Goal: Task Accomplishment & Management: Manage account settings

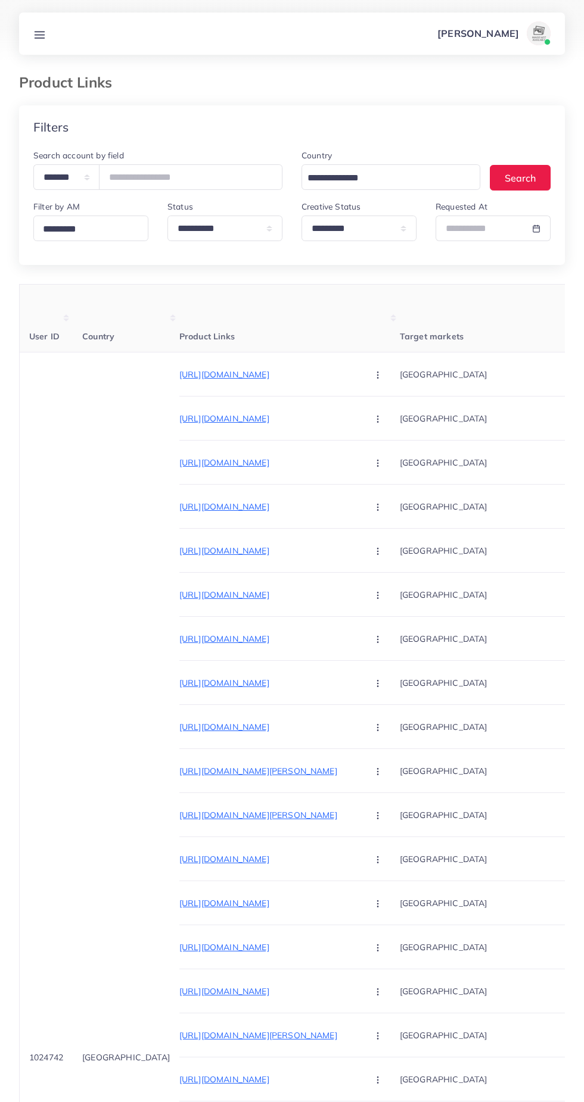
select select "*********"
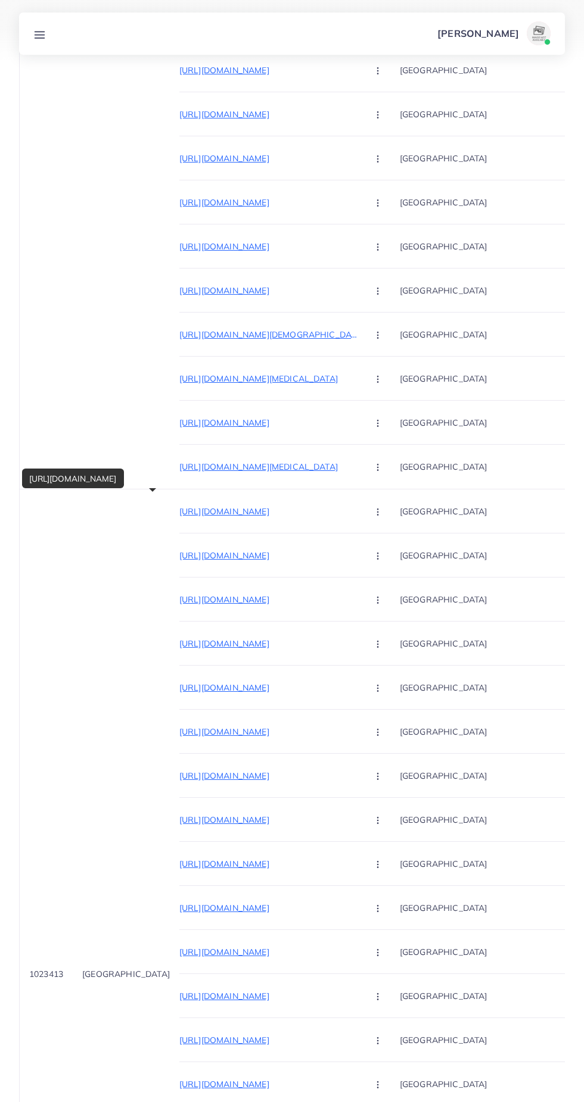
scroll to position [0, 93]
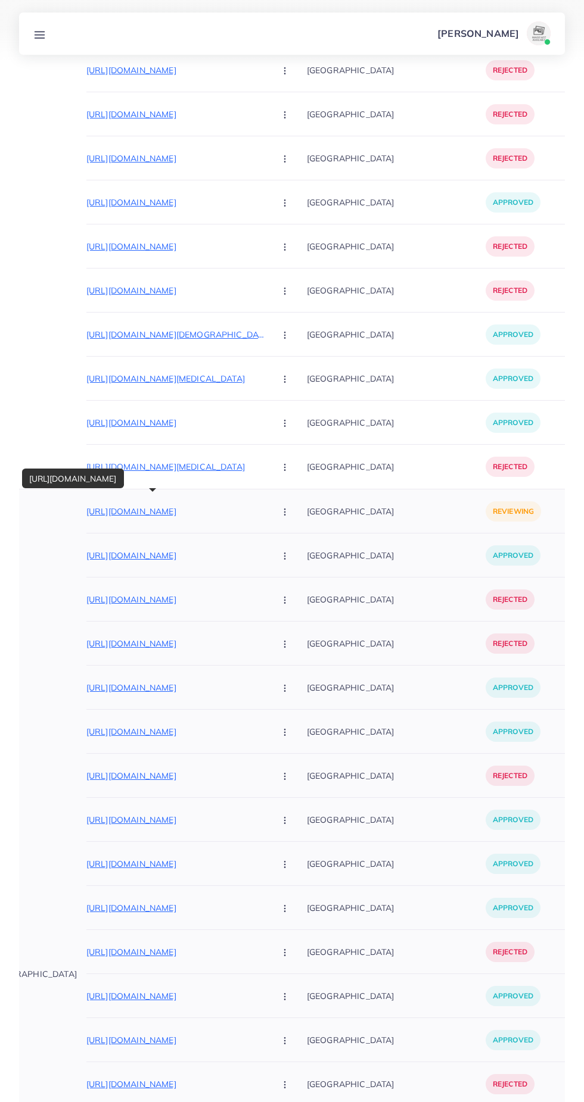
click at [111, 517] on p "https://www.puropelle.com/products/classic-embossed-black-shoes-fz?_pos=9&_fid=…" at bounding box center [175, 511] width 179 height 14
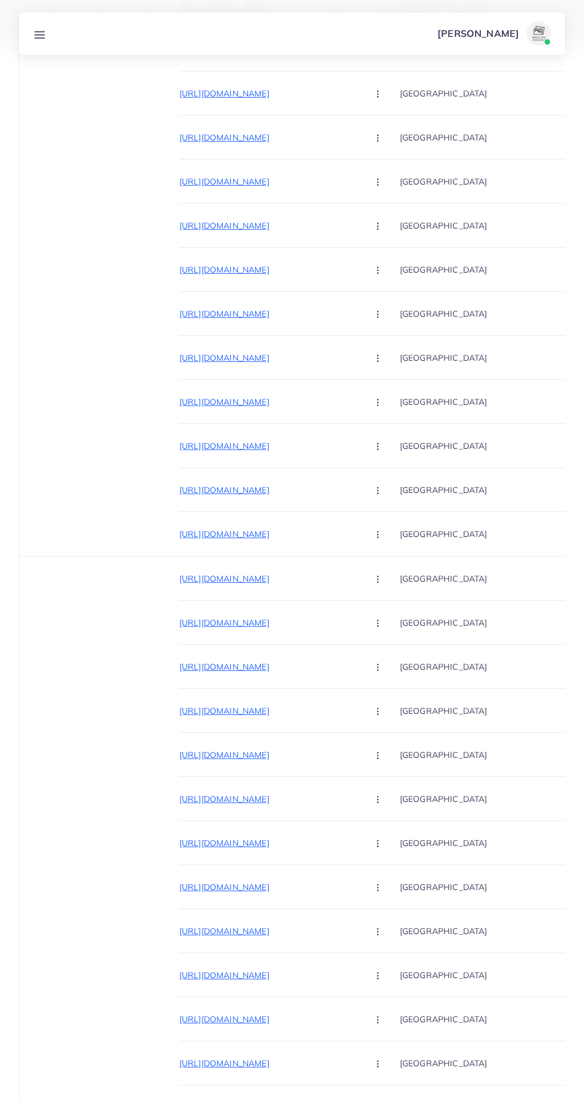
scroll to position [0, 0]
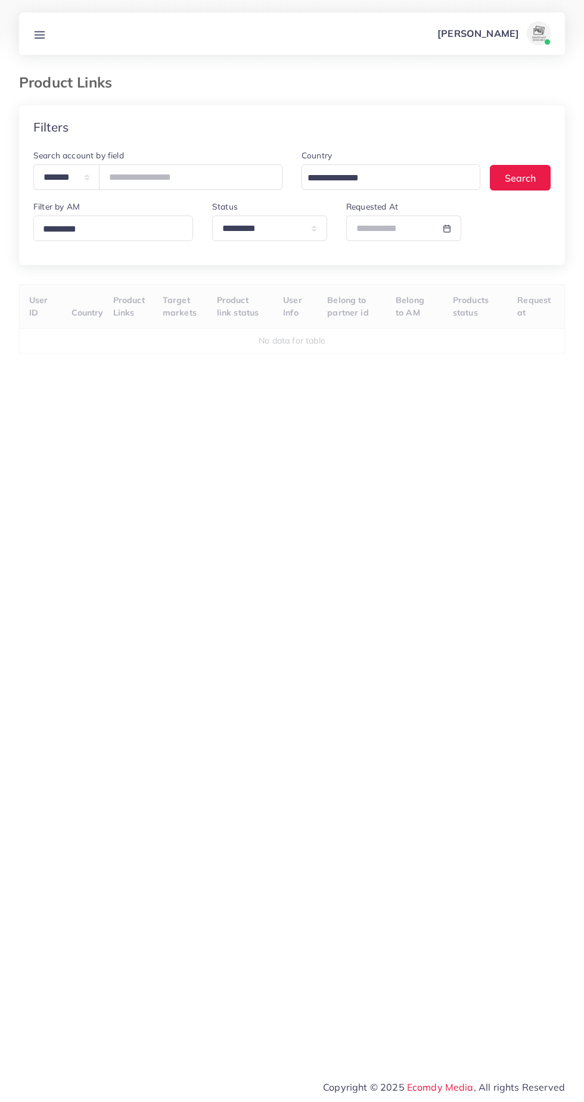
select select "*********"
select select
select select "*********"
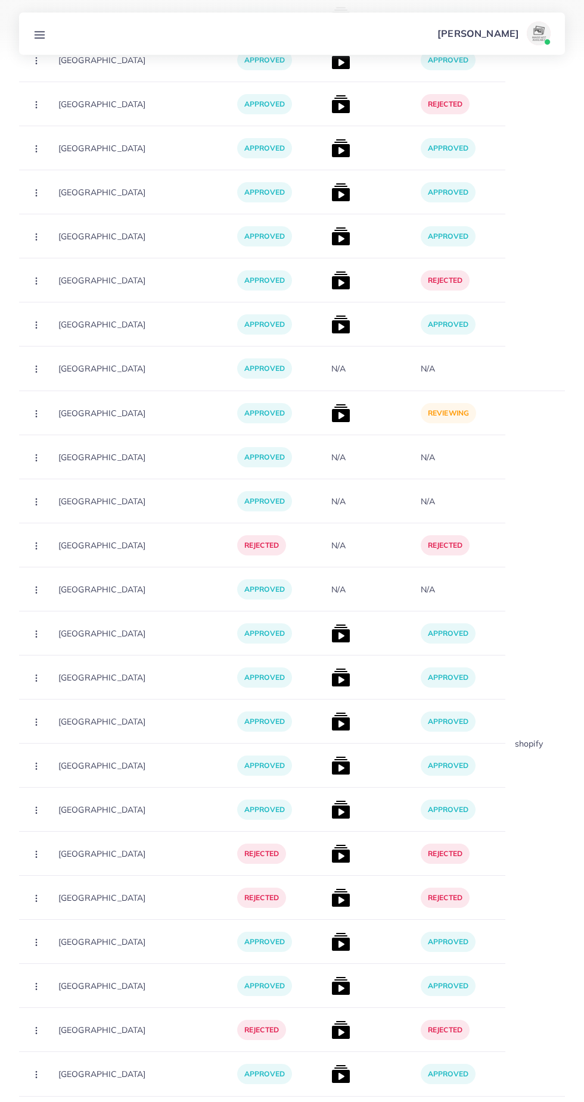
scroll to position [0, 344]
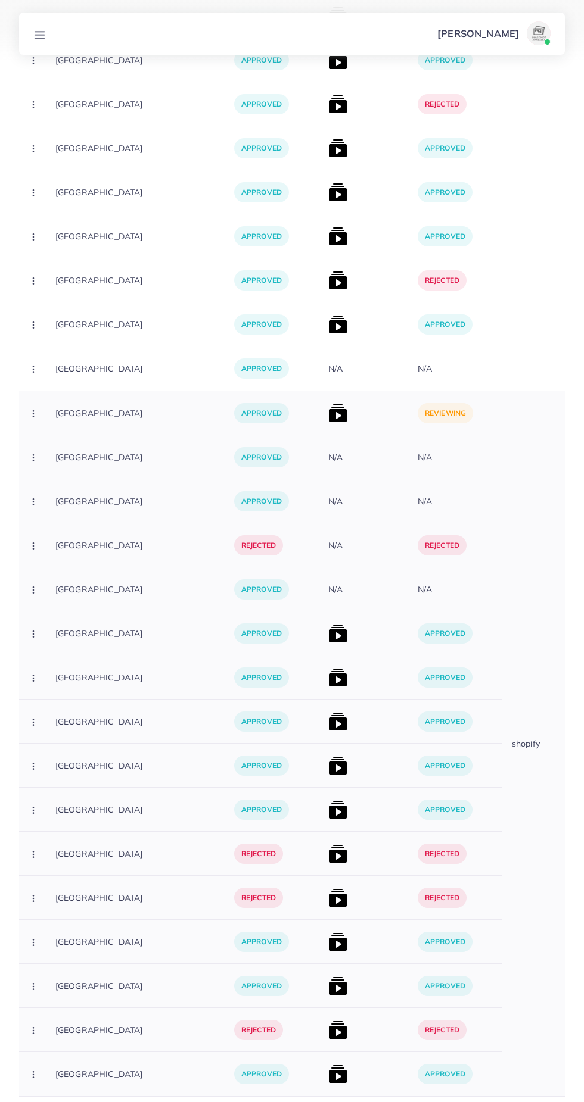
click at [328, 405] on img at bounding box center [337, 413] width 19 height 19
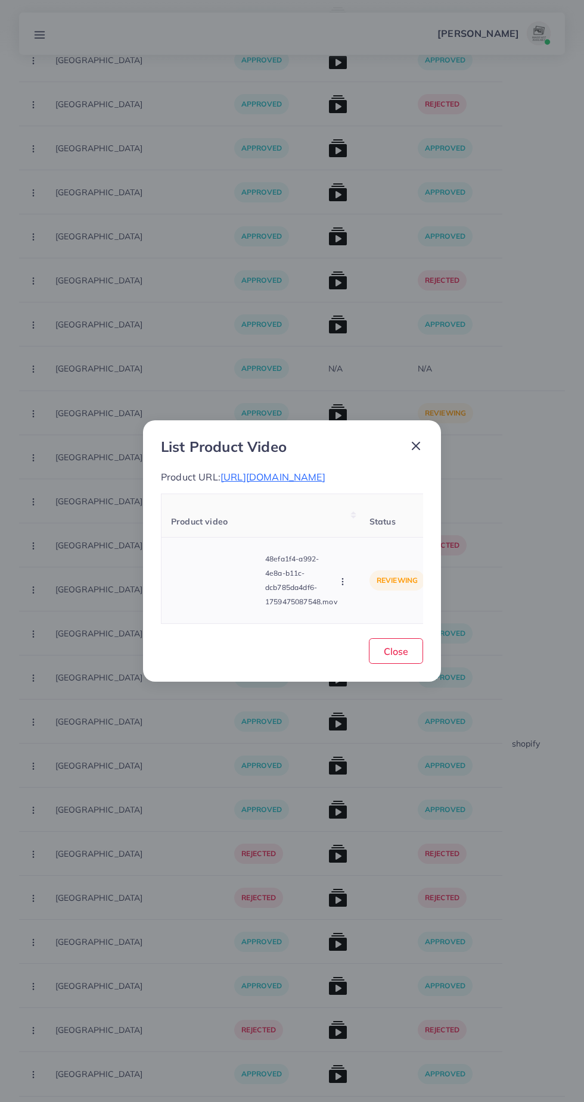
click at [220, 606] on video at bounding box center [215, 581] width 89 height 54
click at [206, 590] on icon at bounding box center [215, 580] width 19 height 19
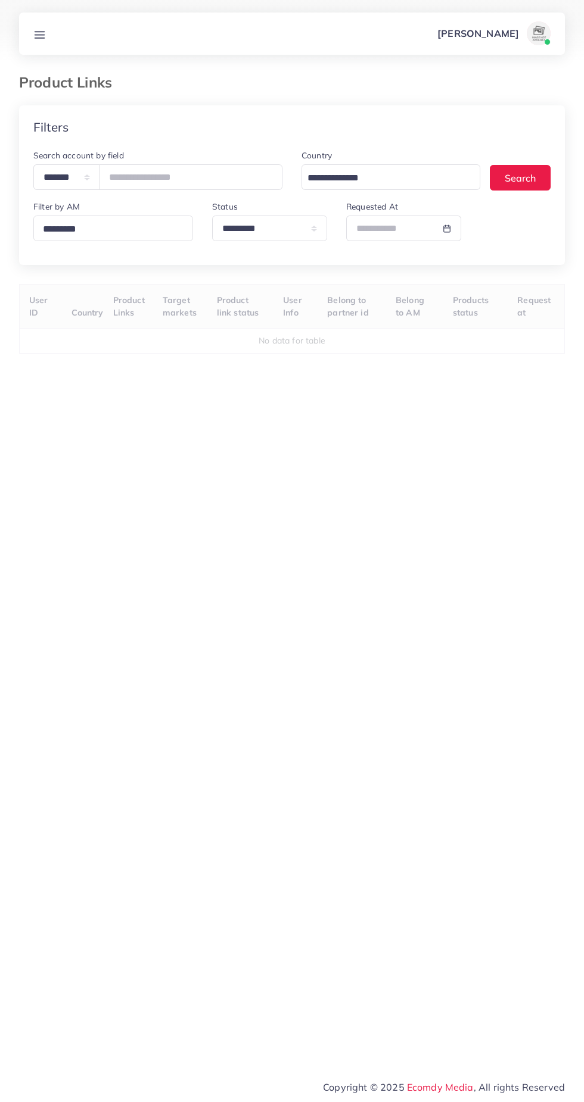
select select "*********"
select select
select select "*********"
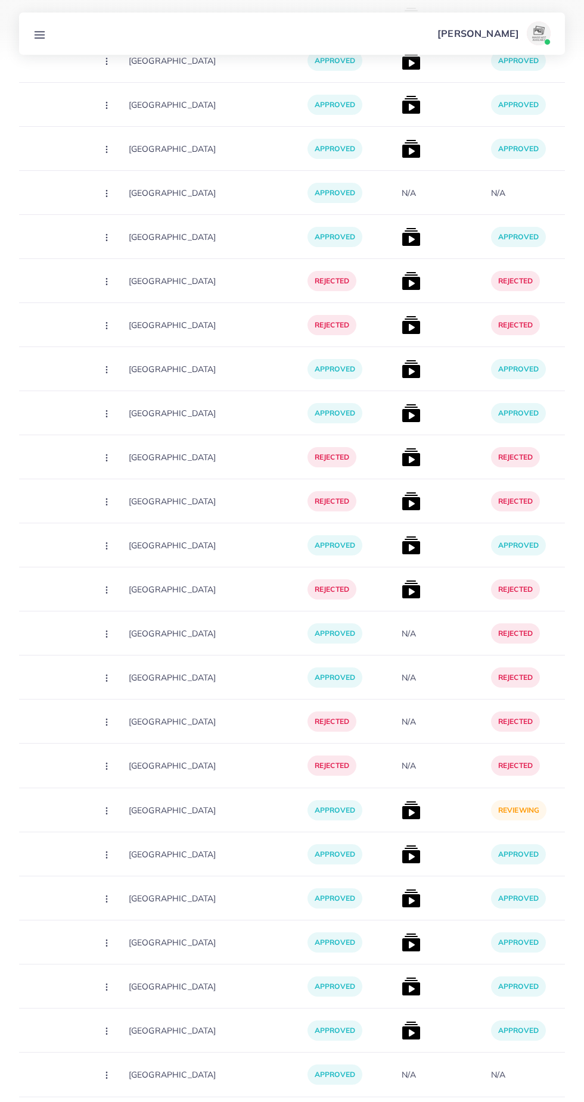
scroll to position [14220, 0]
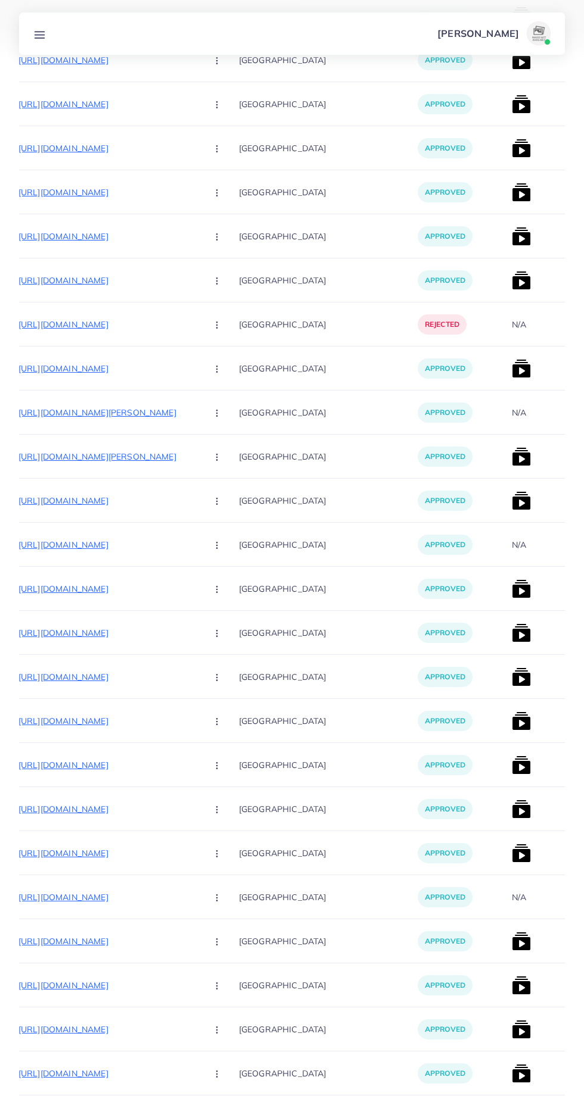
scroll to position [0, 258]
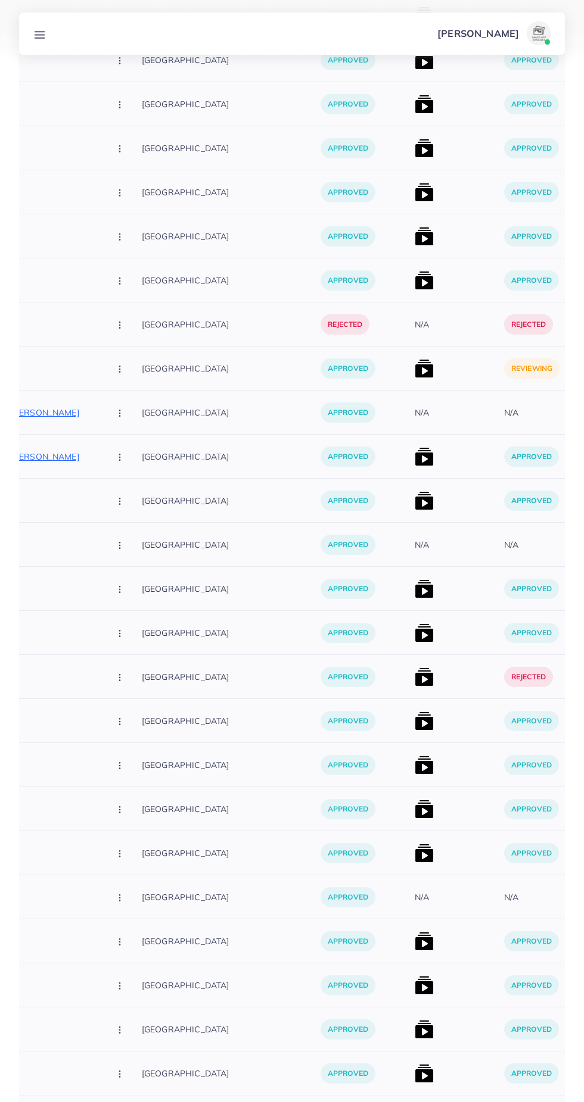
click at [415, 360] on img at bounding box center [424, 368] width 19 height 19
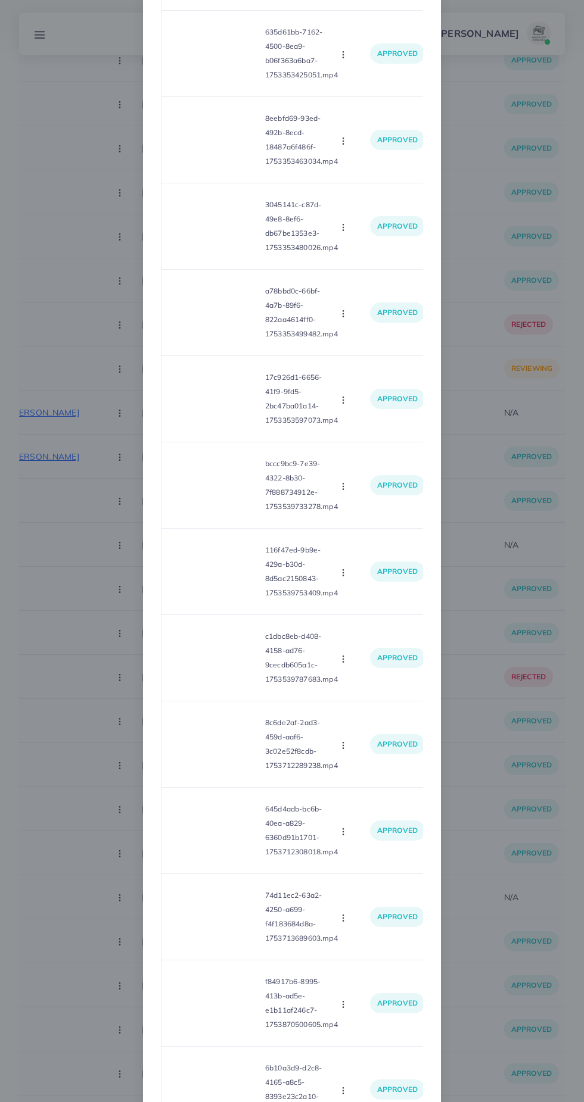
scroll to position [1016, 0]
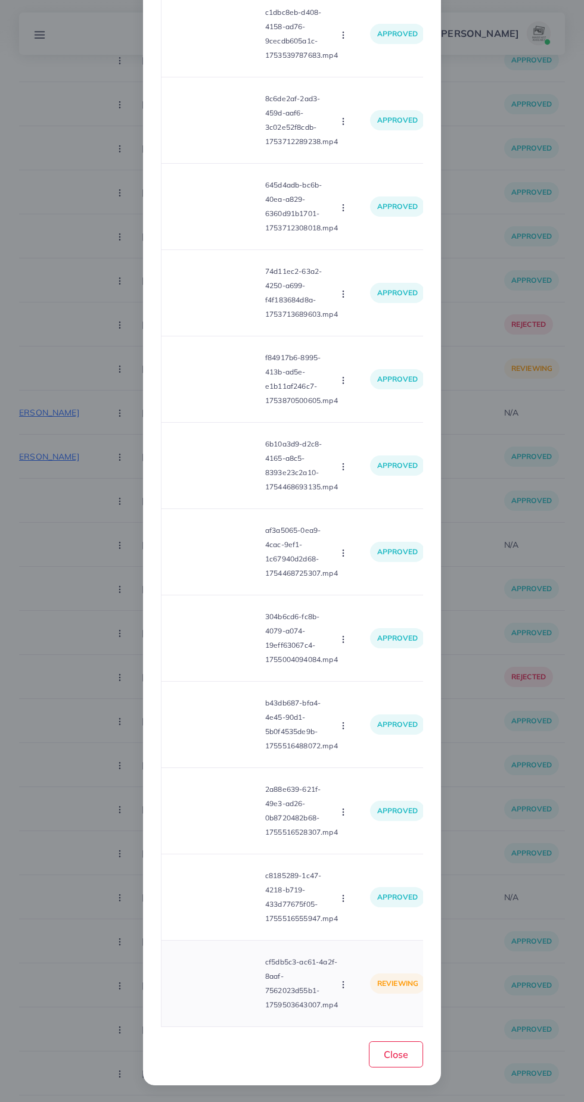
click at [238, 985] on video at bounding box center [215, 984] width 89 height 54
click at [218, 971] on div at bounding box center [215, 984] width 89 height 54
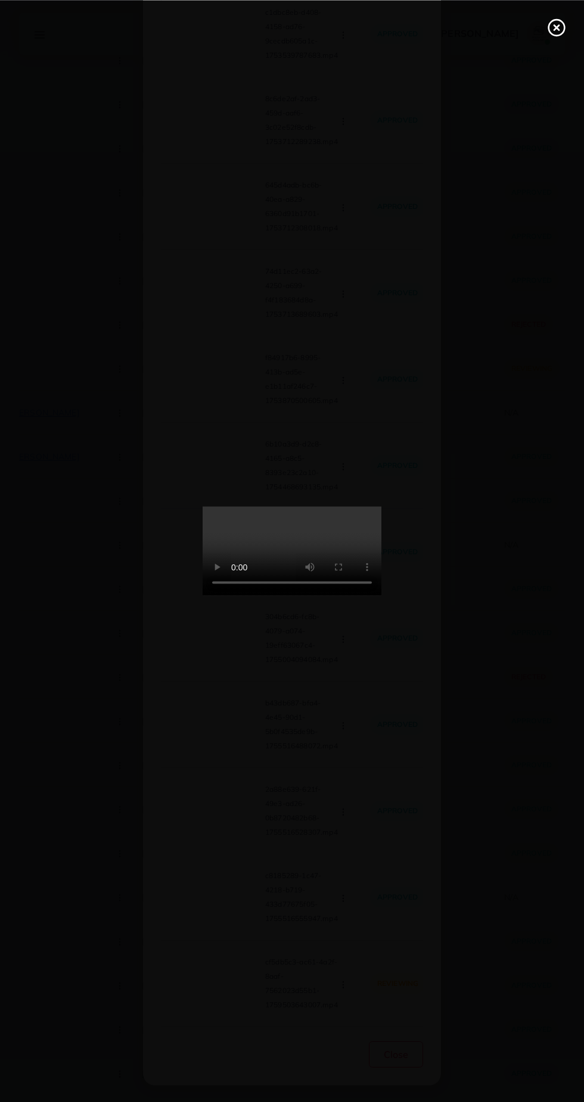
click at [556, 32] on icon at bounding box center [556, 27] width 19 height 19
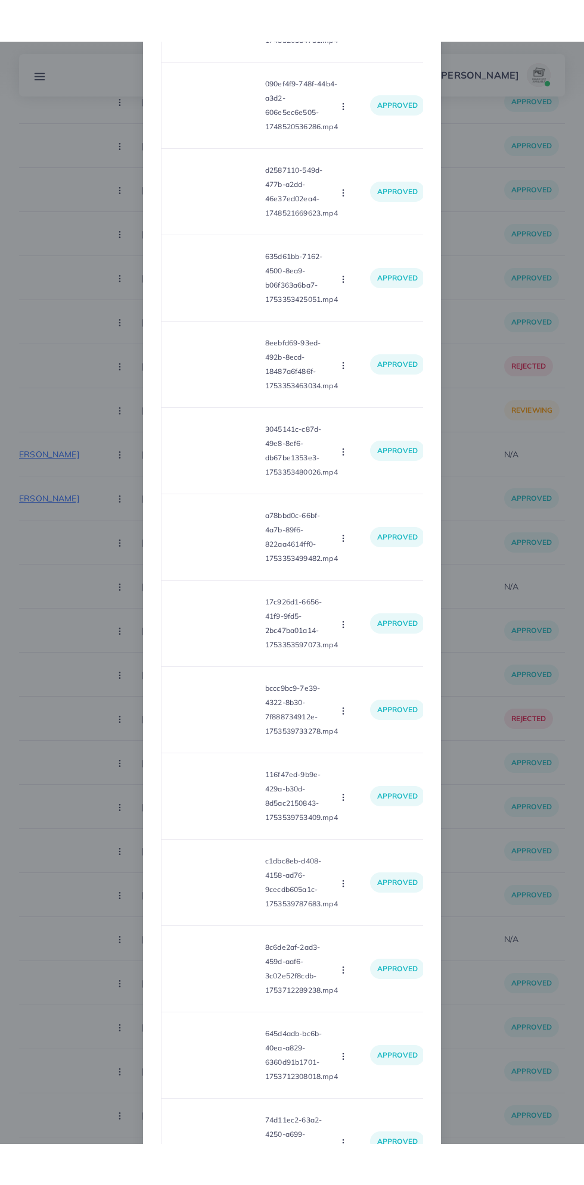
scroll to position [0, 0]
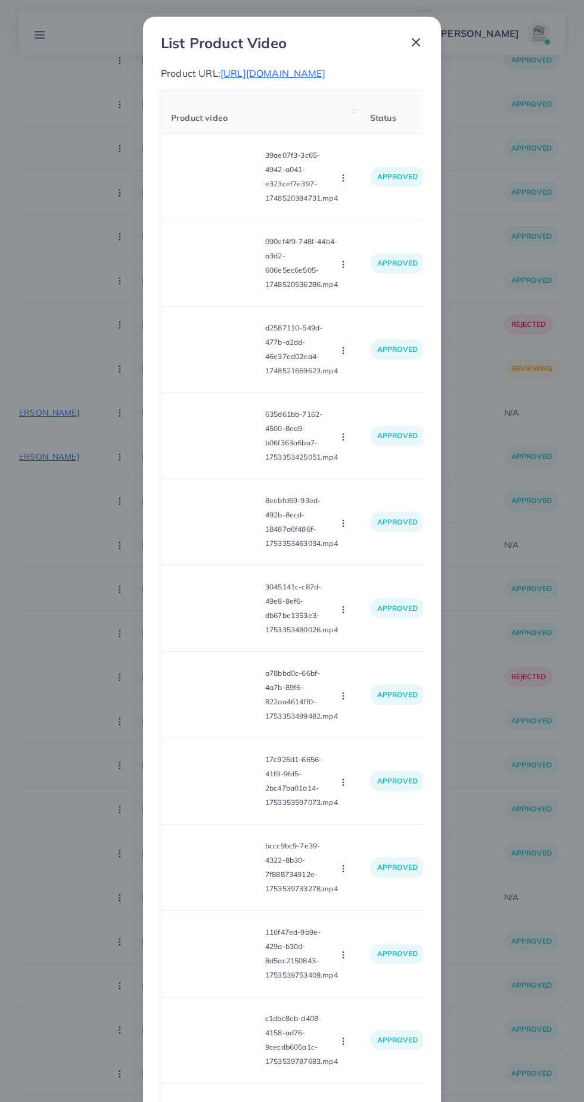
click at [325, 71] on span "https://arch-beat.com/collections/wireless-earbuds" at bounding box center [272, 73] width 105 height 12
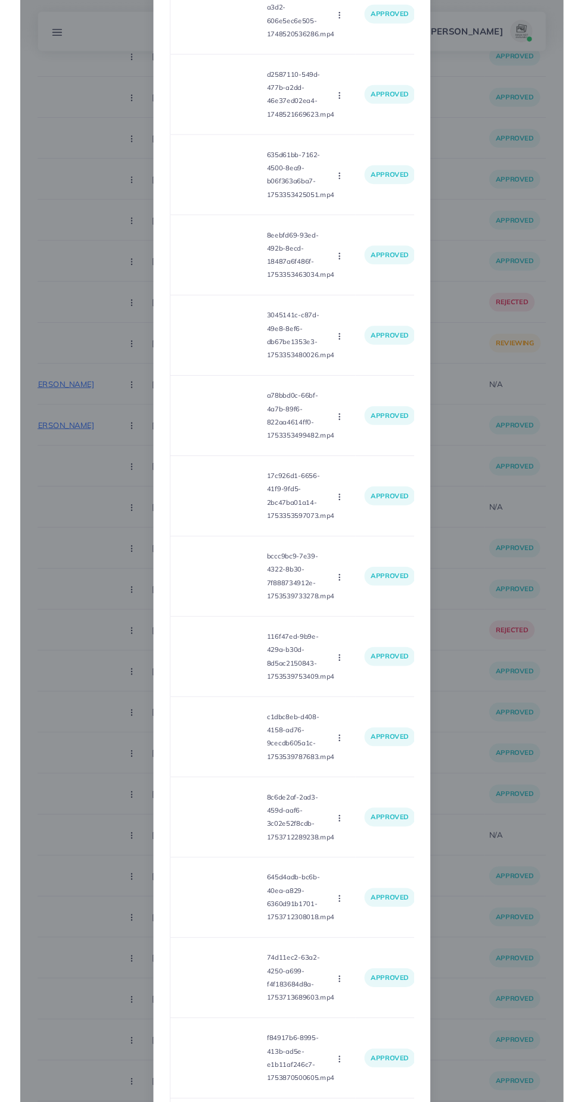
scroll to position [933, 0]
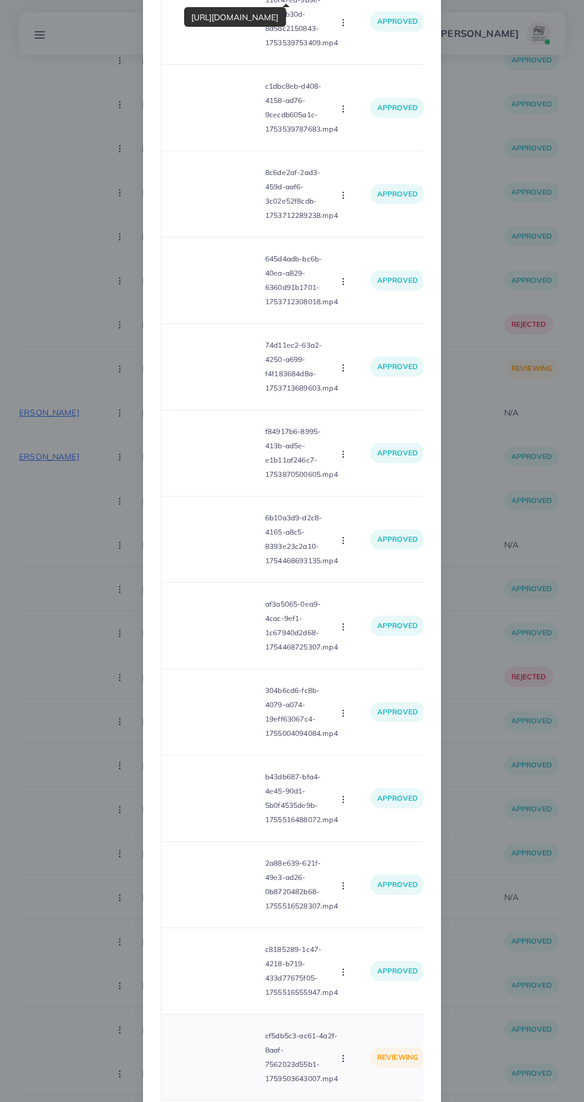
click at [229, 1077] on video at bounding box center [215, 1058] width 89 height 54
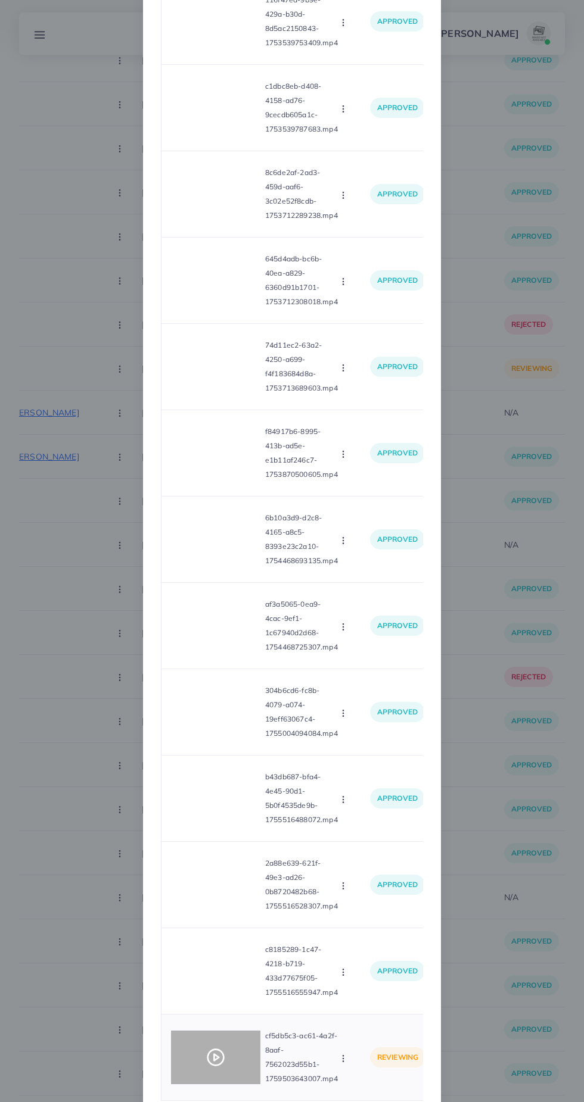
click at [229, 1075] on div at bounding box center [215, 1058] width 89 height 54
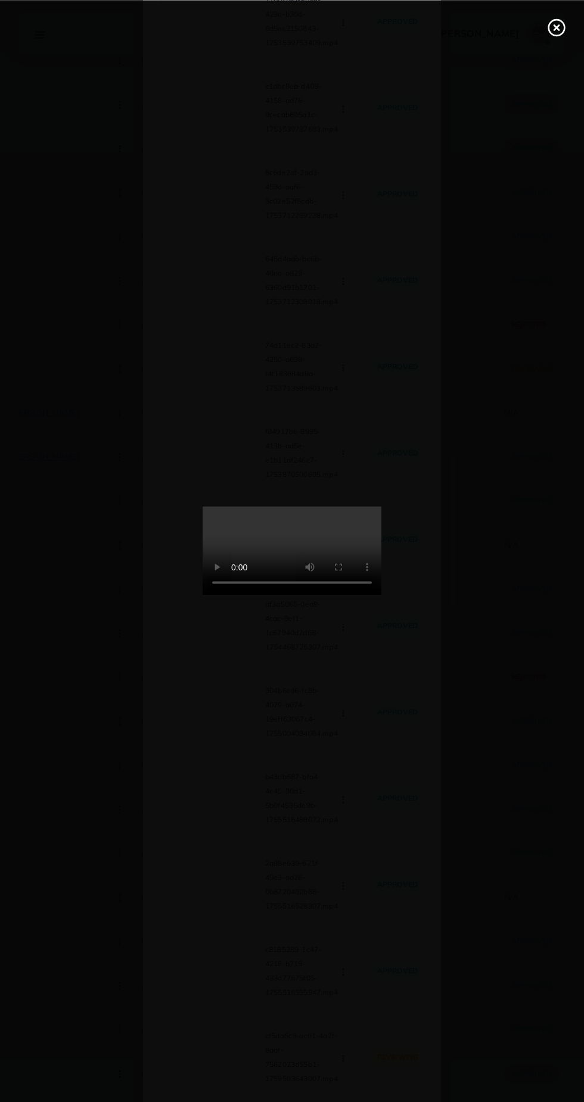
click at [13, 16] on div at bounding box center [292, 551] width 584 height 1102
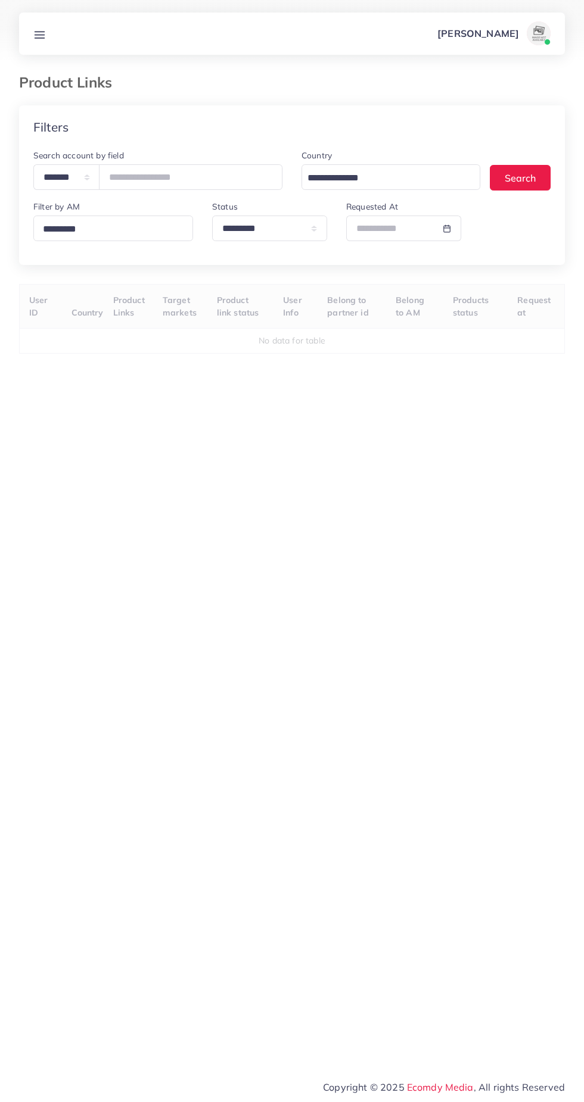
select select "*********"
select select
select select "*********"
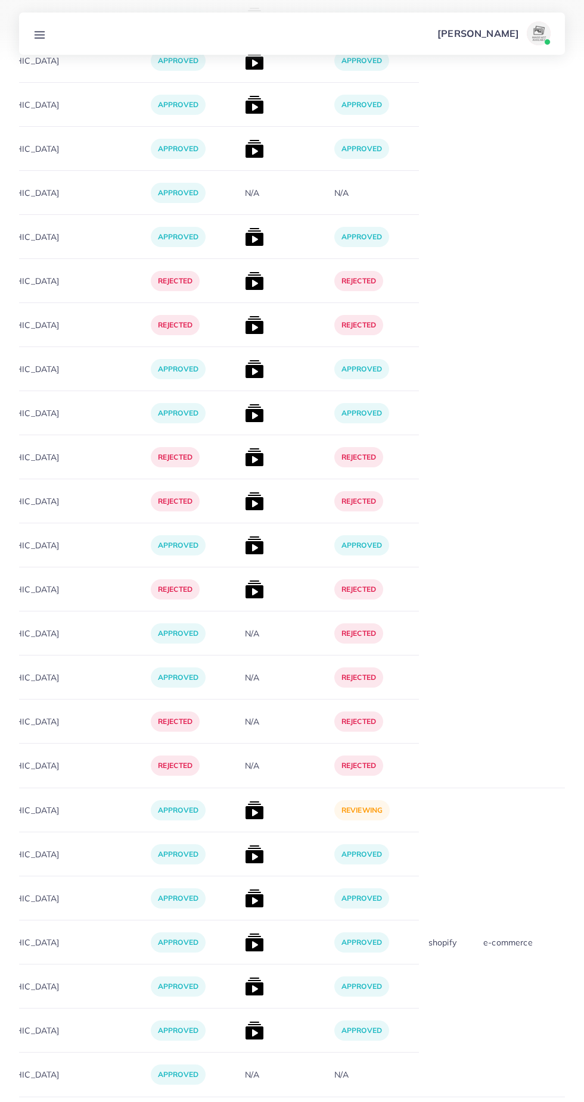
scroll to position [14220, 0]
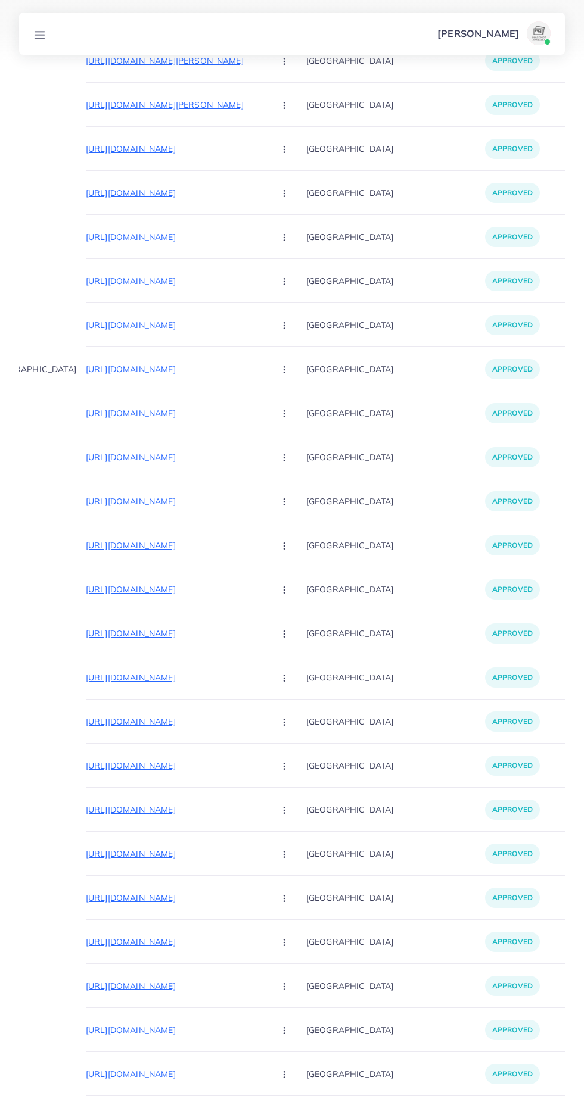
scroll to position [3584, 0]
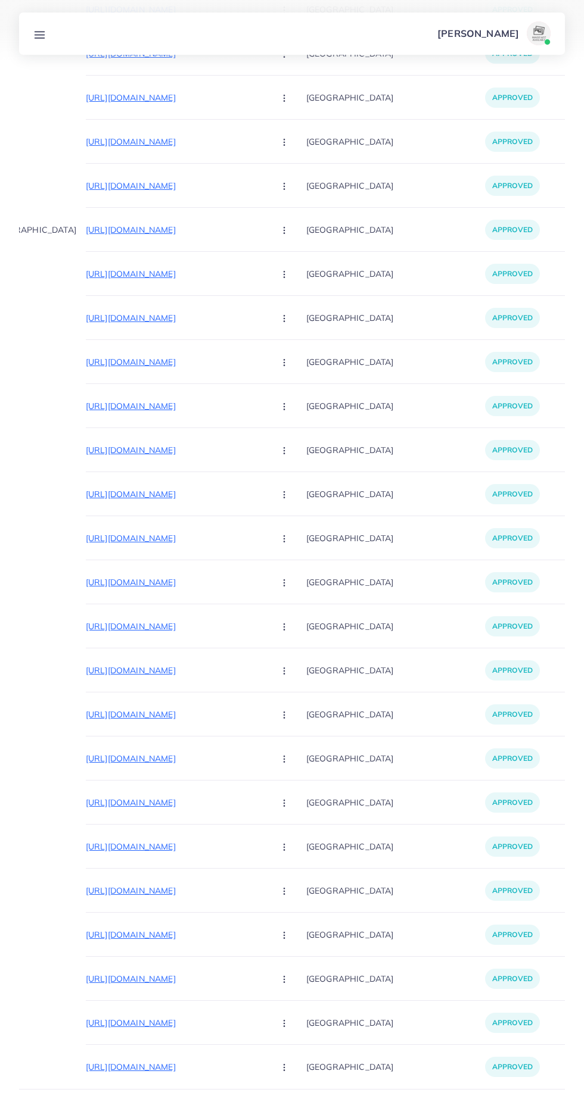
click at [506, 1102] on button "1" at bounding box center [506, 1120] width 22 height 22
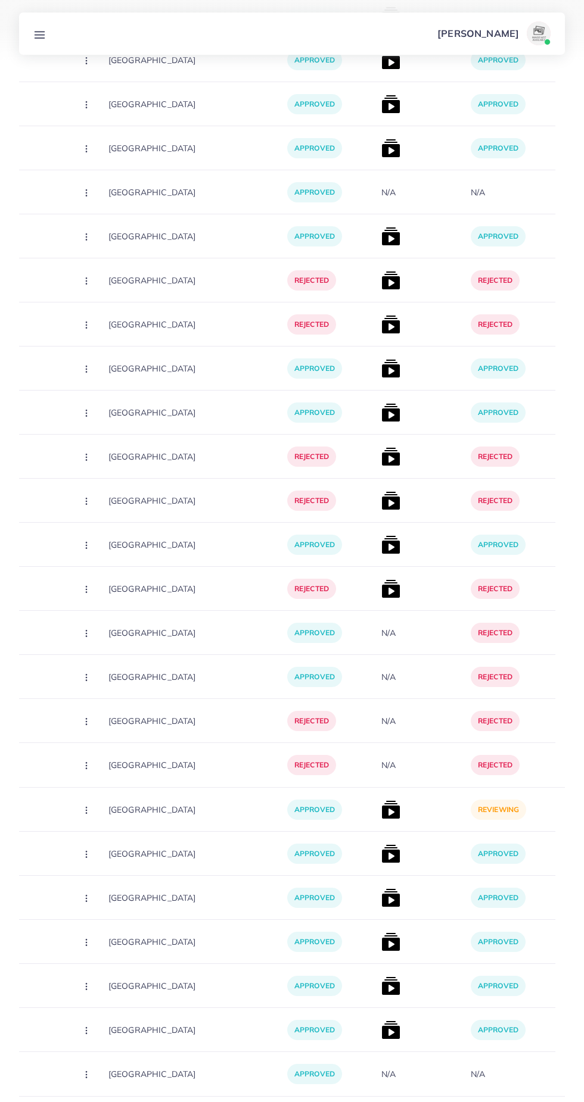
scroll to position [0, 292]
click at [381, 800] on img at bounding box center [390, 809] width 19 height 19
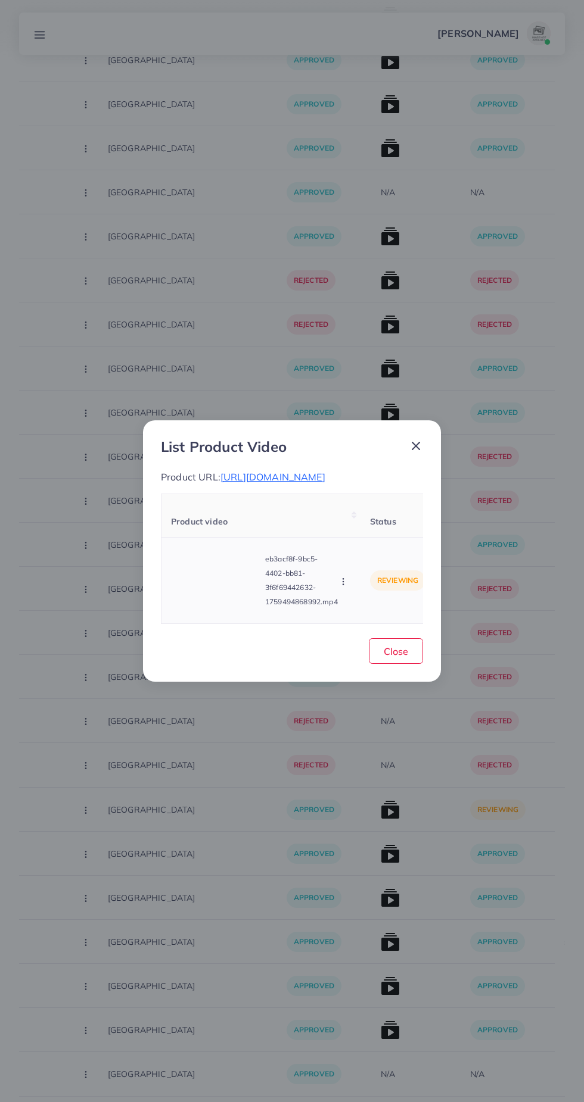
click at [219, 607] on video at bounding box center [215, 581] width 89 height 54
click at [220, 589] on circle at bounding box center [216, 581] width 16 height 16
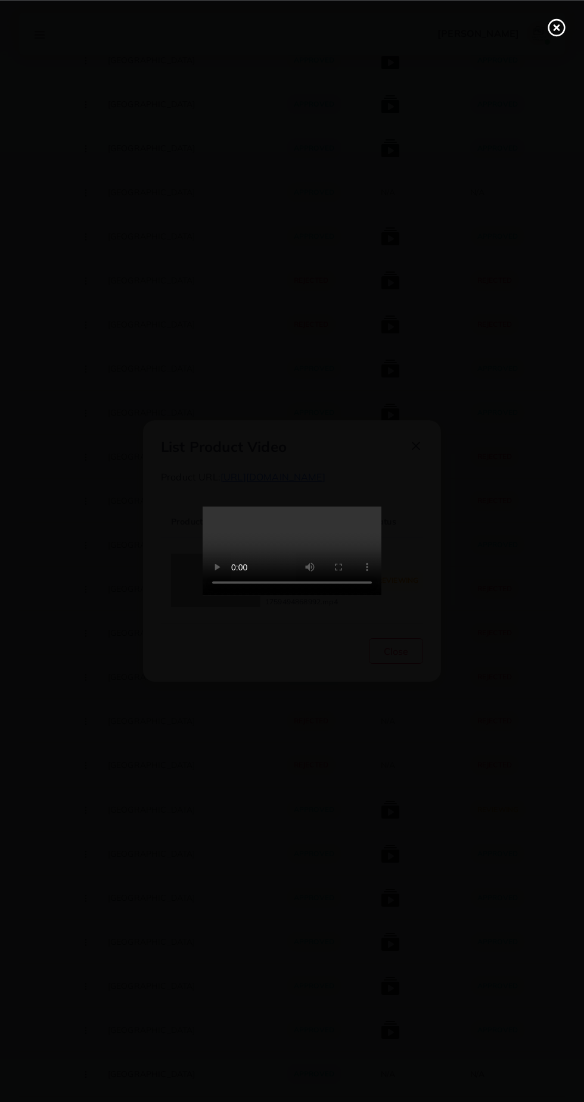
click at [554, 25] on line at bounding box center [556, 27] width 5 height 5
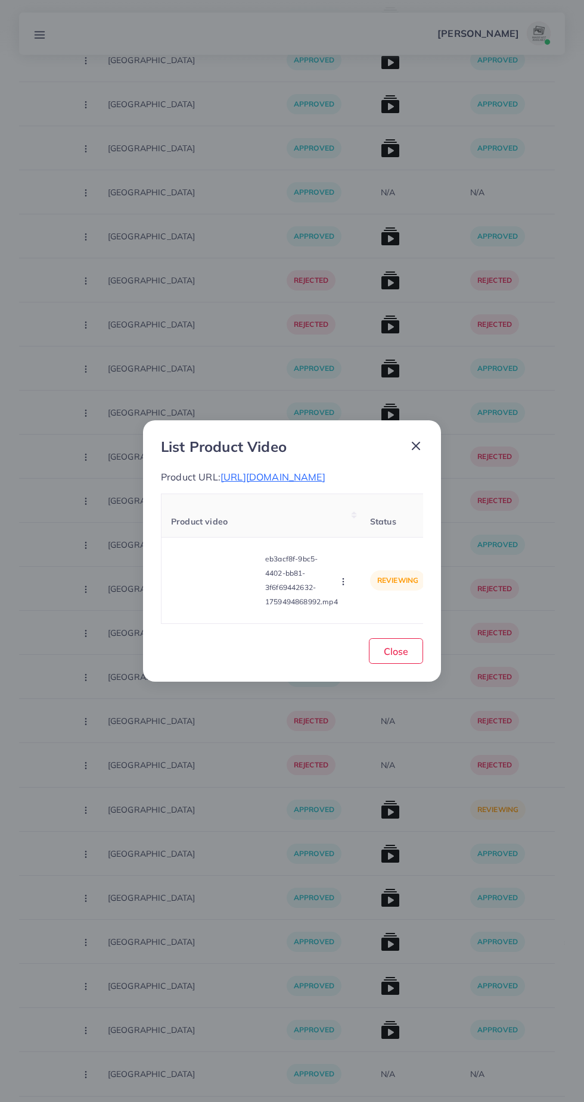
click at [325, 483] on span "https://tavohudis.lt/products/sirdeliu-dizaino-hudis" at bounding box center [272, 477] width 105 height 12
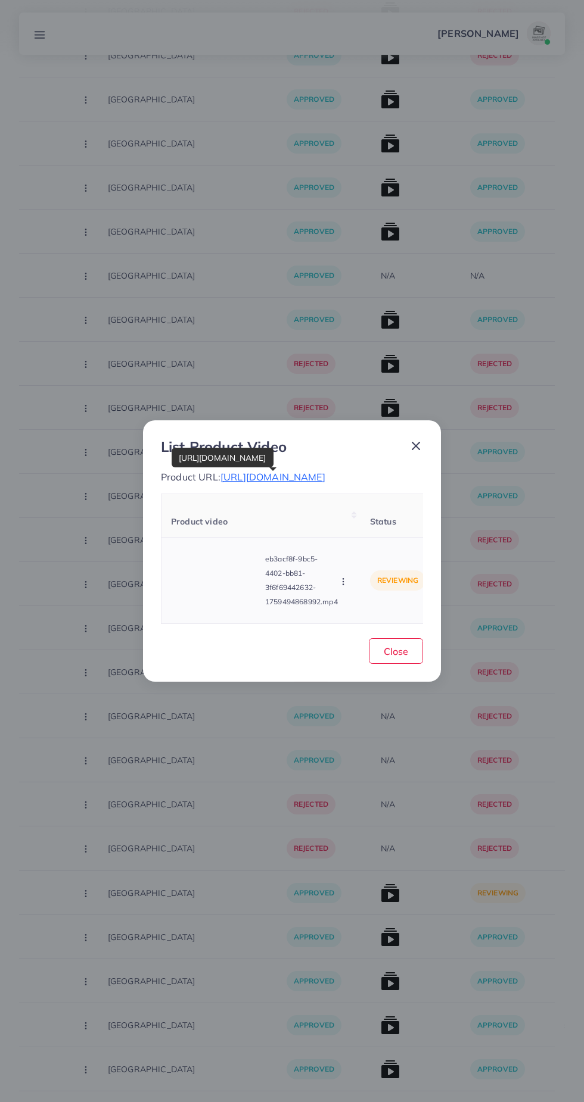
click at [344, 587] on icon "button" at bounding box center [343, 582] width 10 height 10
click at [378, 528] on span "Approve" at bounding box center [368, 526] width 39 height 12
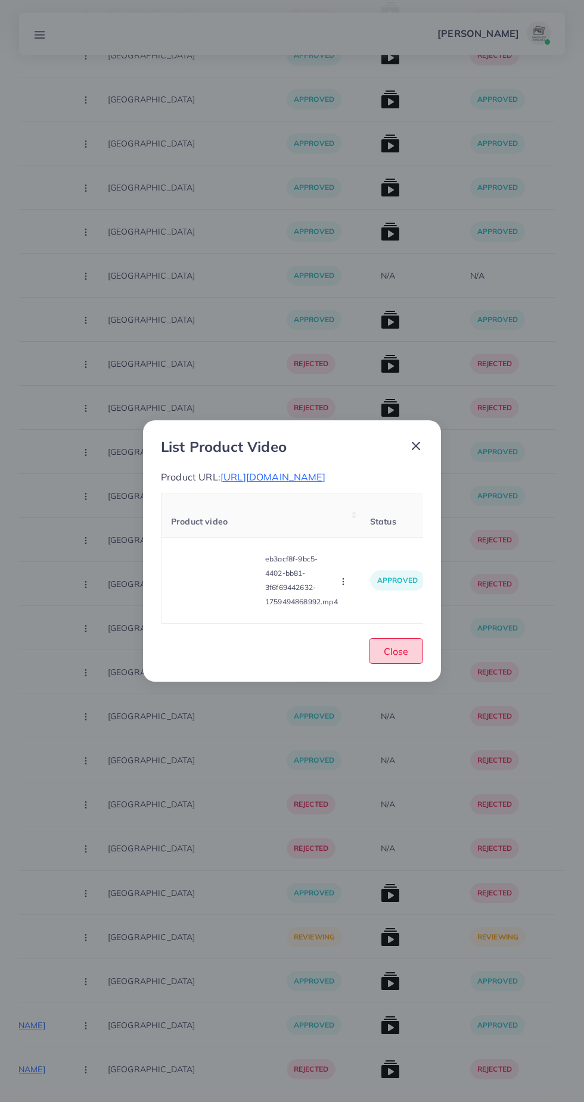
click at [403, 658] on span "Close" at bounding box center [396, 652] width 24 height 12
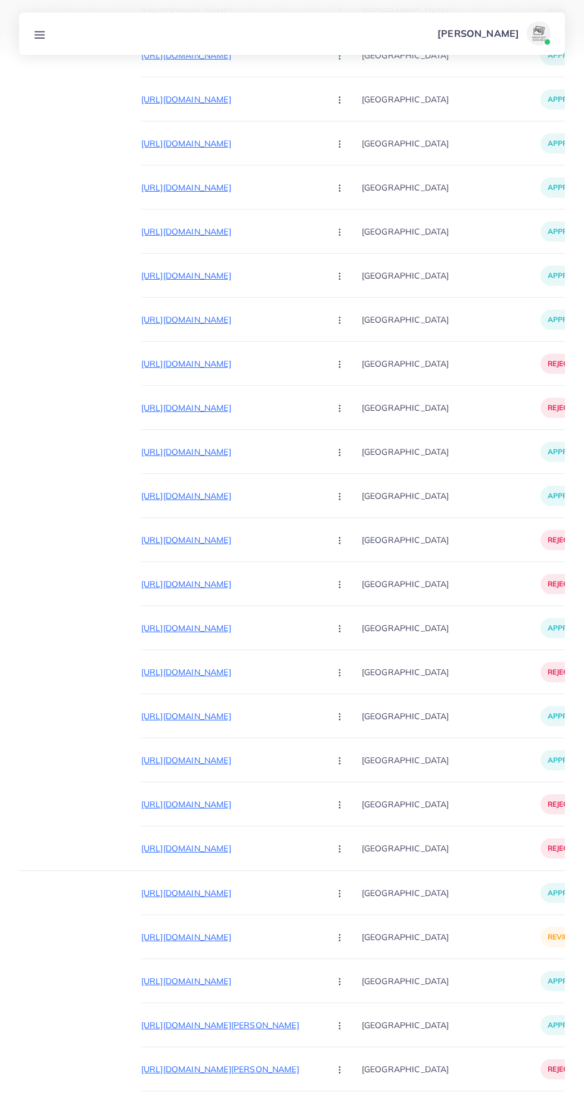
scroll to position [0, 17]
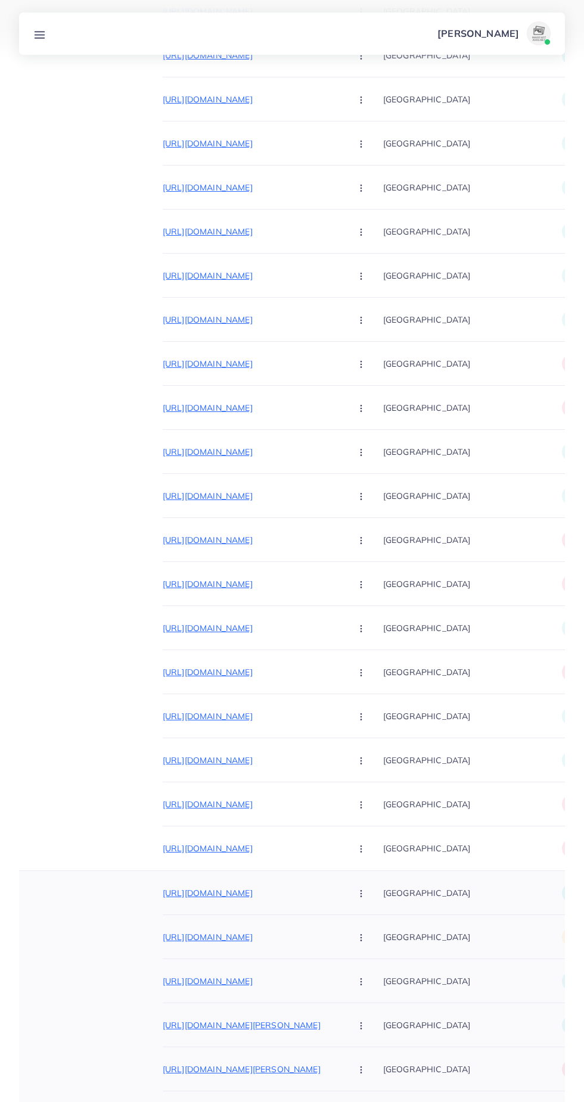
click at [246, 930] on p "[URL][DOMAIN_NAME]" at bounding box center [252, 937] width 179 height 14
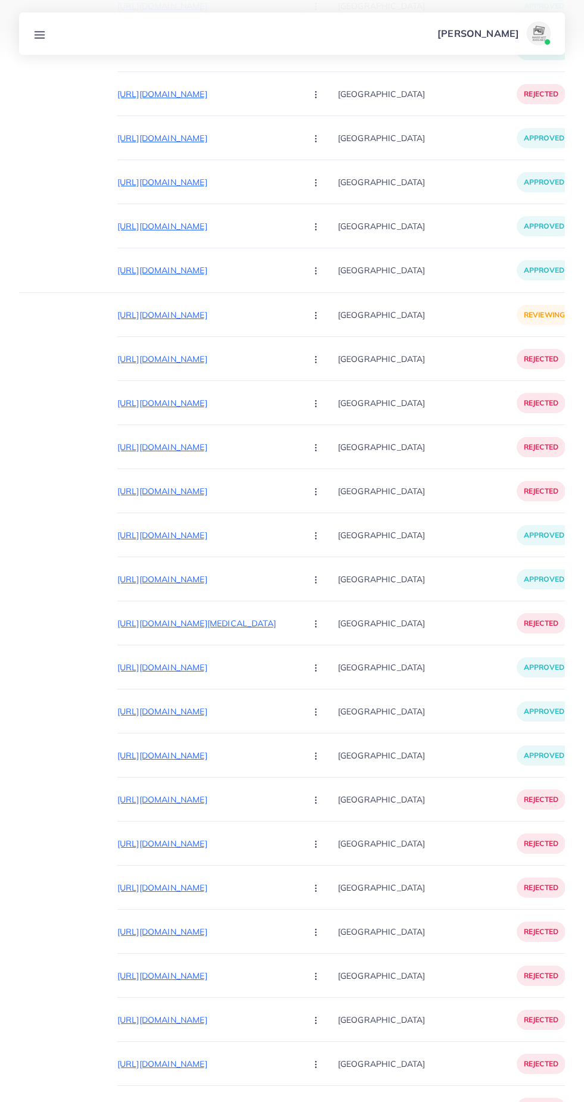
scroll to position [0, 62]
click at [208, 308] on p "https://www.spystore.store/products/black-s-buckle" at bounding box center [206, 315] width 179 height 14
click at [311, 311] on icon "button" at bounding box center [316, 316] width 10 height 10
click at [322, 375] on span "Reject" at bounding box center [336, 378] width 29 height 12
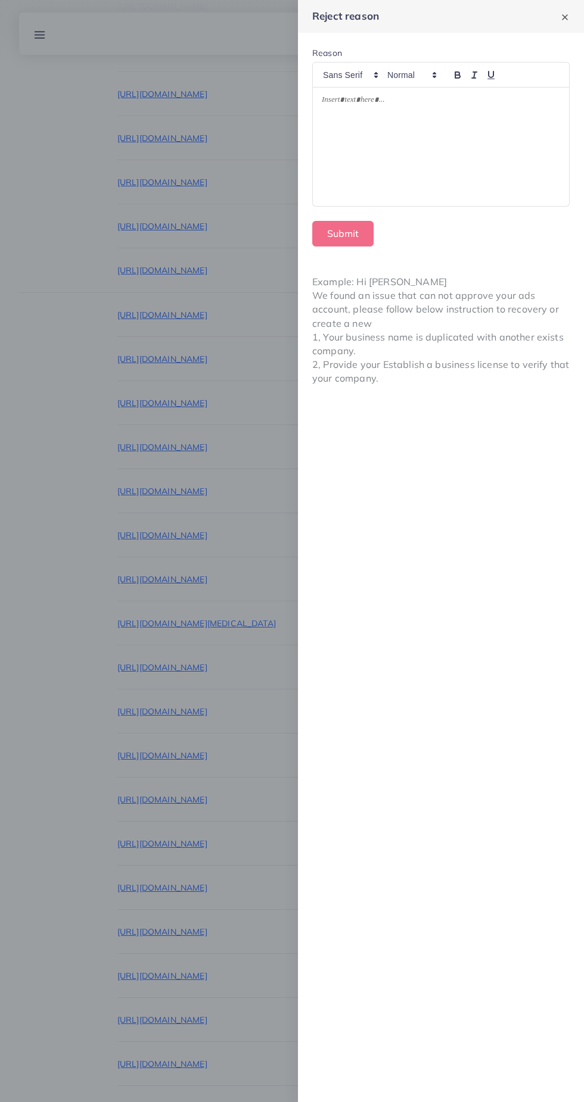
click at [493, 149] on div at bounding box center [441, 147] width 256 height 119
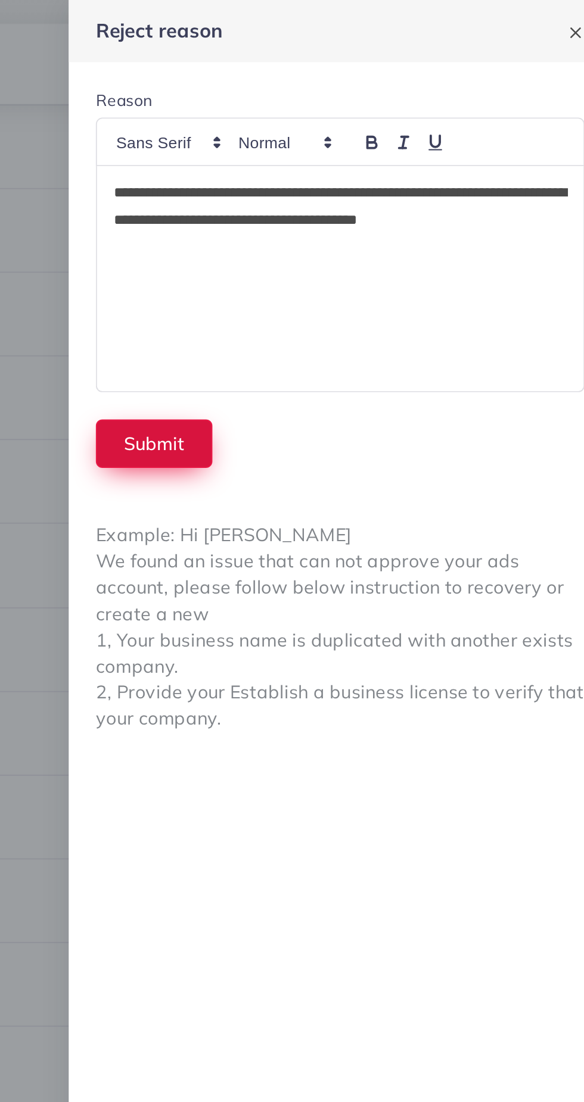
click at [341, 228] on button "Submit" at bounding box center [342, 234] width 61 height 26
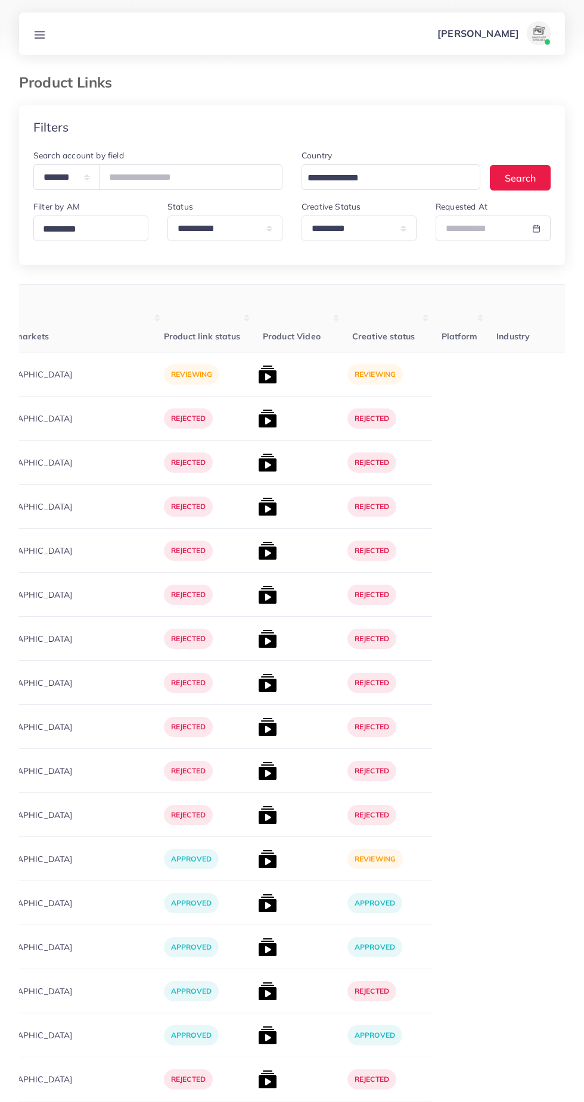
scroll to position [0, 415]
click at [257, 375] on img at bounding box center [266, 374] width 19 height 19
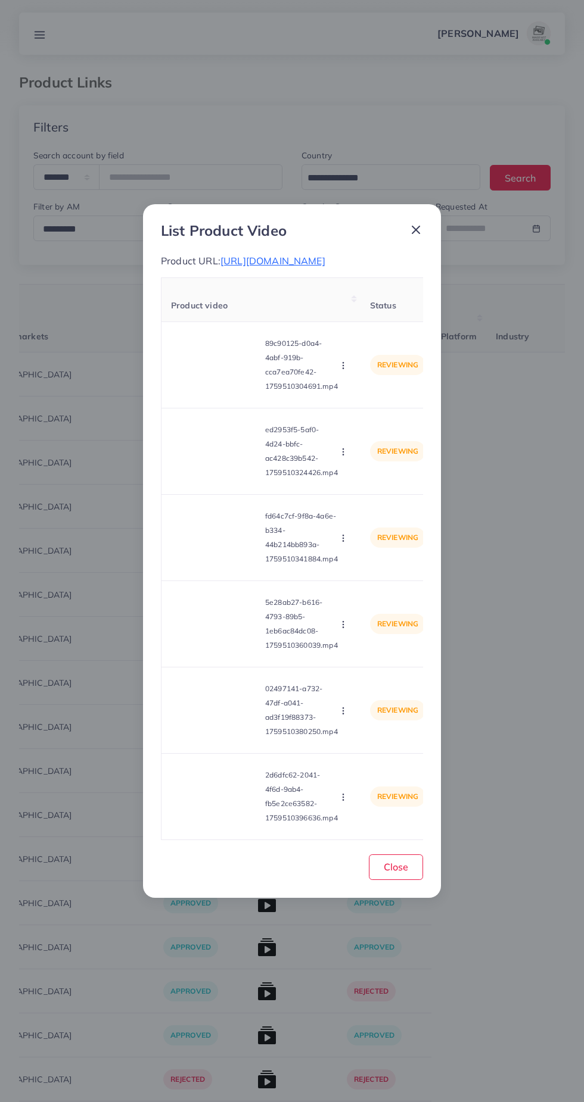
click at [488, 939] on div "List Product Video Product URL: https://pakbeautify.com/products/hydra-waterpro…" at bounding box center [292, 551] width 584 height 1102
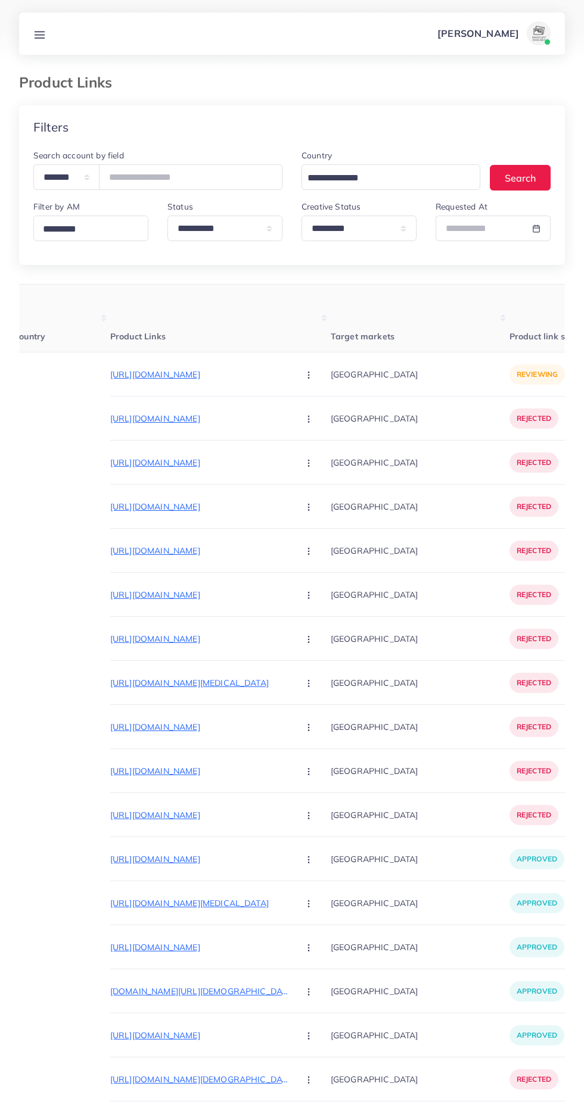
scroll to position [0, 68]
click at [190, 867] on p "https://pakbeautify.com/products/wiki-special-lips-balm" at bounding box center [200, 859] width 179 height 14
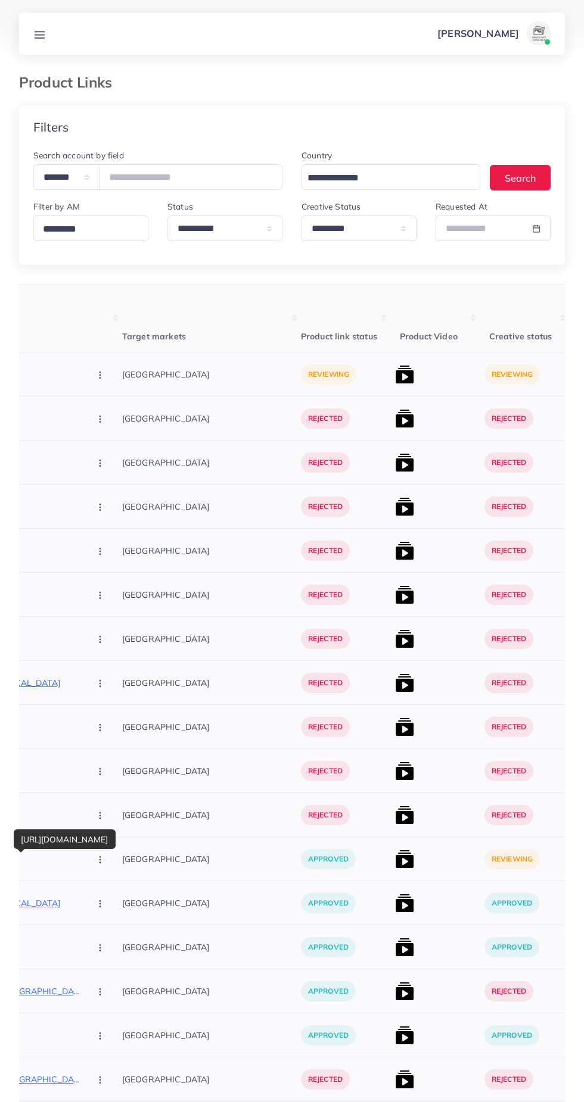
scroll to position [0, 278]
click at [395, 860] on img at bounding box center [404, 859] width 19 height 19
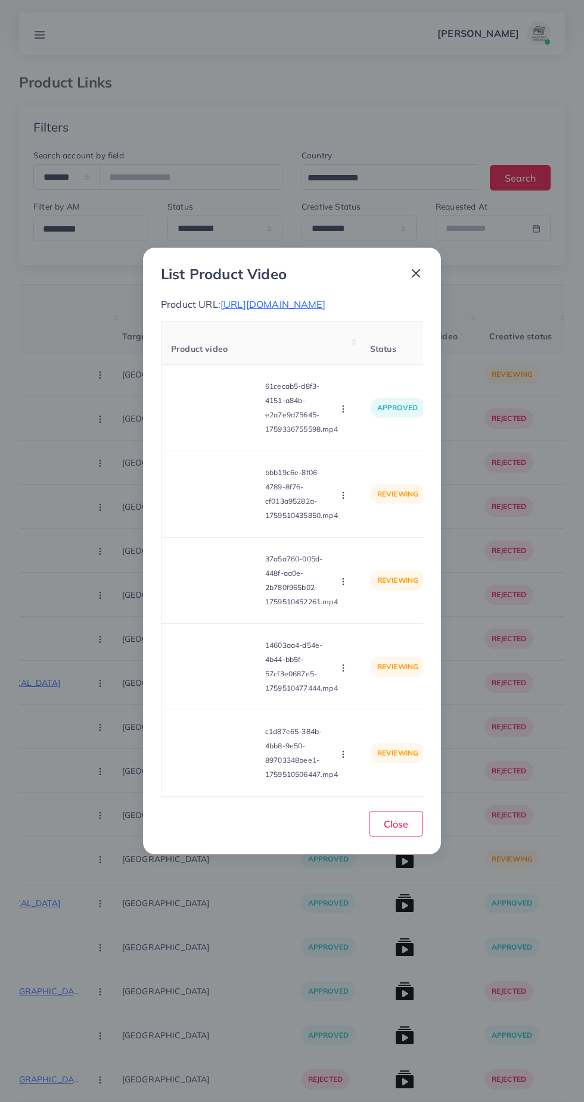
click at [541, 890] on div "List Product Video Product URL: https://pakbeautify.com/products/wiki-special-l…" at bounding box center [292, 551] width 584 height 1102
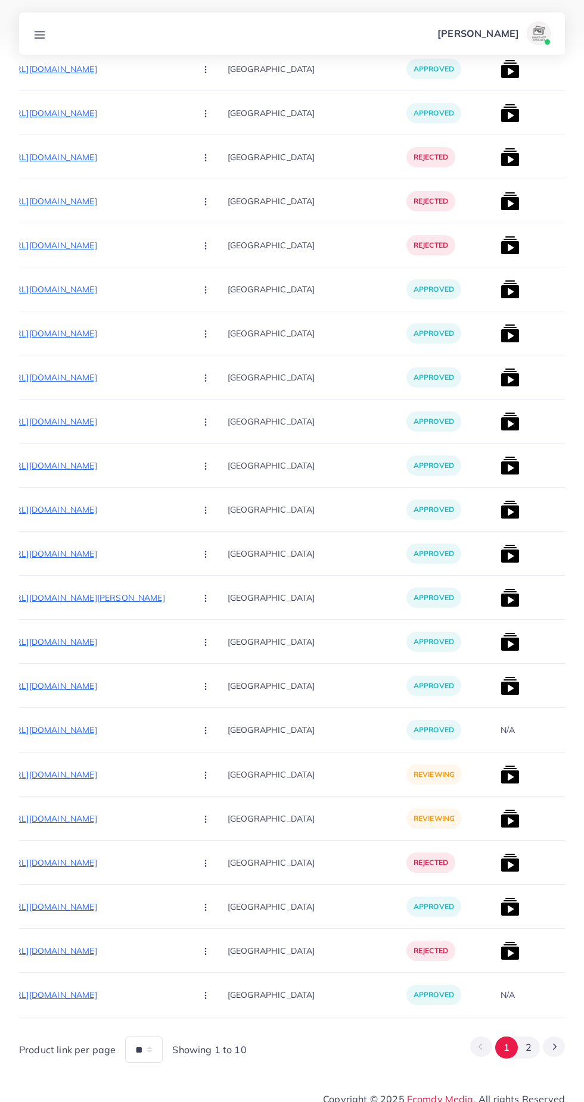
scroll to position [0, 0]
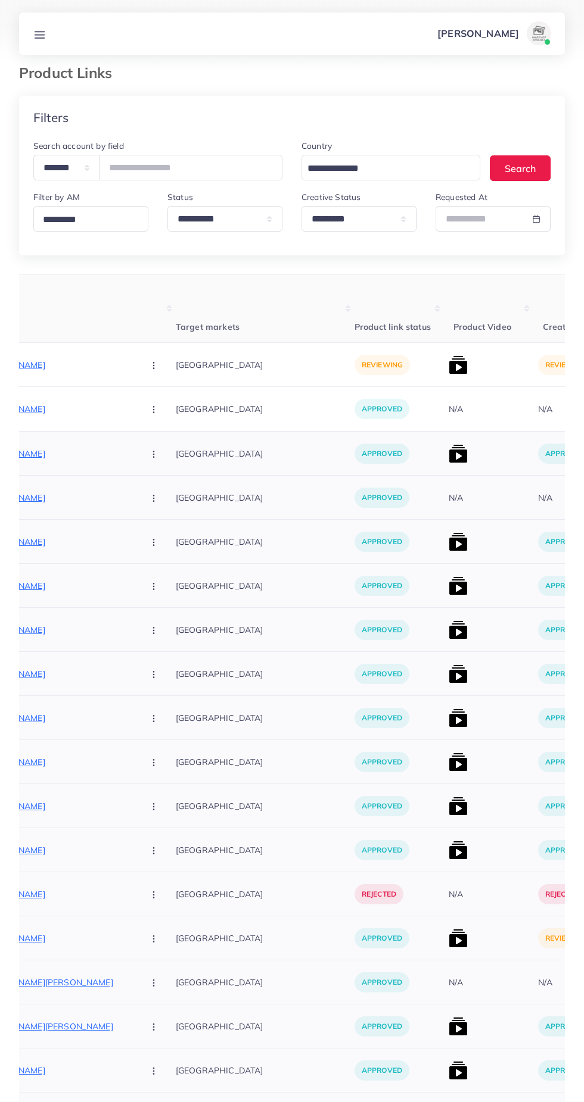
click at [448, 939] on img at bounding box center [457, 938] width 19 height 19
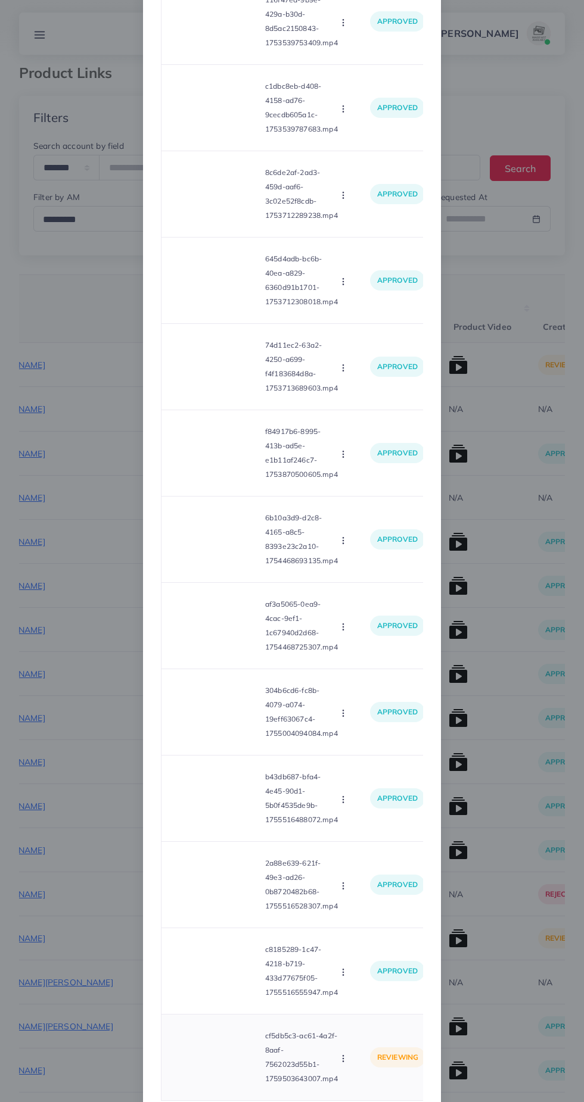
click at [345, 1064] on icon "button" at bounding box center [343, 1059] width 10 height 10
click at [343, 1062] on circle "button" at bounding box center [342, 1061] width 1 height 1
click at [349, 1064] on button "button" at bounding box center [344, 1058] width 13 height 12
click at [366, 1010] on span "Approve" at bounding box center [368, 1004] width 39 height 12
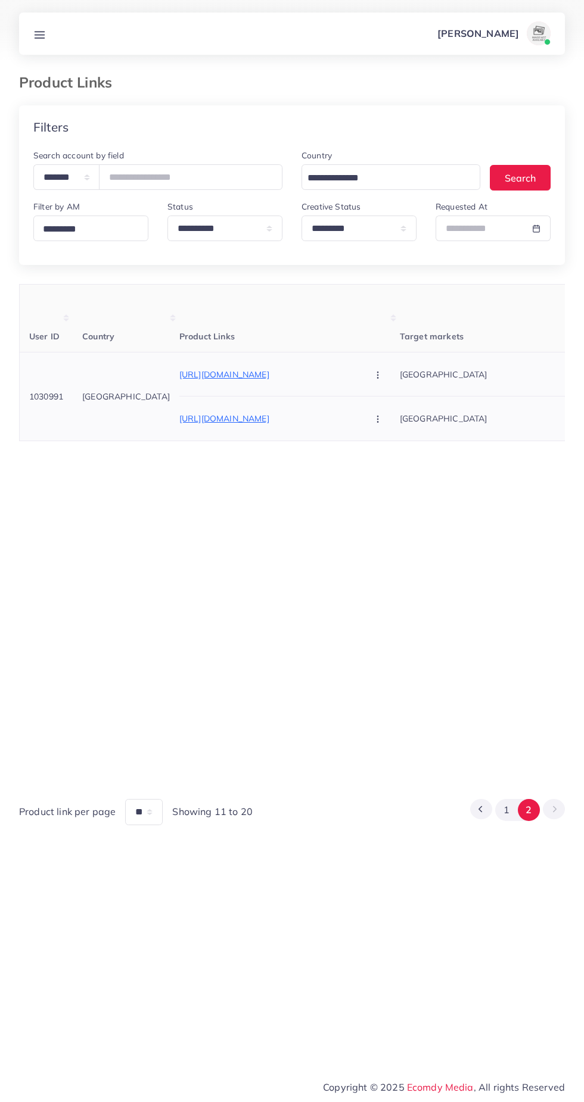
click at [273, 369] on p "https://alphabrand.online/products/manual-threading-tool?utm_source=copyToPaste…" at bounding box center [268, 374] width 179 height 14
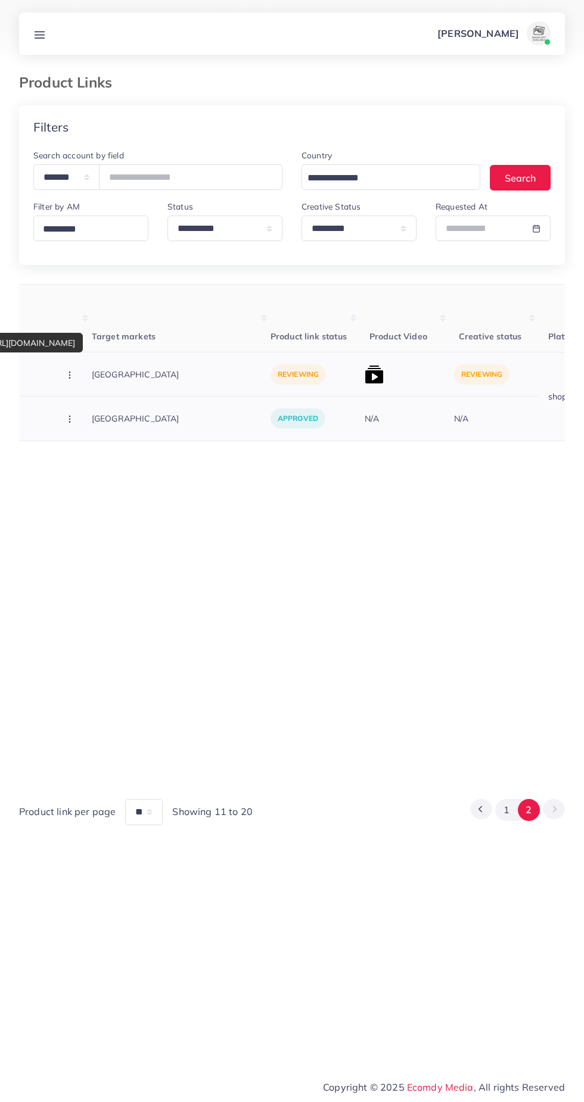
scroll to position [0, 310]
click at [362, 376] on img at bounding box center [371, 374] width 19 height 19
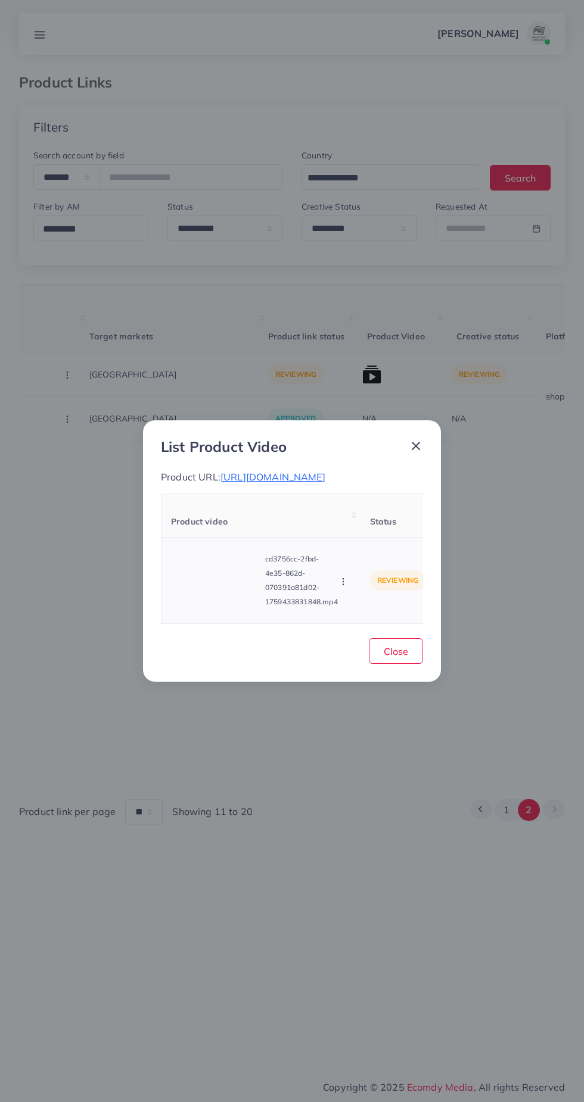
click at [244, 607] on video at bounding box center [215, 581] width 89 height 54
click at [201, 581] on div at bounding box center [215, 581] width 89 height 54
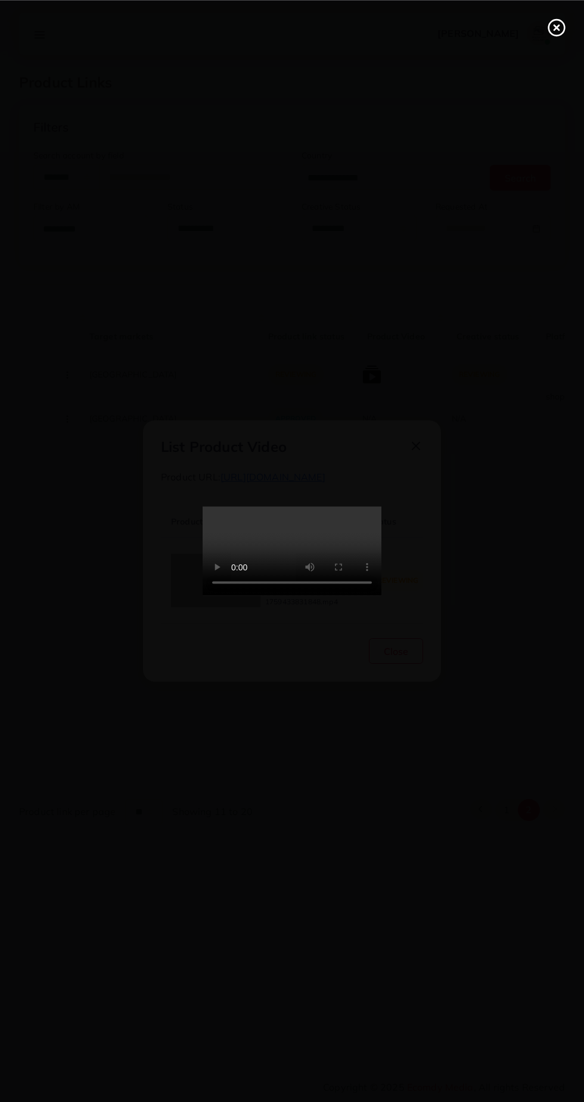
click at [552, 33] on circle at bounding box center [557, 28] width 16 height 16
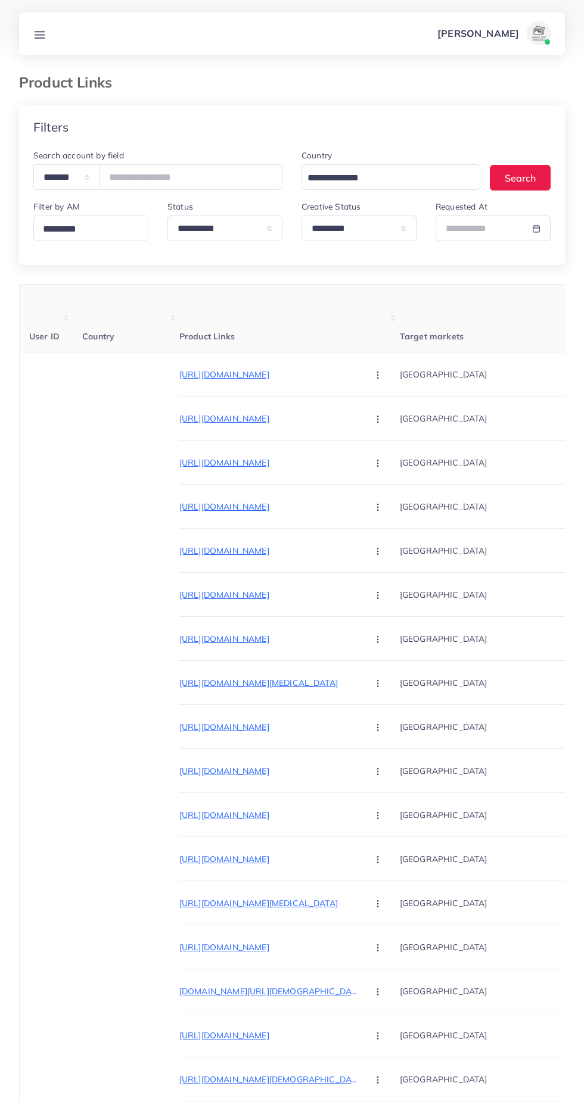
select select "*********"
click at [83, 182] on select "**********" at bounding box center [66, 177] width 66 height 26
select select "*****"
click at [33, 164] on select "**********" at bounding box center [66, 177] width 66 height 26
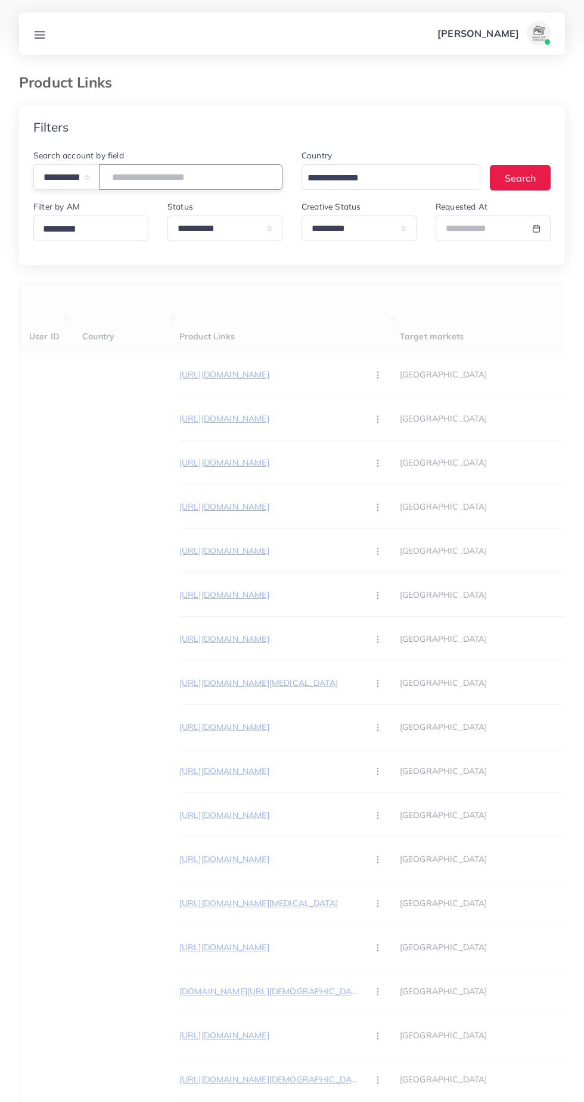
click at [226, 181] on input "text" at bounding box center [190, 177] width 183 height 26
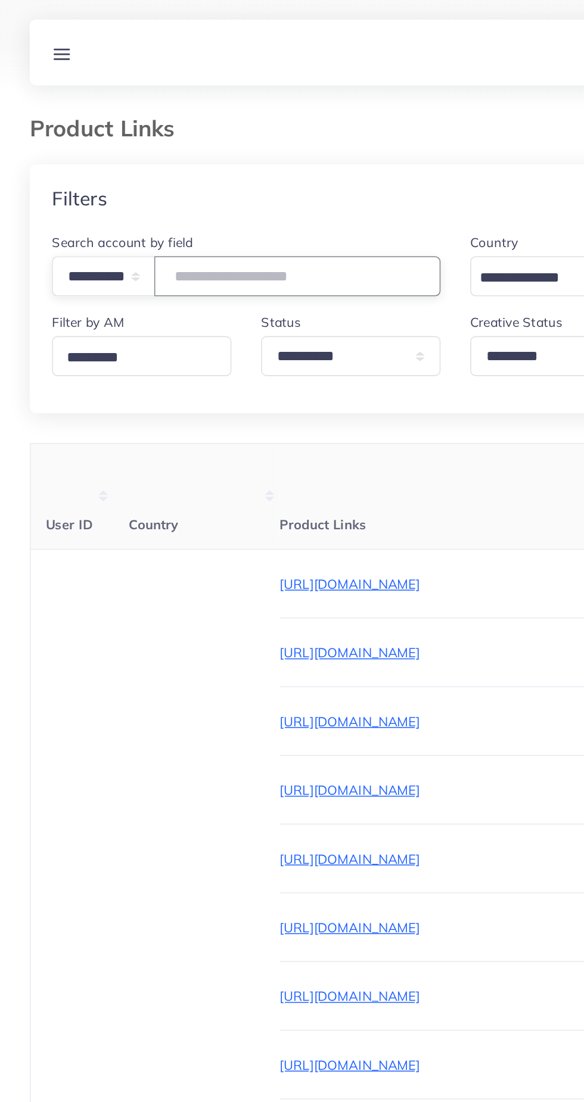
click at [149, 172] on input "text" at bounding box center [190, 177] width 183 height 26
paste input "**********"
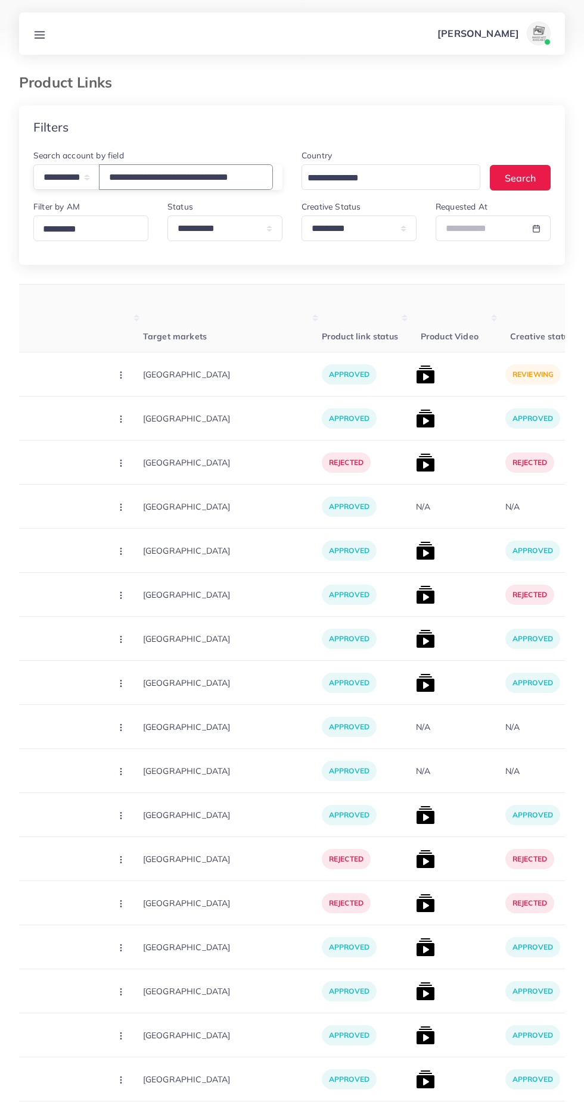
scroll to position [0, 269]
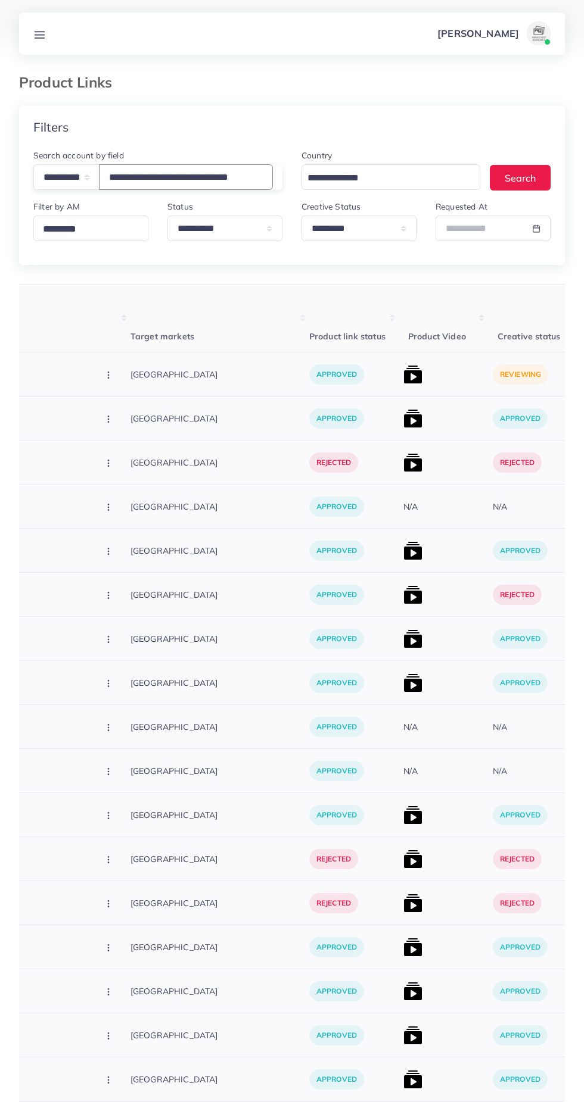
type input "**********"
click at [403, 376] on img at bounding box center [412, 374] width 19 height 19
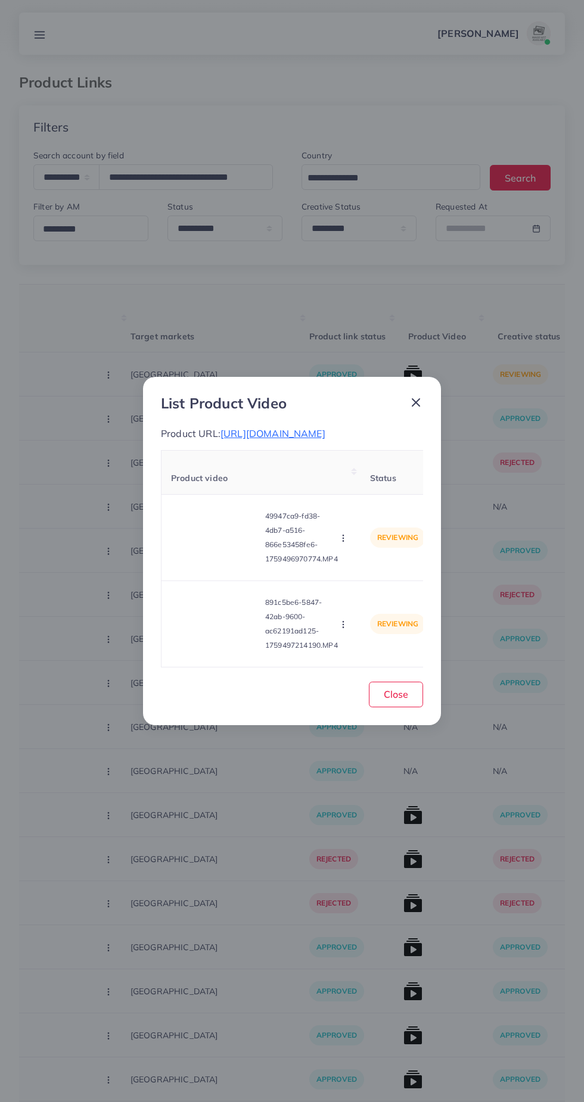
scroll to position [0, 0]
click at [225, 565] on video at bounding box center [215, 538] width 89 height 54
click at [233, 541] on div at bounding box center [215, 538] width 89 height 54
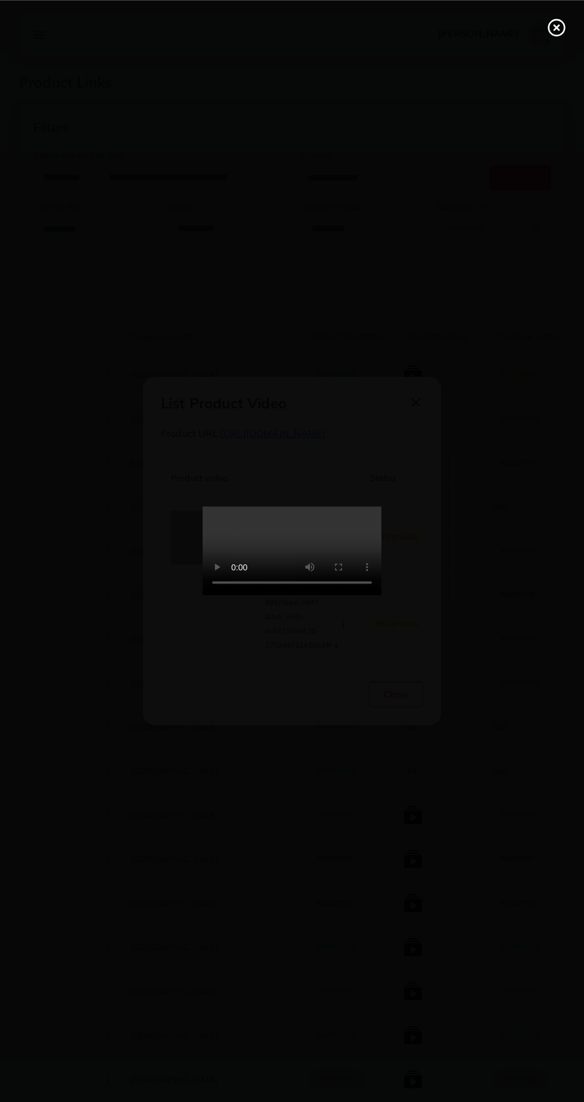
click at [556, 58] on div at bounding box center [292, 551] width 584 height 1102
click at [556, 27] on line at bounding box center [556, 27] width 5 height 5
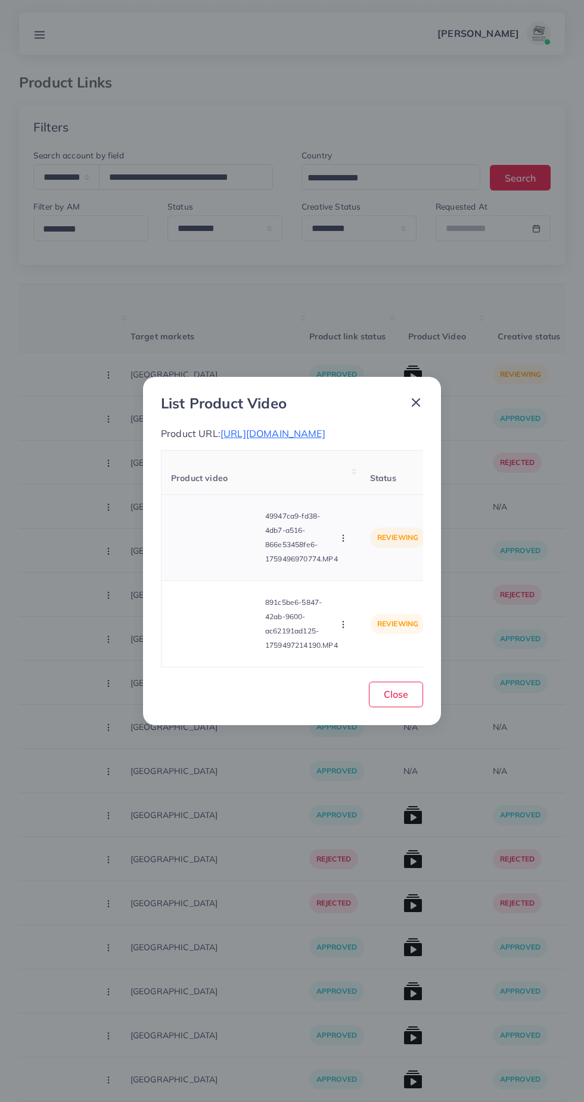
click at [343, 539] on circle "button" at bounding box center [342, 538] width 1 height 1
click at [375, 574] on link "Approve" at bounding box center [371, 567] width 94 height 26
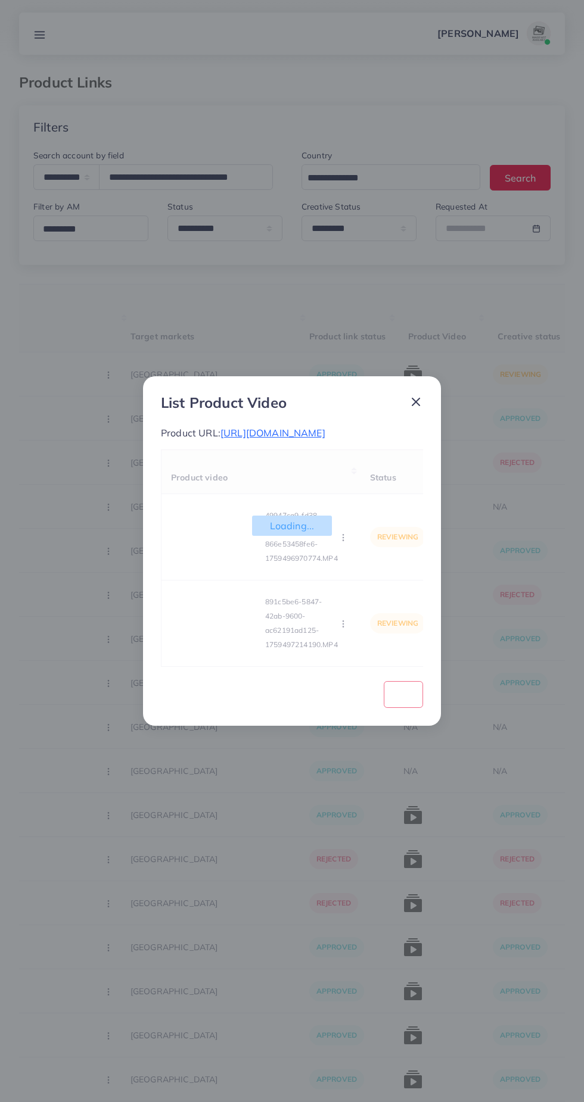
click at [214, 640] on div "Loading... Product video Status Reason reject 49947ca9-fd38-4db7-a516-866e53458…" at bounding box center [292, 558] width 262 height 217
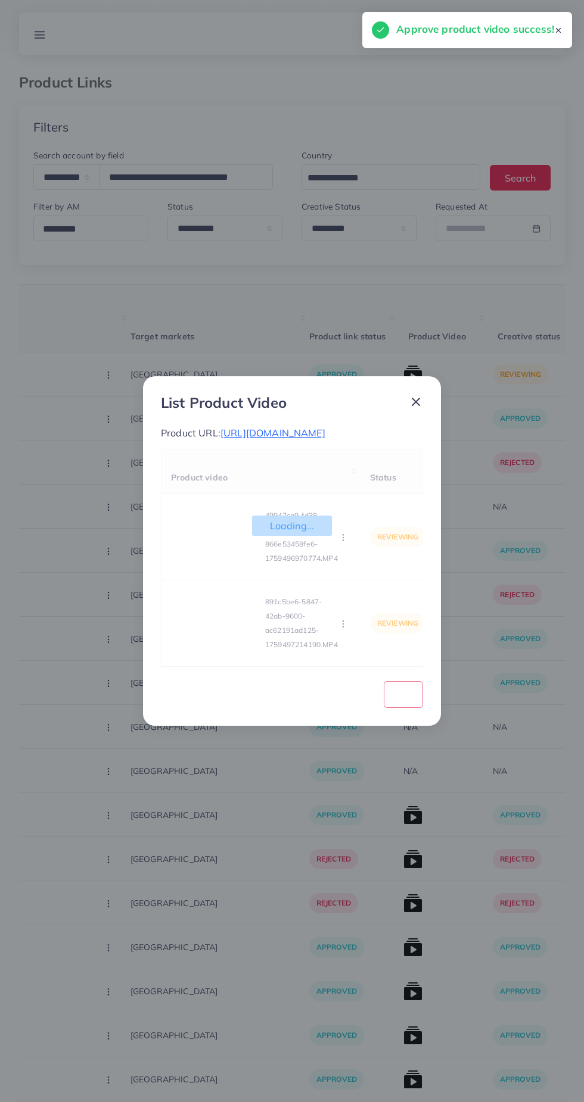
click at [226, 640] on div "Loading... Product video Status Reason reject 49947ca9-fd38-4db7-a516-866e53458…" at bounding box center [292, 558] width 262 height 217
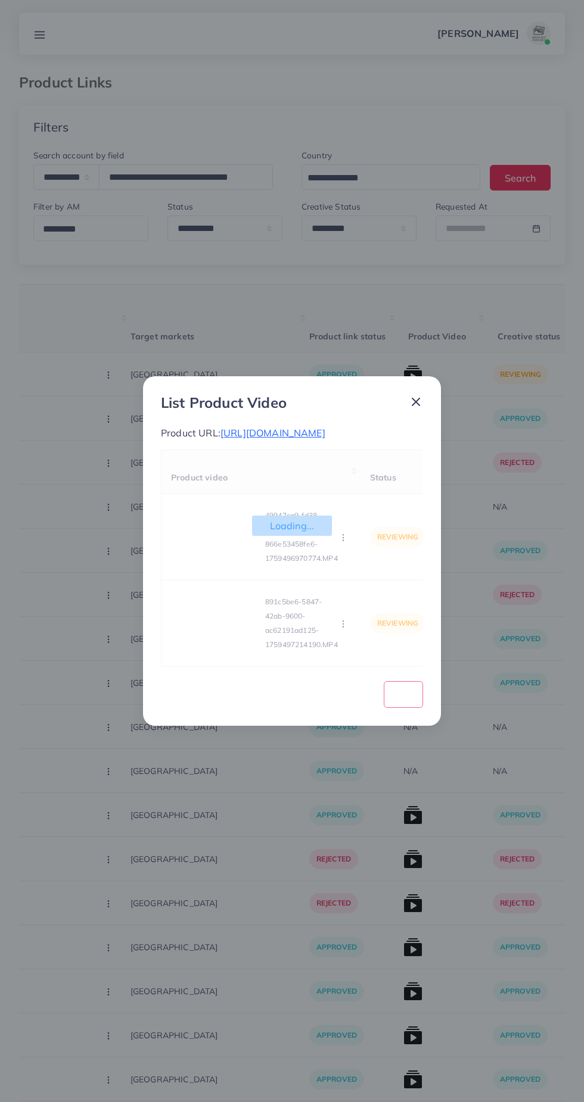
click at [226, 649] on div "Loading... Product video Status Reason reject 49947ca9-fd38-4db7-a516-866e53458…" at bounding box center [292, 558] width 262 height 217
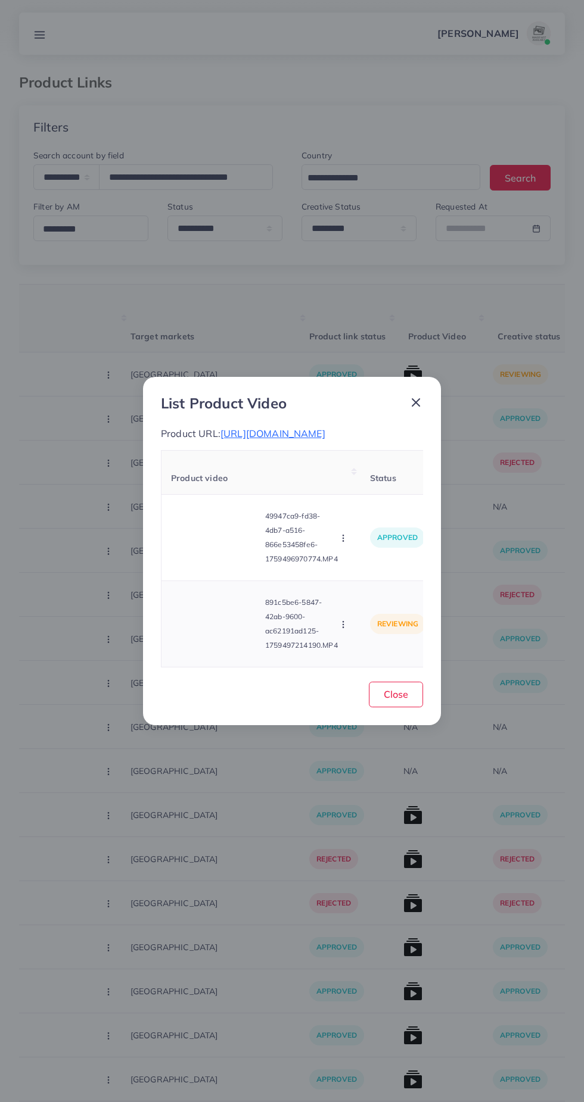
click at [218, 640] on video at bounding box center [215, 624] width 89 height 54
click at [232, 639] on div at bounding box center [215, 624] width 89 height 54
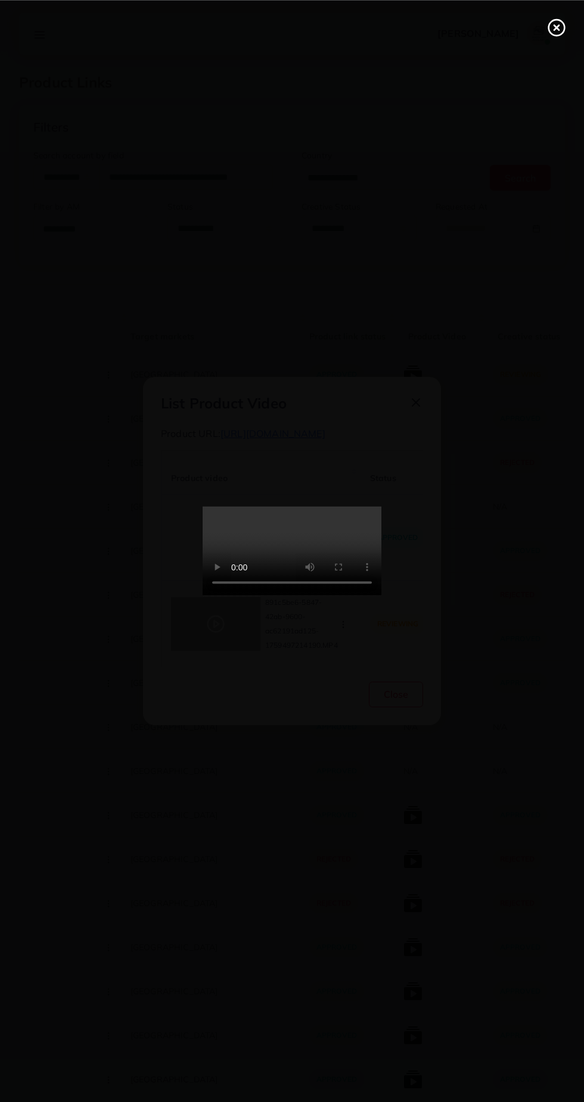
click at [552, 30] on icon at bounding box center [556, 27] width 19 height 19
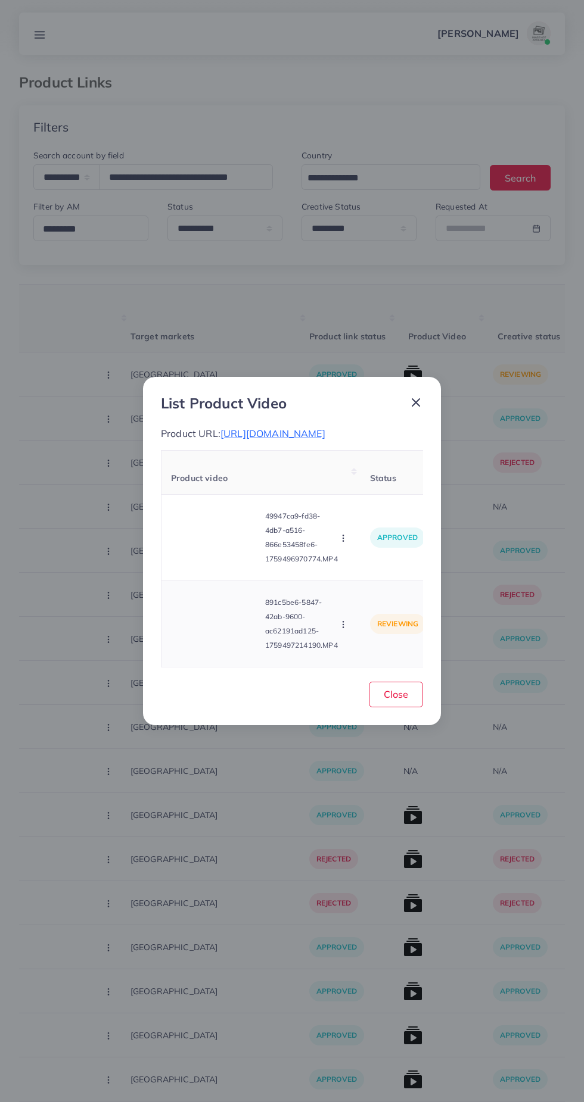
click at [343, 625] on circle "button" at bounding box center [342, 625] width 1 height 1
click at [367, 602] on span "Reject" at bounding box center [363, 596] width 29 height 12
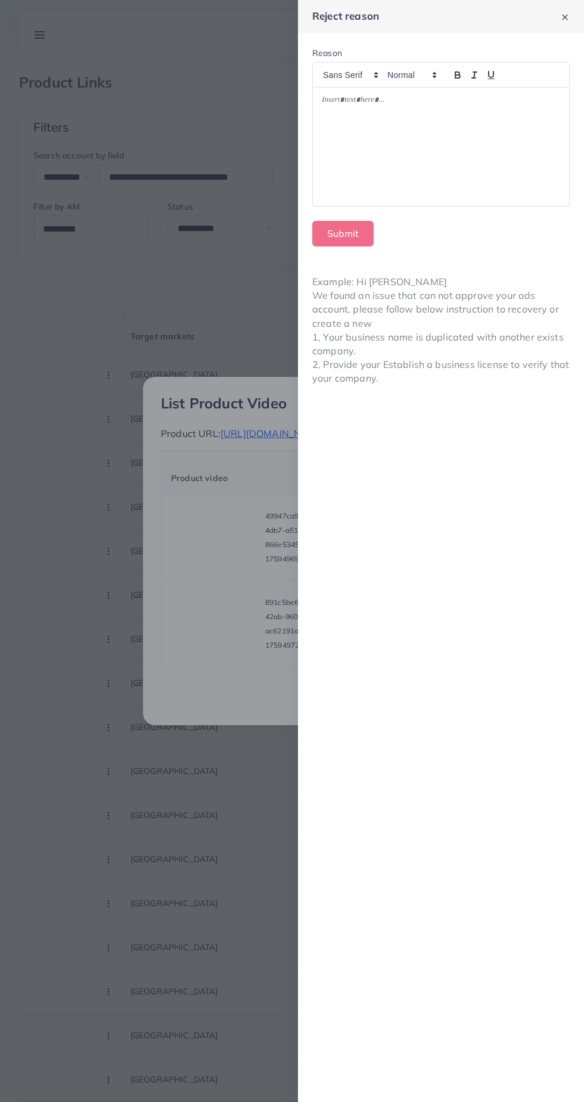
click at [499, 148] on div at bounding box center [441, 147] width 256 height 119
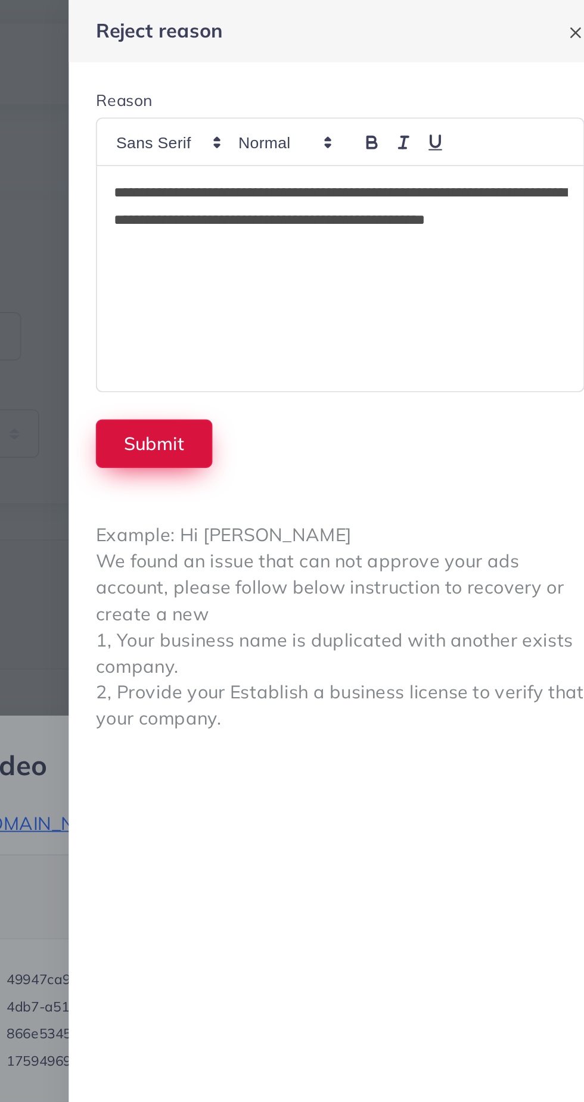
click at [339, 231] on button "Submit" at bounding box center [342, 234] width 61 height 26
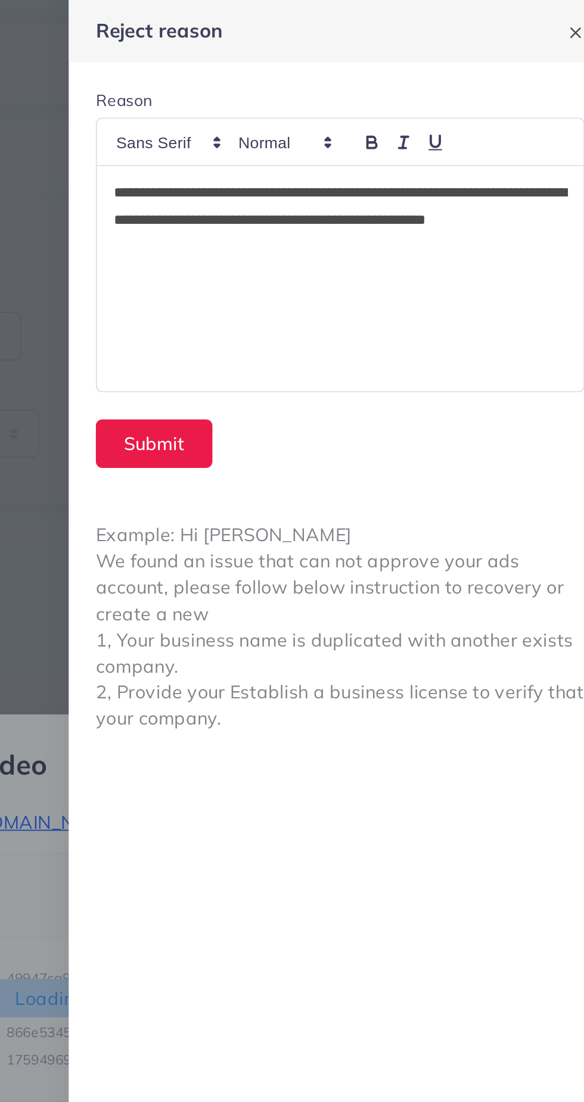
click at [346, 228] on form "**********" at bounding box center [441, 147] width 286 height 228
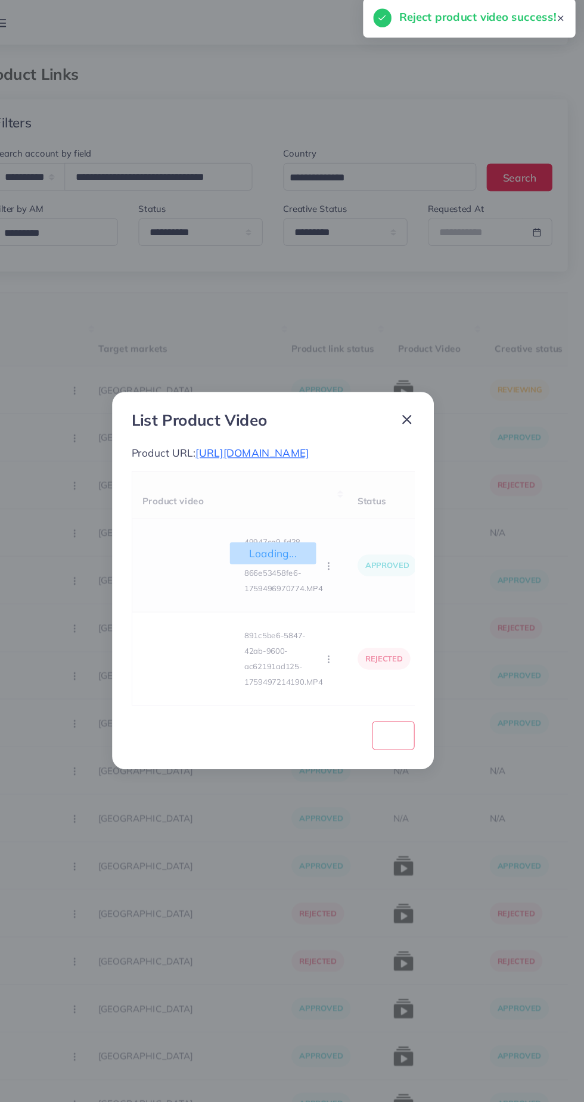
click at [206, 564] on video at bounding box center [215, 537] width 89 height 54
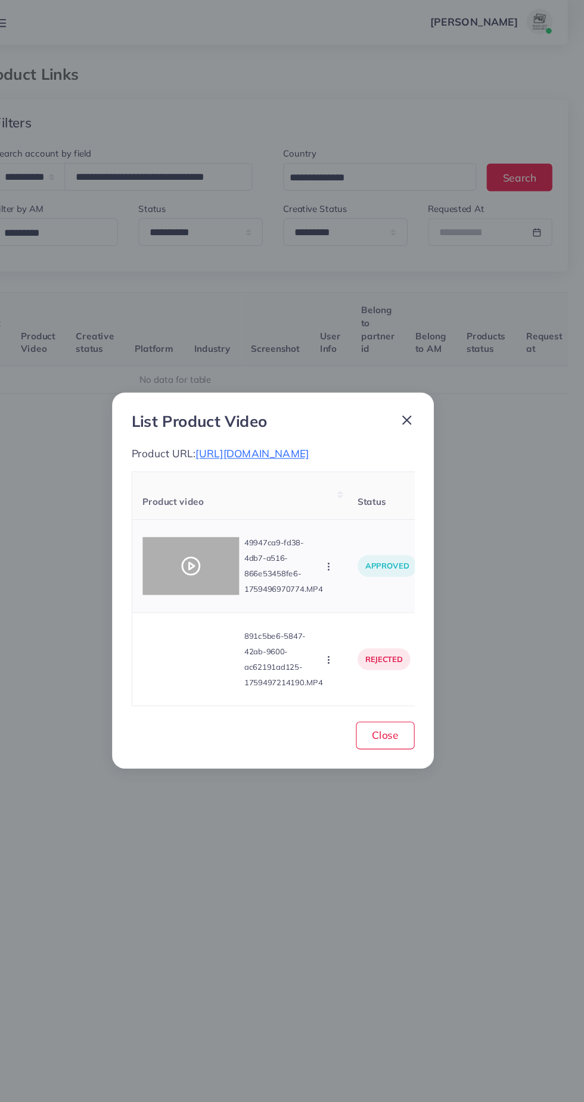
click at [219, 547] on icon at bounding box center [215, 537] width 19 height 19
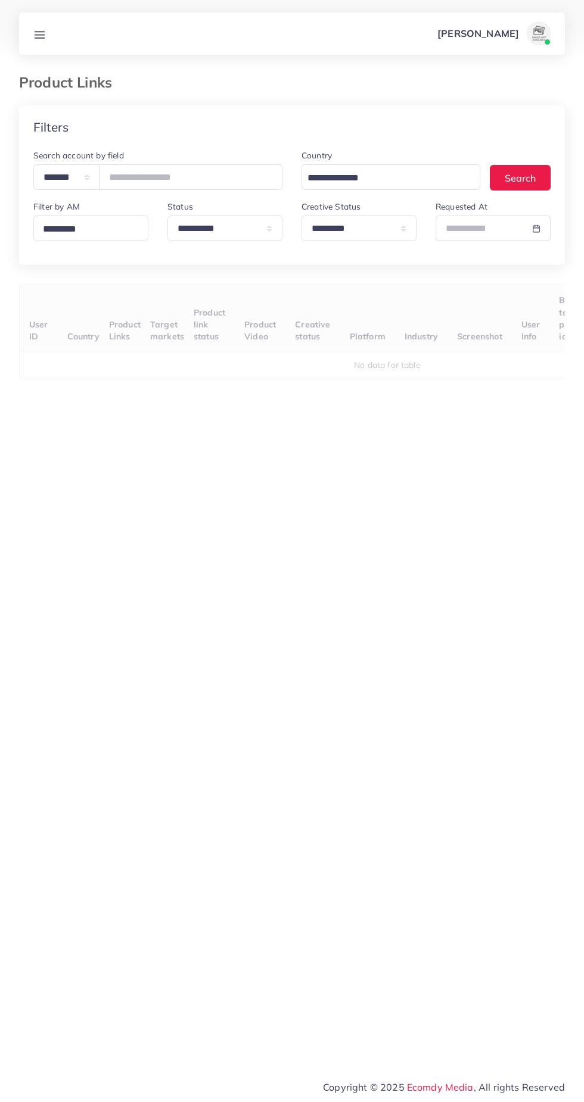
select select "*********"
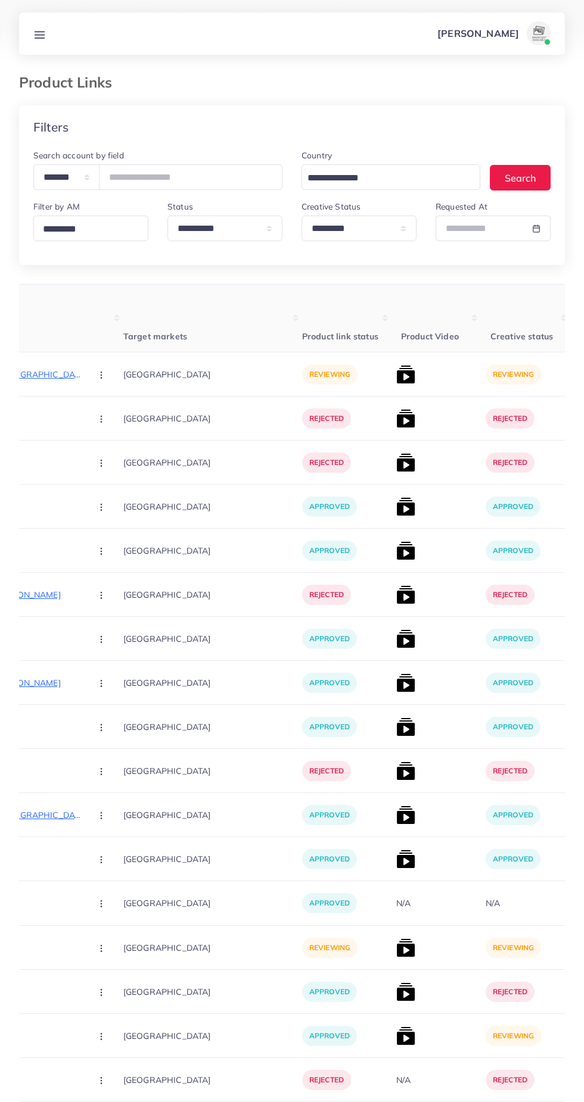
scroll to position [0, 276]
click at [397, 369] on img at bounding box center [406, 374] width 19 height 19
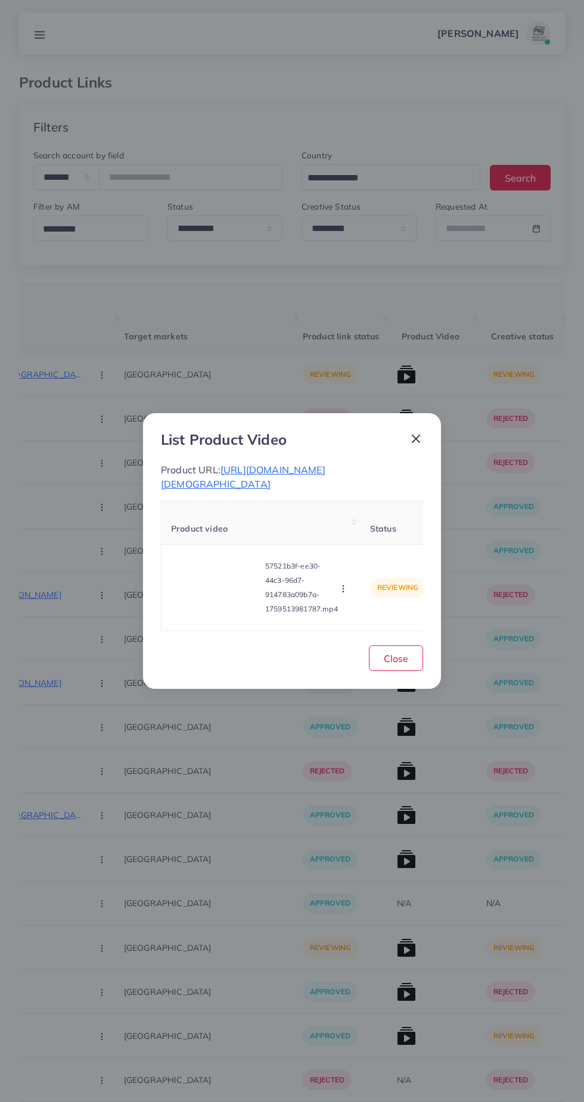
click at [363, 367] on div "List Product Video Product URL: https://issuperstore.online/products/smart-wall…" at bounding box center [292, 551] width 584 height 1102
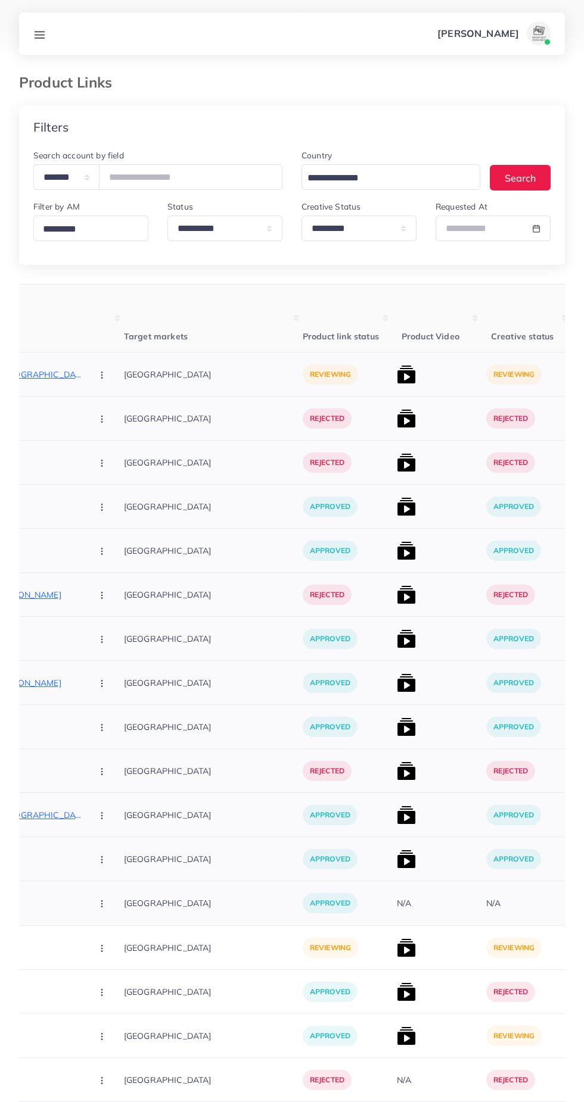
click at [397, 375] on img at bounding box center [406, 374] width 19 height 19
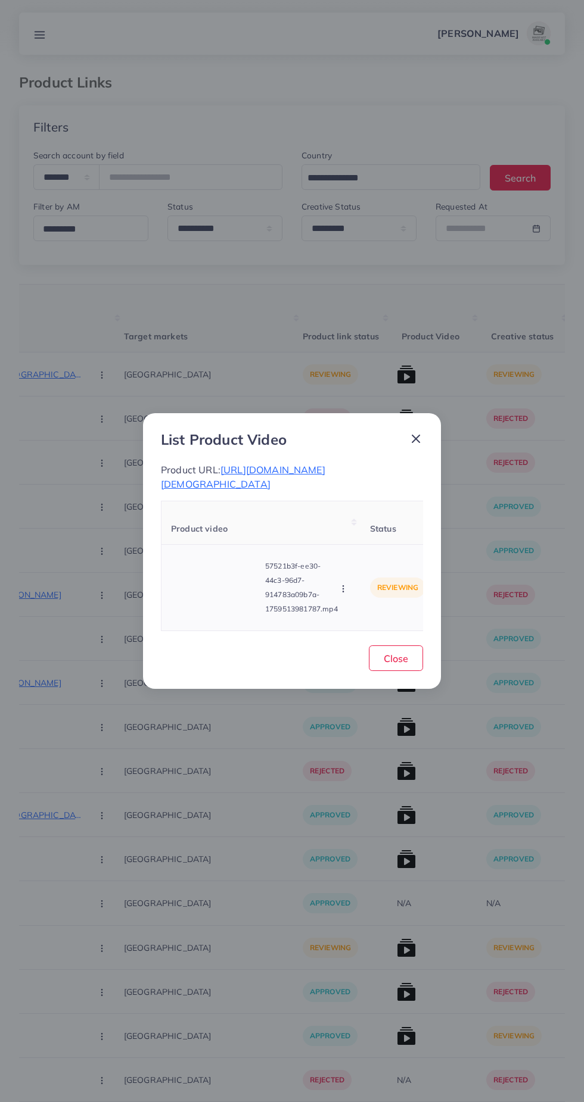
click at [201, 599] on video at bounding box center [215, 588] width 89 height 54
click at [216, 582] on icon at bounding box center [215, 587] width 19 height 19
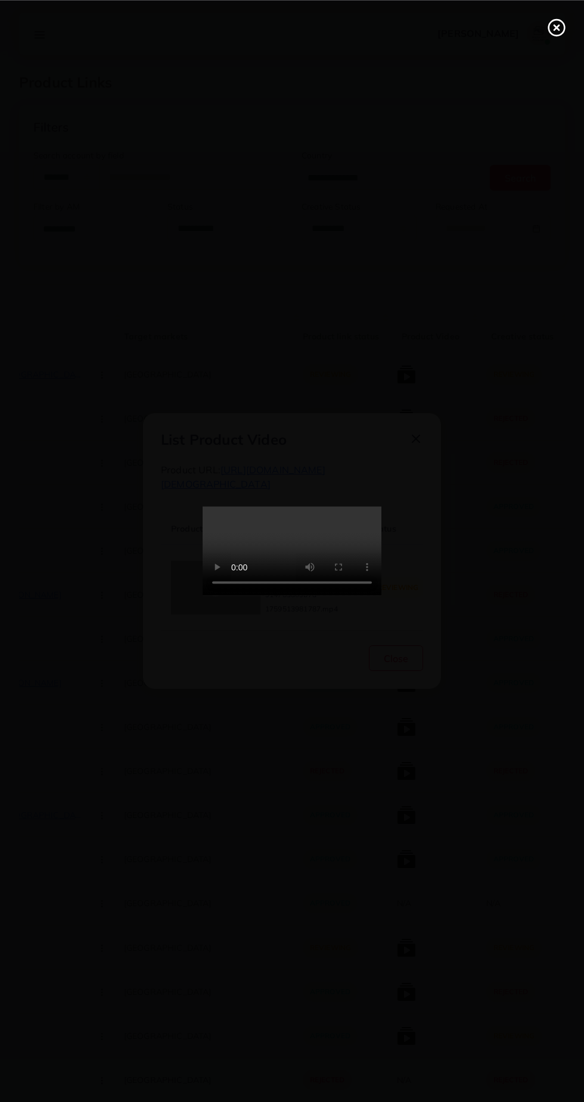
click at [553, 32] on icon at bounding box center [556, 27] width 19 height 19
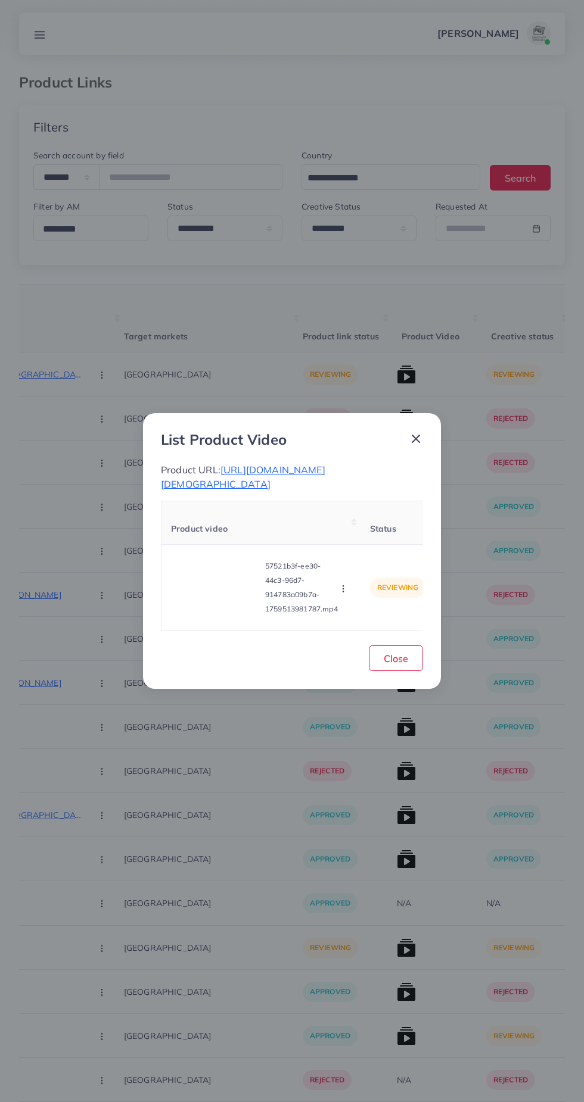
click at [417, 440] on icon at bounding box center [416, 439] width 14 height 14
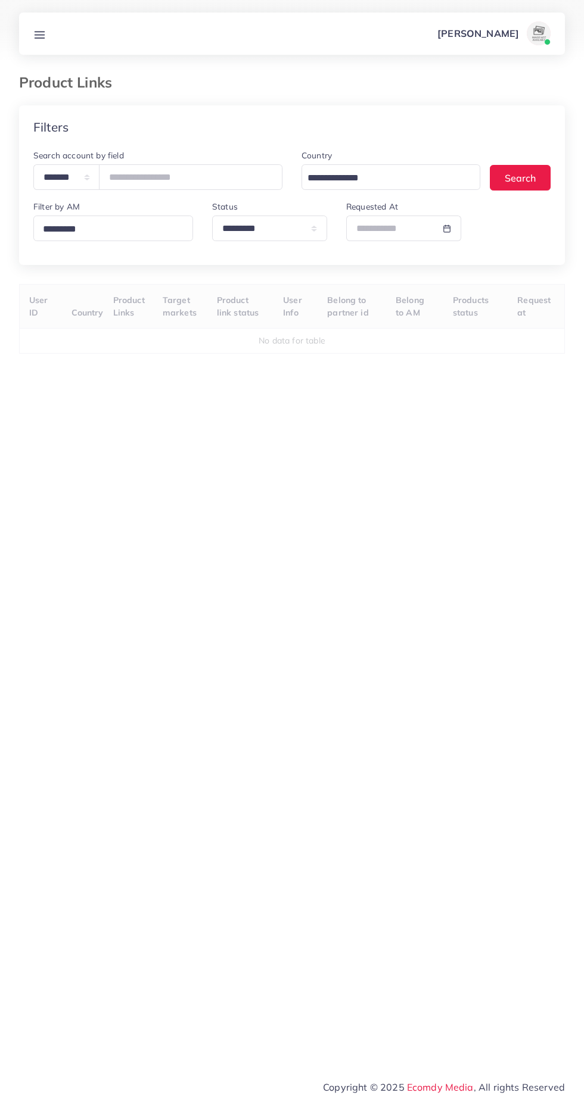
select select "*********"
select select
select select "*********"
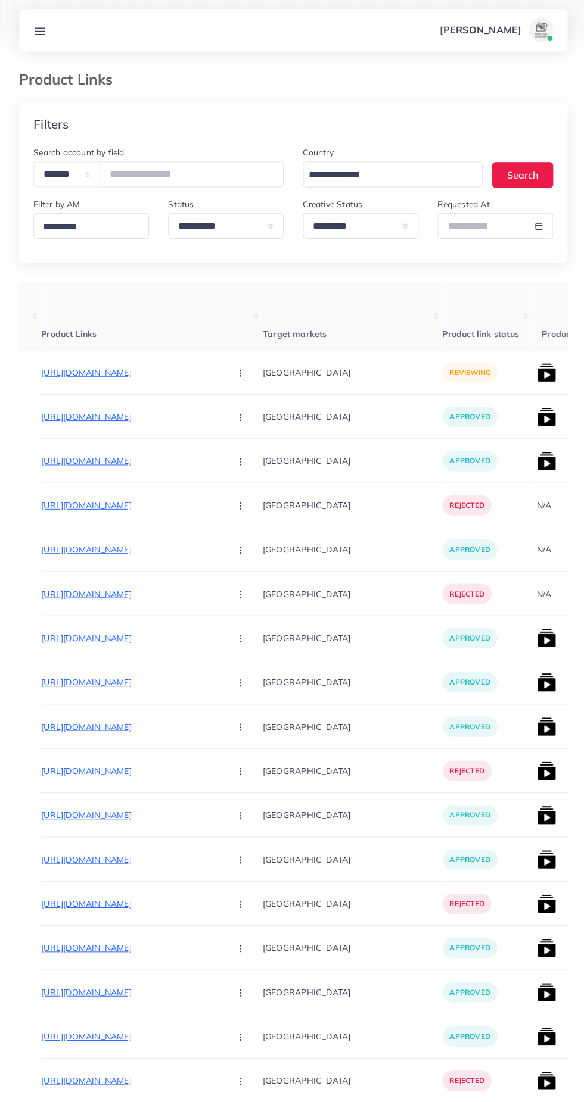
scroll to position [0, 157]
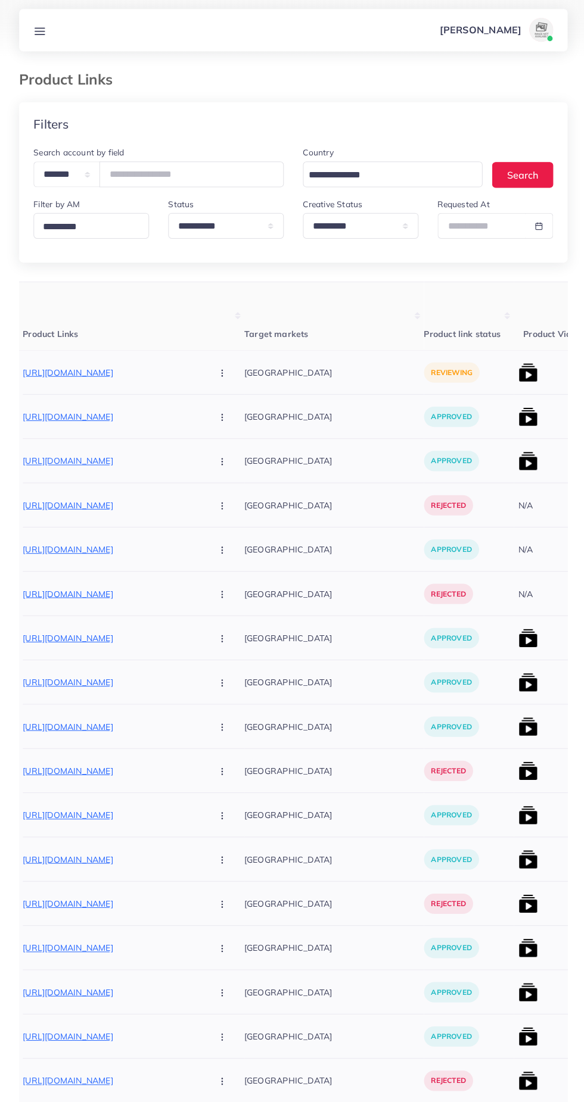
click at [516, 466] on img at bounding box center [525, 462] width 19 height 19
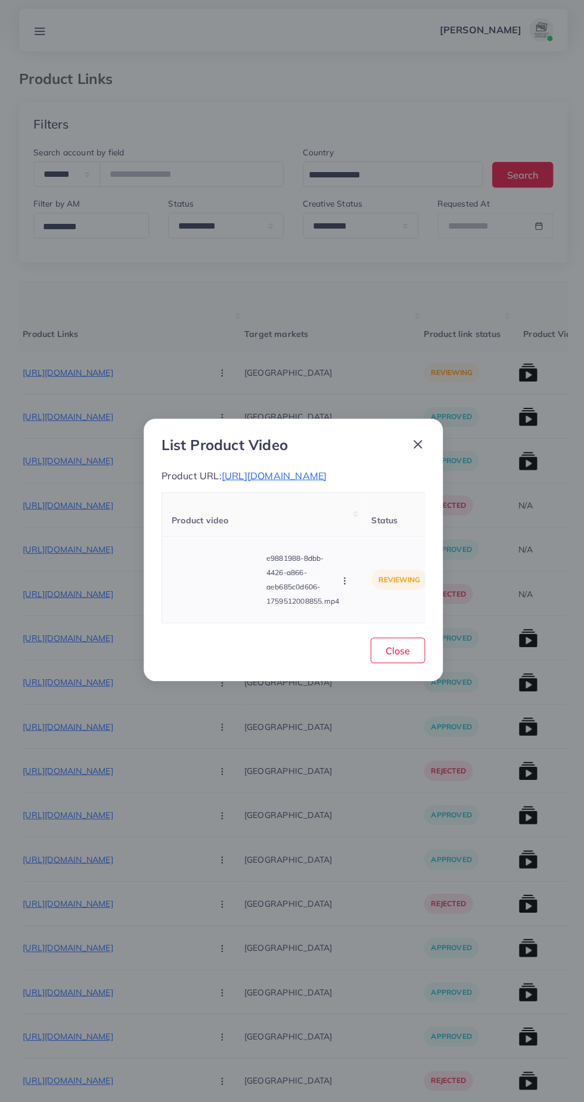
click at [203, 588] on video at bounding box center [215, 581] width 89 height 54
click at [228, 598] on div at bounding box center [215, 581] width 89 height 54
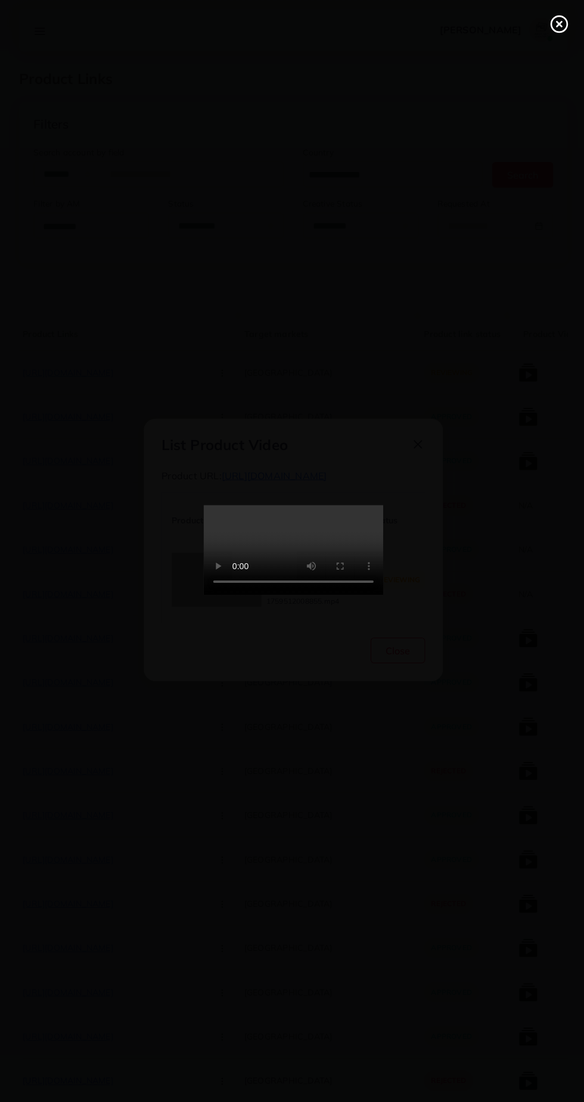
click at [555, 27] on line at bounding box center [556, 27] width 5 height 5
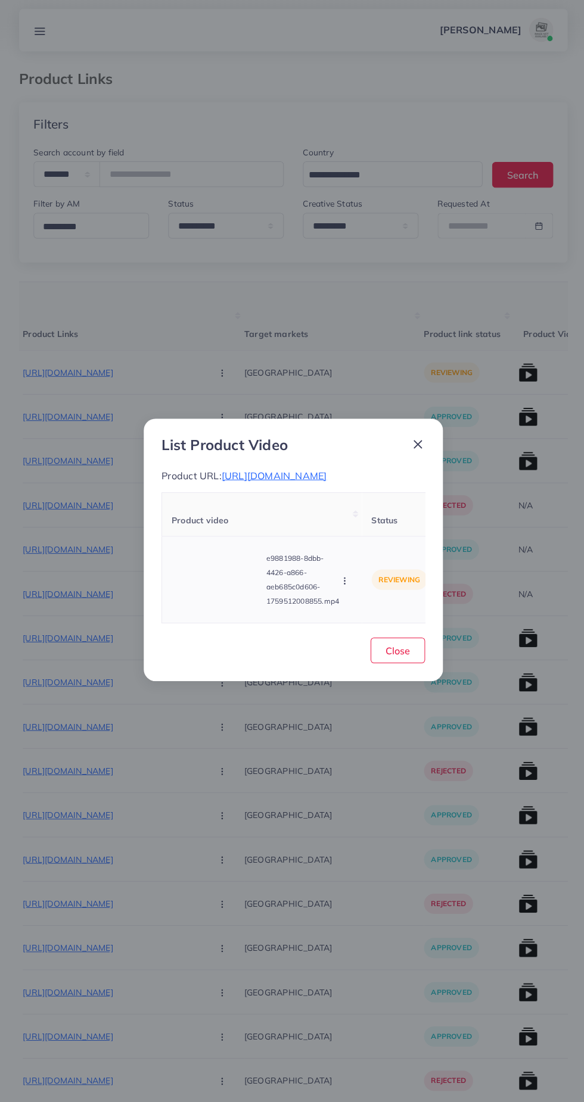
click at [343, 585] on circle "button" at bounding box center [342, 584] width 1 height 1
click at [336, 831] on div "List Product Video Product URL: https://pk.dontumpambance.com/products/compass-…" at bounding box center [292, 551] width 584 height 1102
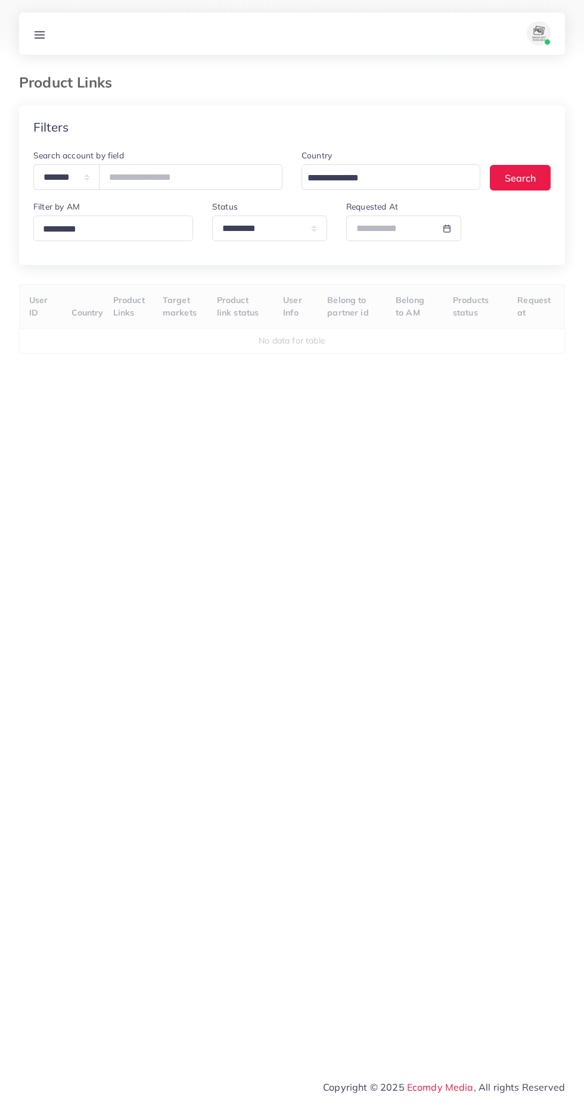
select select "*********"
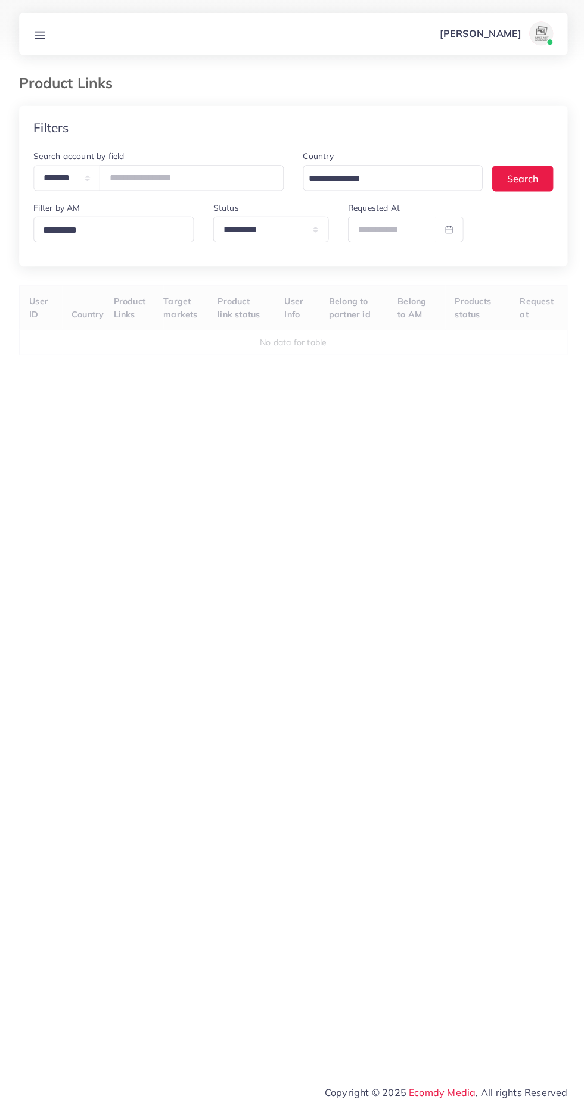
select select
select select "*********"
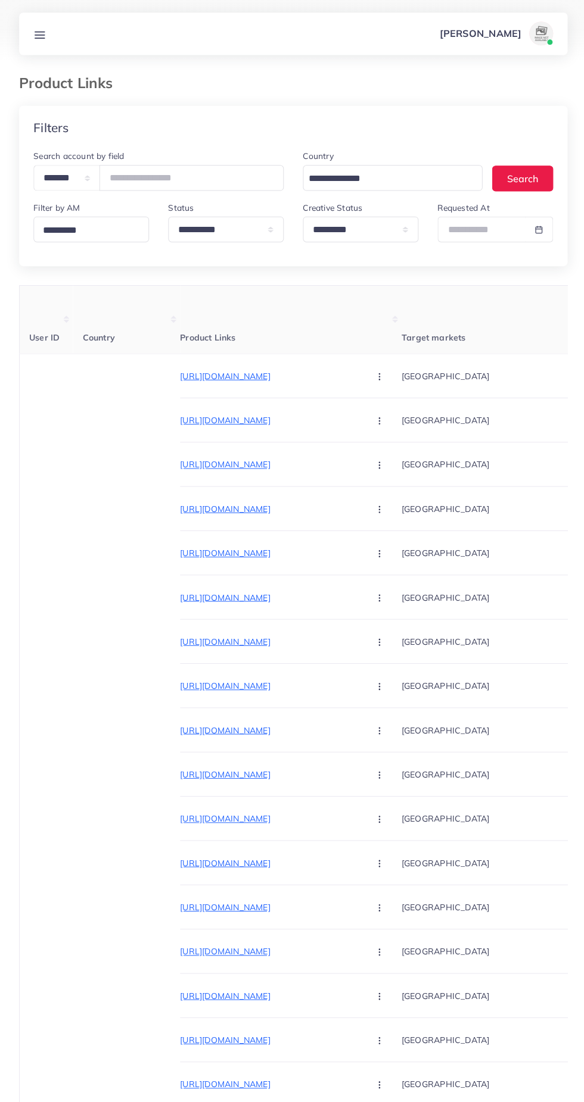
scroll to position [0, 1]
click at [263, 459] on p "[URL][DOMAIN_NAME]" at bounding box center [267, 463] width 179 height 14
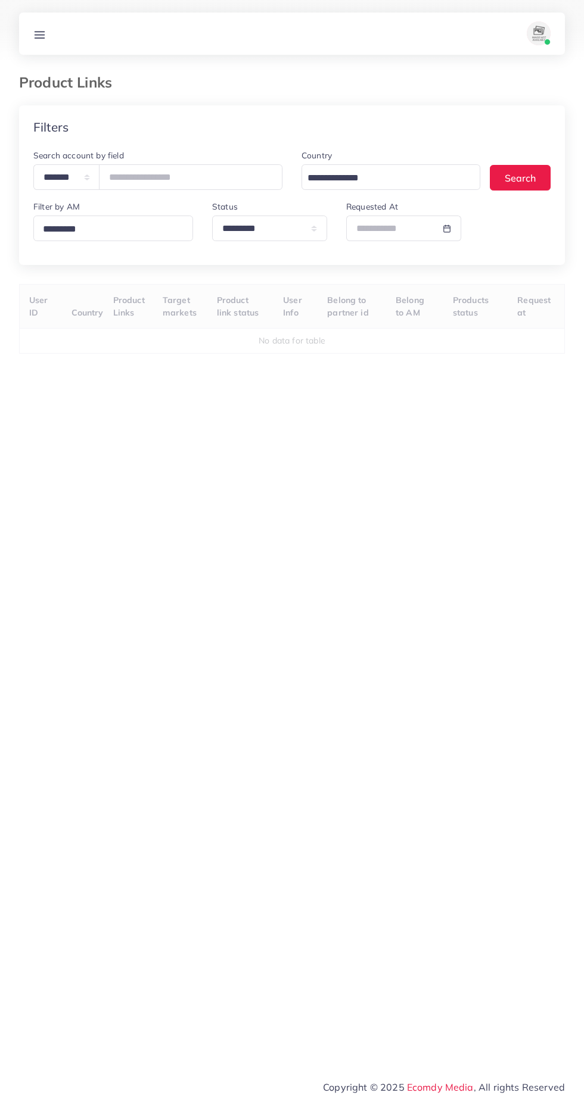
select select "*********"
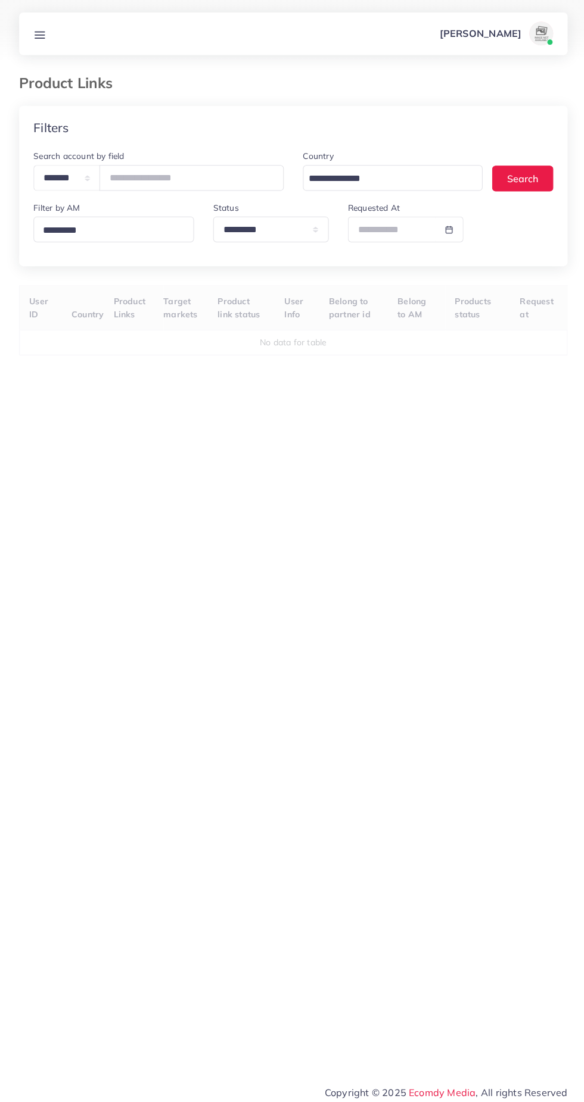
select select
select select "*********"
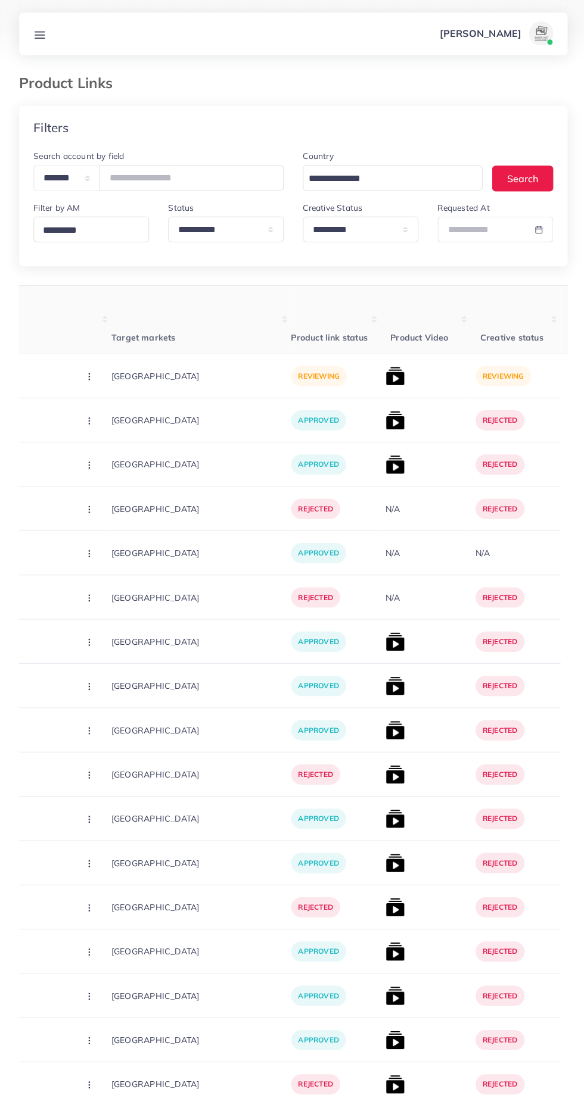
scroll to position [0, 327]
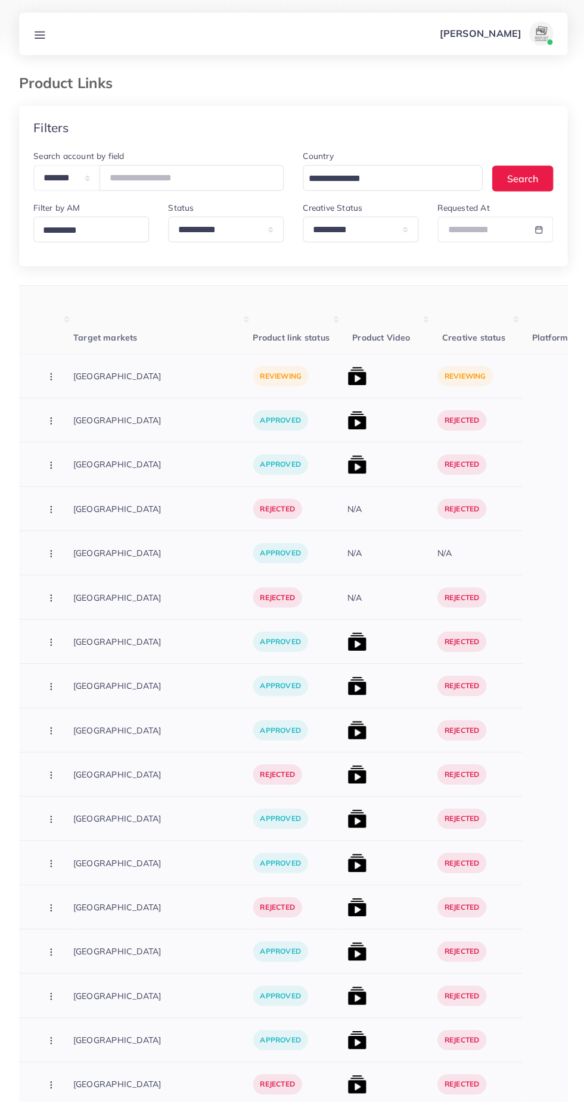
click at [345, 382] on img at bounding box center [354, 374] width 19 height 19
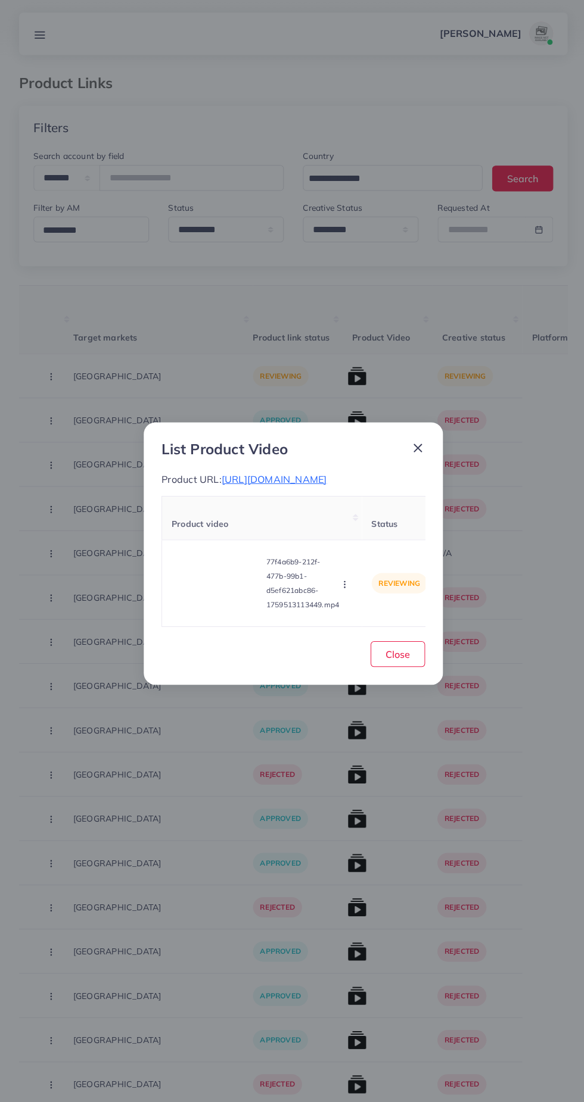
click at [312, 366] on div "List Product Video Product URL: https://pk.dontumpambance.com/products/bracelet…" at bounding box center [292, 551] width 584 height 1102
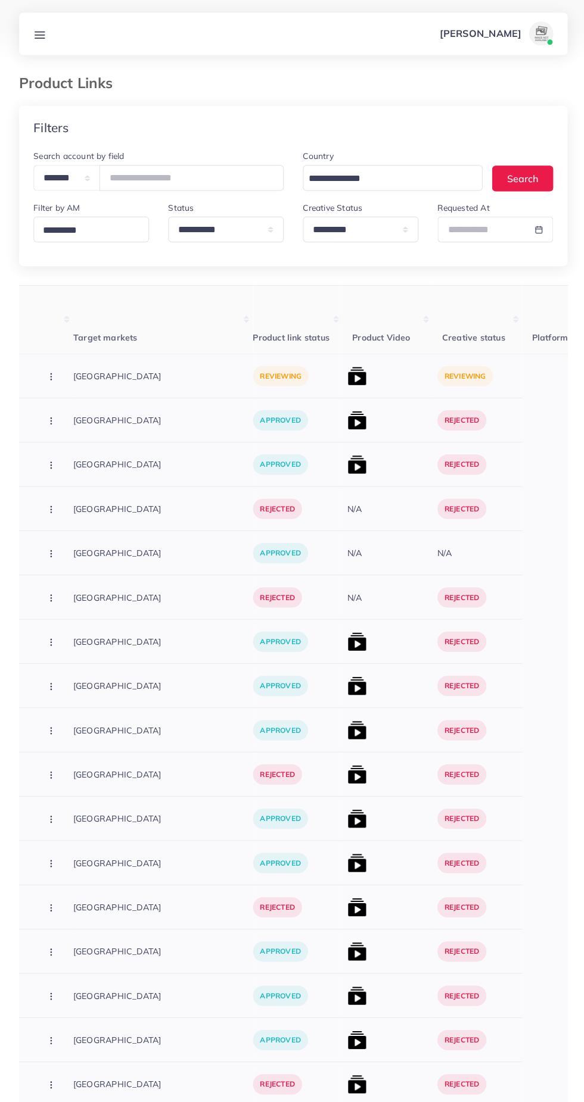
click at [345, 381] on img at bounding box center [354, 374] width 19 height 19
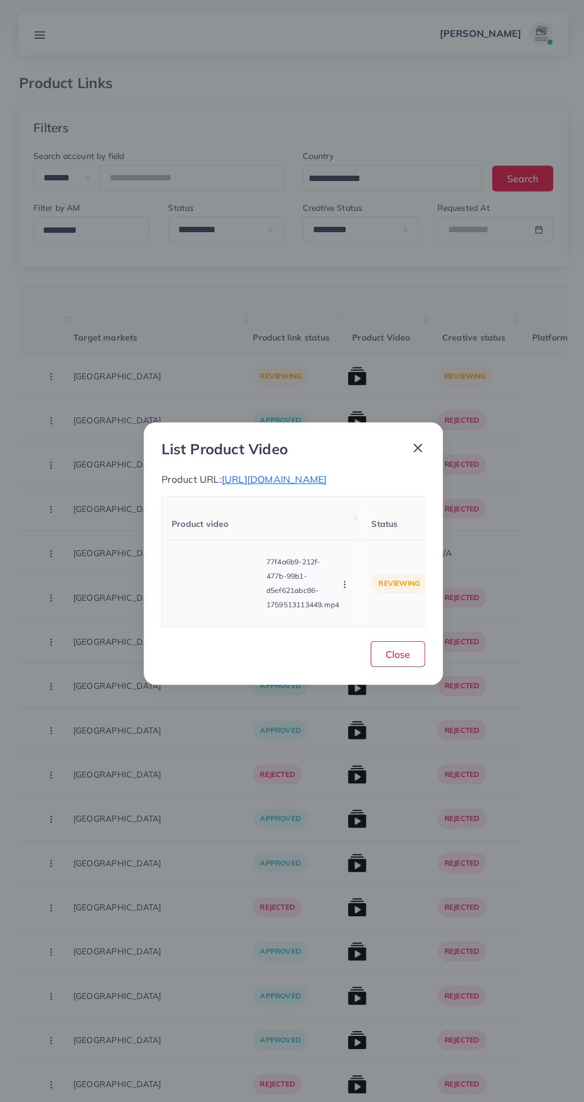
click at [220, 601] on video at bounding box center [215, 581] width 89 height 54
click at [218, 605] on div at bounding box center [215, 581] width 89 height 54
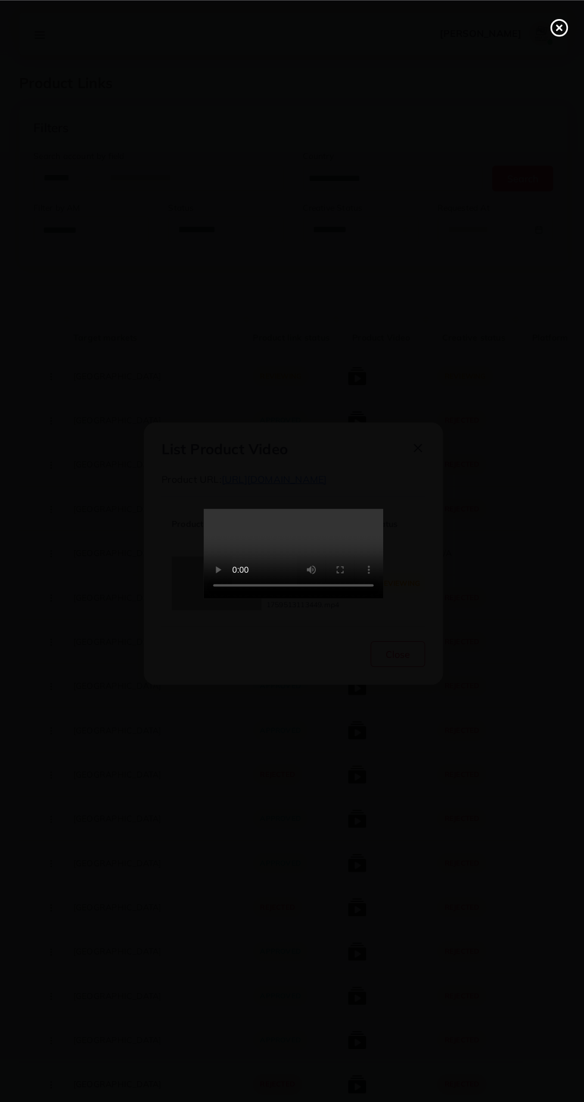
click at [551, 32] on circle at bounding box center [557, 28] width 16 height 16
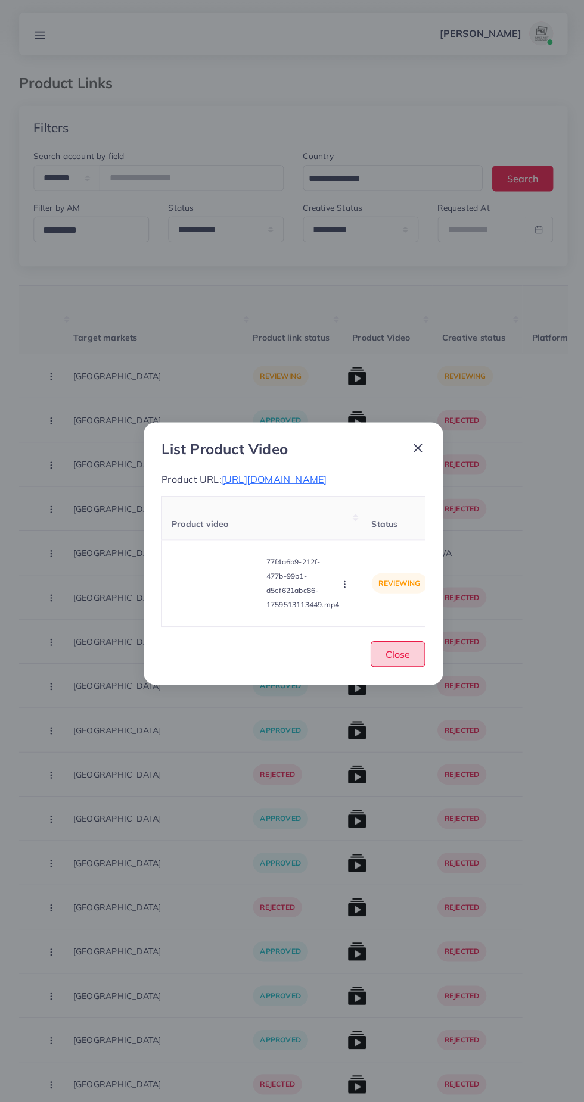
click at [403, 658] on span "Close" at bounding box center [396, 652] width 24 height 12
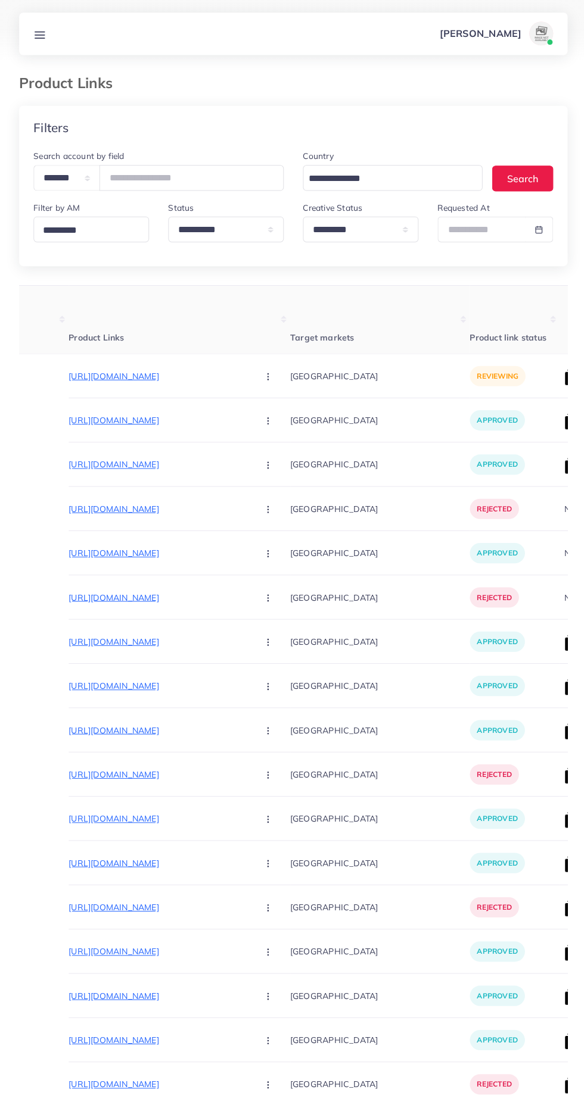
scroll to position [0, 111]
click at [128, 375] on p "https://pk.dontumpambance.com/products/bracelet-for-men" at bounding box center [157, 374] width 179 height 14
click at [261, 373] on icon "button" at bounding box center [266, 375] width 10 height 10
click at [272, 412] on span "Approve" at bounding box center [291, 411] width 39 height 12
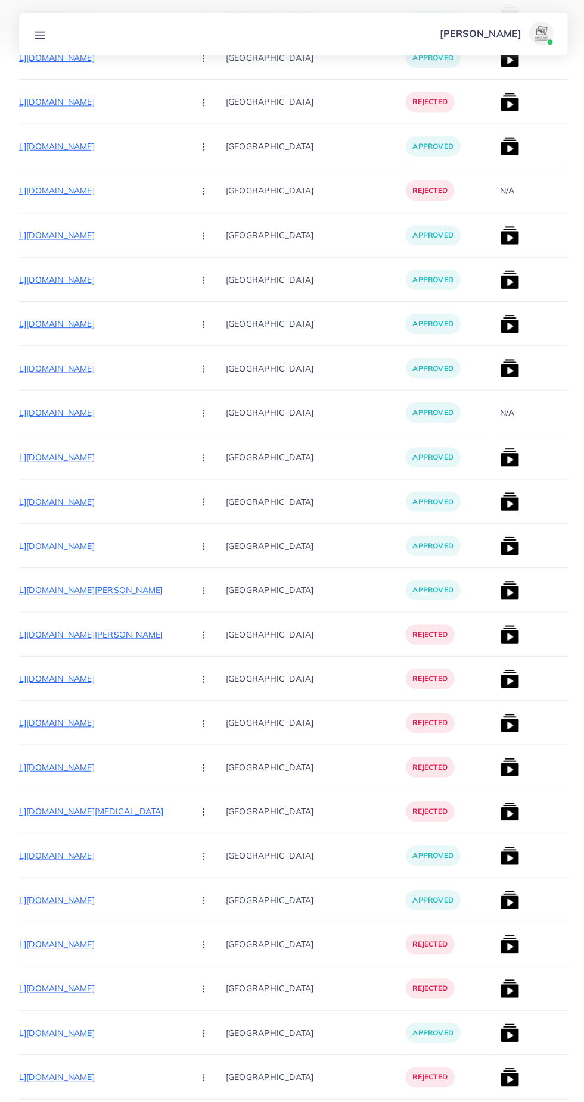
scroll to position [0, 240]
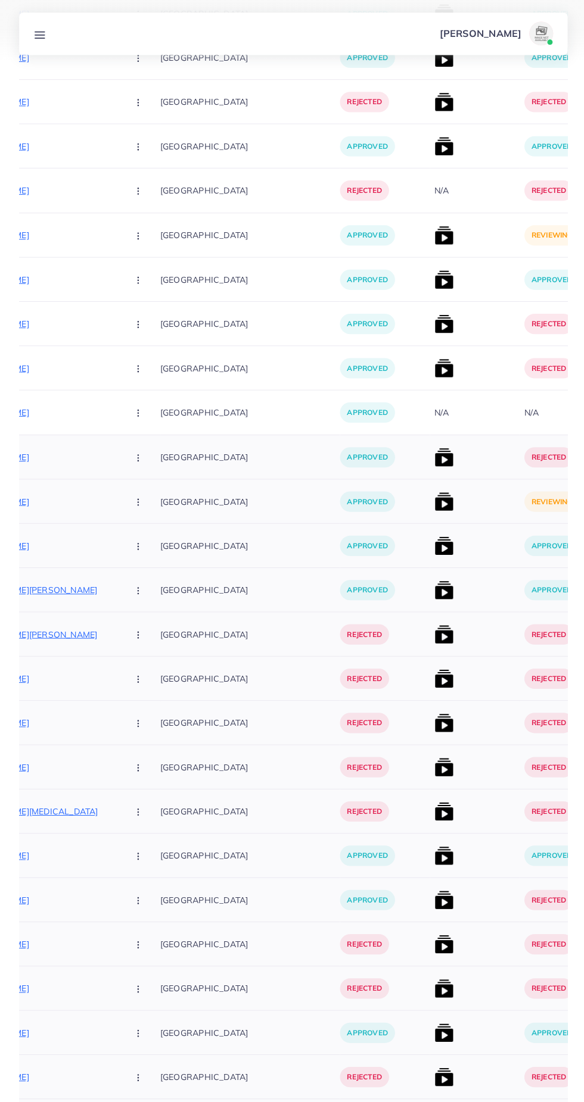
click at [432, 500] on img at bounding box center [441, 499] width 19 height 19
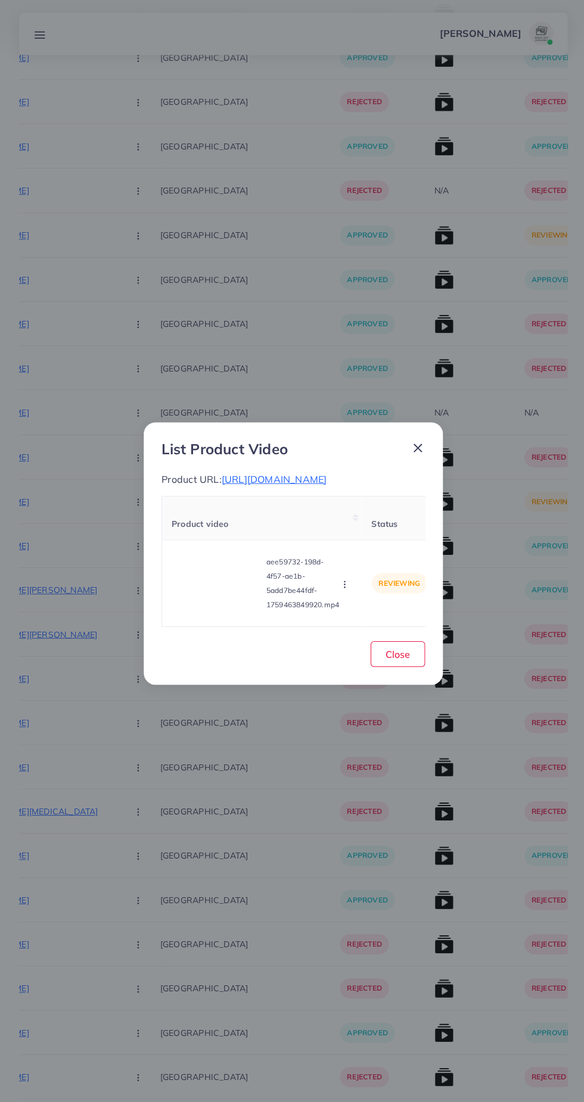
click at [390, 513] on div "List Product Video Product URL: https://mdmart.shop/collections/electronic-acce…" at bounding box center [292, 551] width 298 height 262
click at [232, 592] on video at bounding box center [215, 581] width 89 height 54
click at [226, 593] on div at bounding box center [215, 581] width 89 height 54
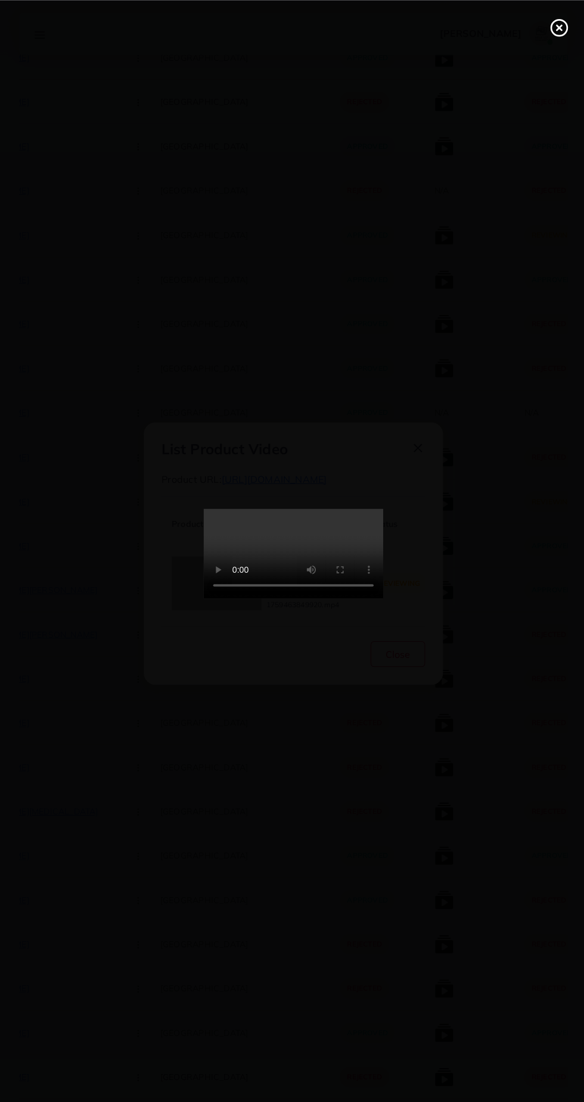
click at [553, 34] on circle at bounding box center [557, 28] width 16 height 16
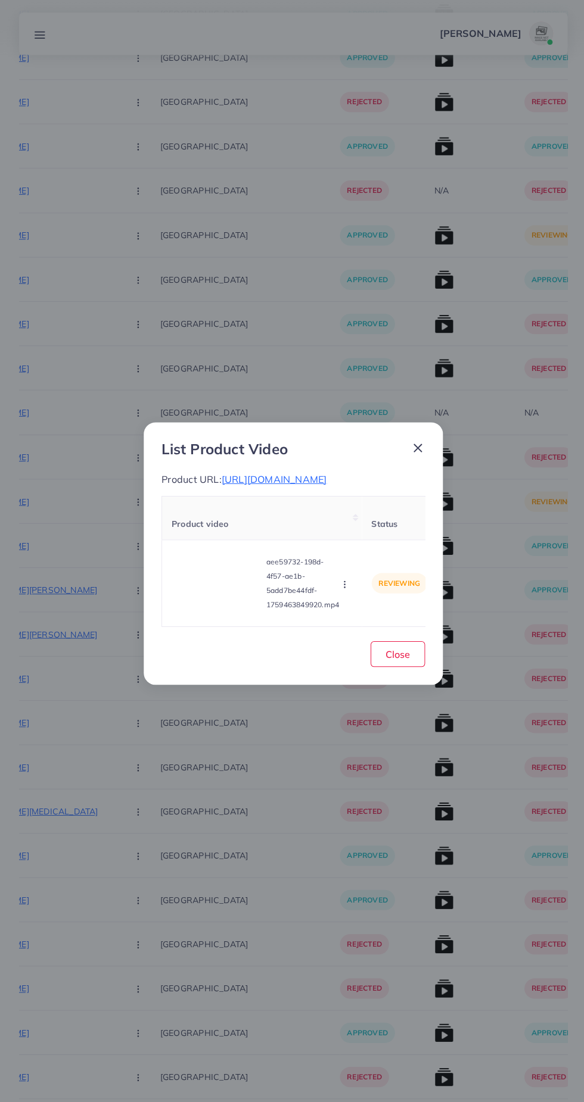
click at [306, 471] on span "https://mdmart.shop/collections/electronic-accessories/products/jy-303-green-la…" at bounding box center [272, 477] width 105 height 12
click at [348, 587] on icon "button" at bounding box center [343, 582] width 10 height 10
click at [375, 532] on span "Approve" at bounding box center [368, 526] width 39 height 12
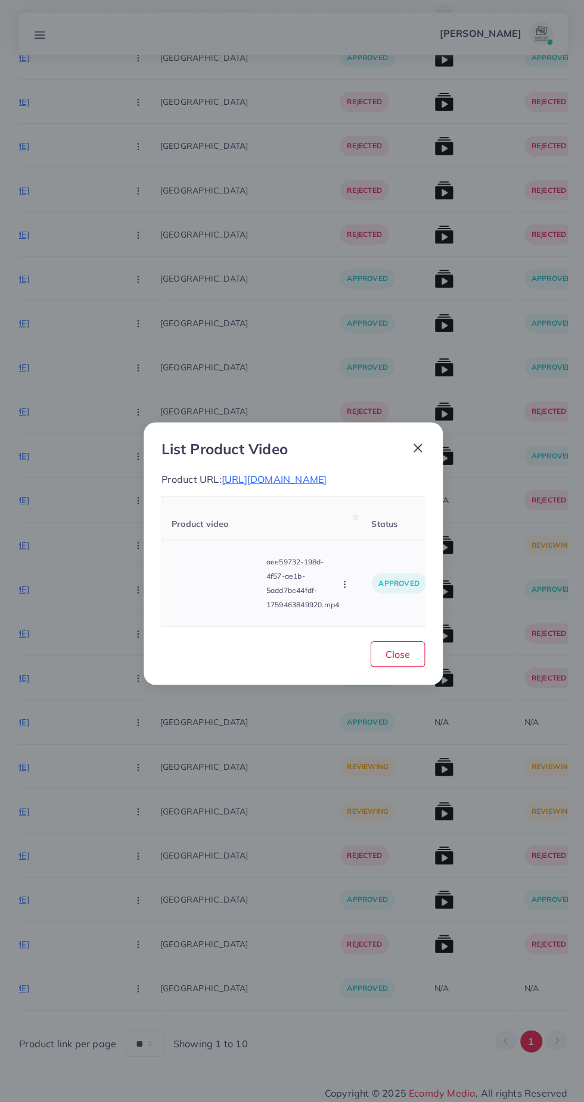
scroll to position [9531, 0]
click at [402, 658] on span "Close" at bounding box center [396, 652] width 24 height 12
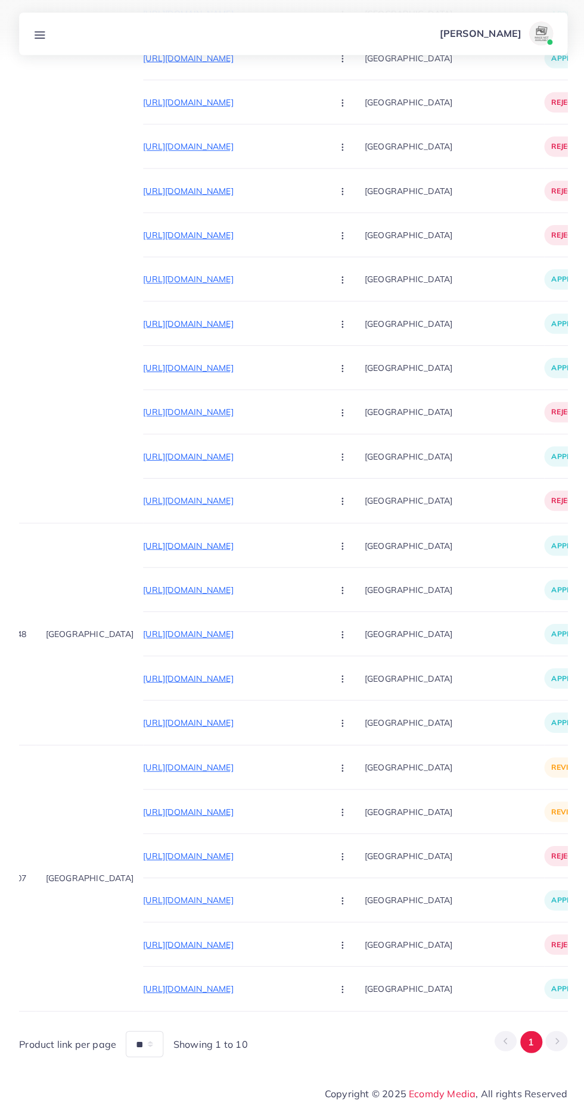
scroll to position [0, 33]
click at [237, 536] on p "https://alsafaa.store/products/legend-premium-velvet-prayer-mat-comfortable-sof…" at bounding box center [235, 543] width 179 height 14
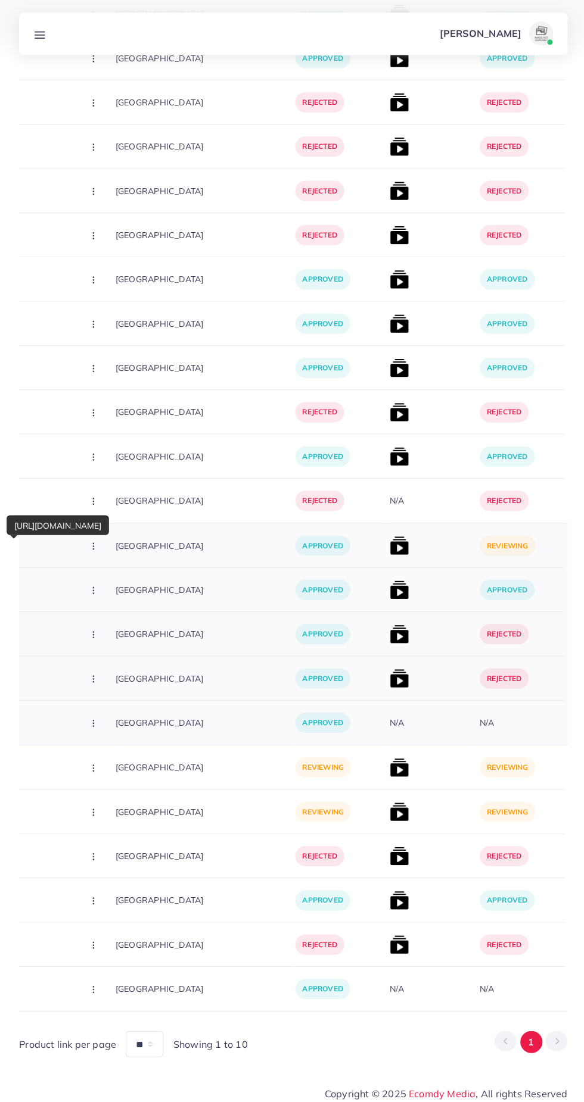
scroll to position [0, 298]
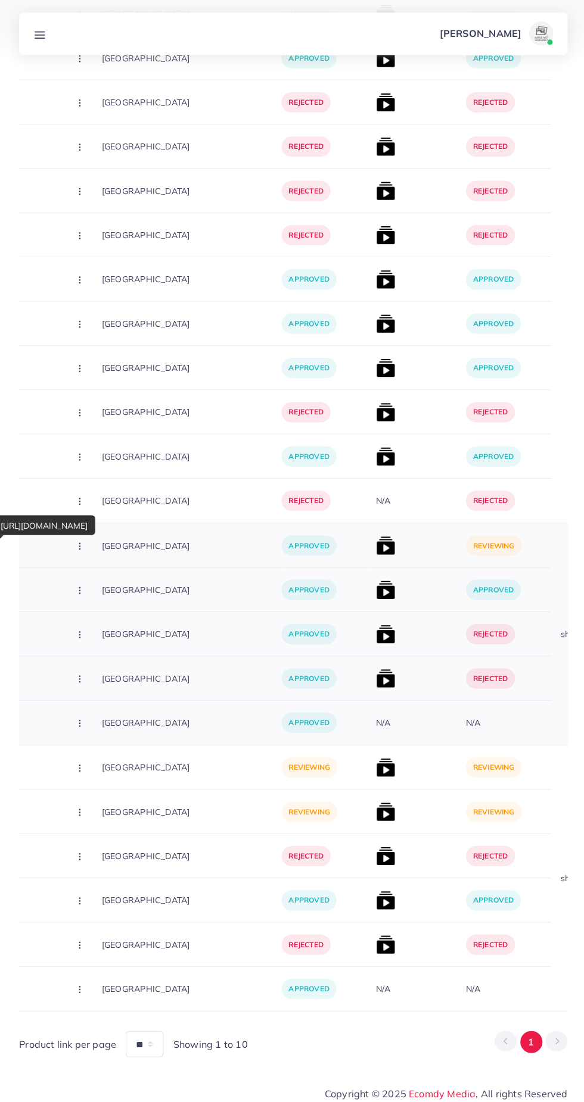
click at [374, 543] on img at bounding box center [383, 543] width 19 height 19
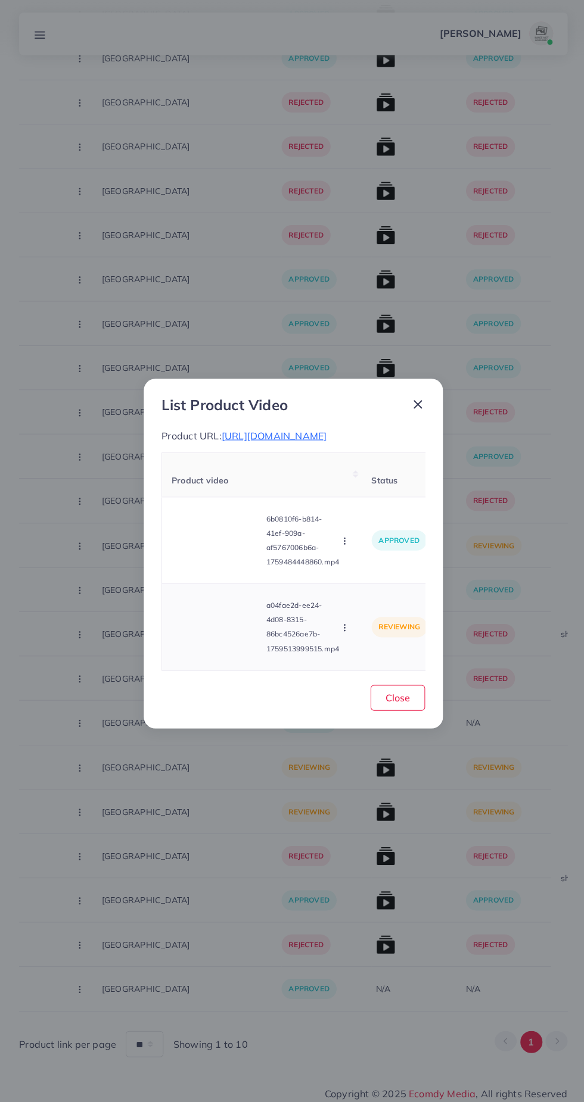
click at [177, 644] on video at bounding box center [215, 624] width 89 height 54
click at [220, 618] on div at bounding box center [215, 624] width 89 height 54
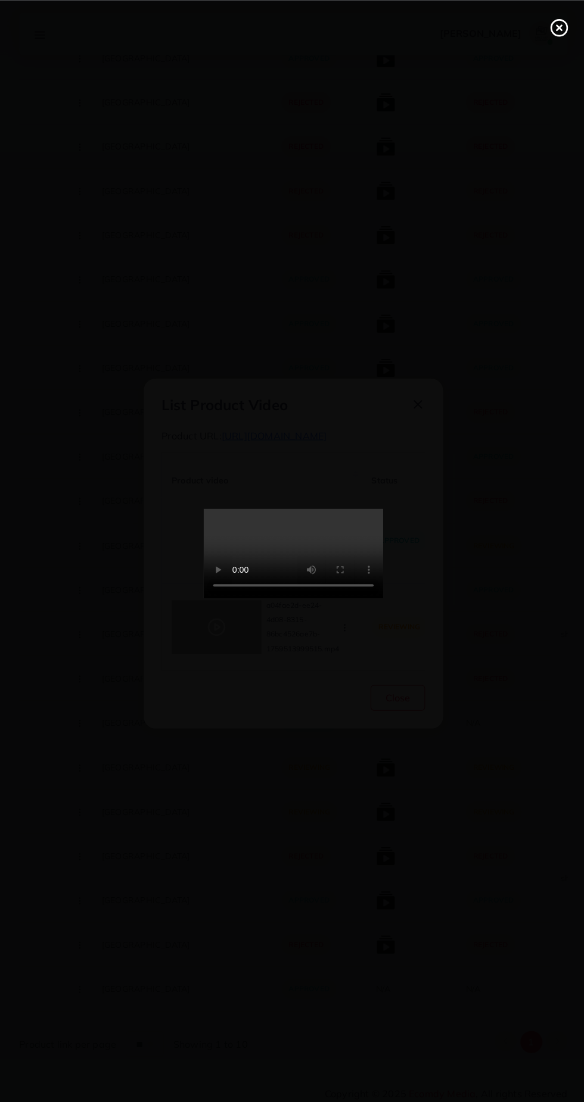
click at [555, 31] on icon at bounding box center [556, 27] width 19 height 19
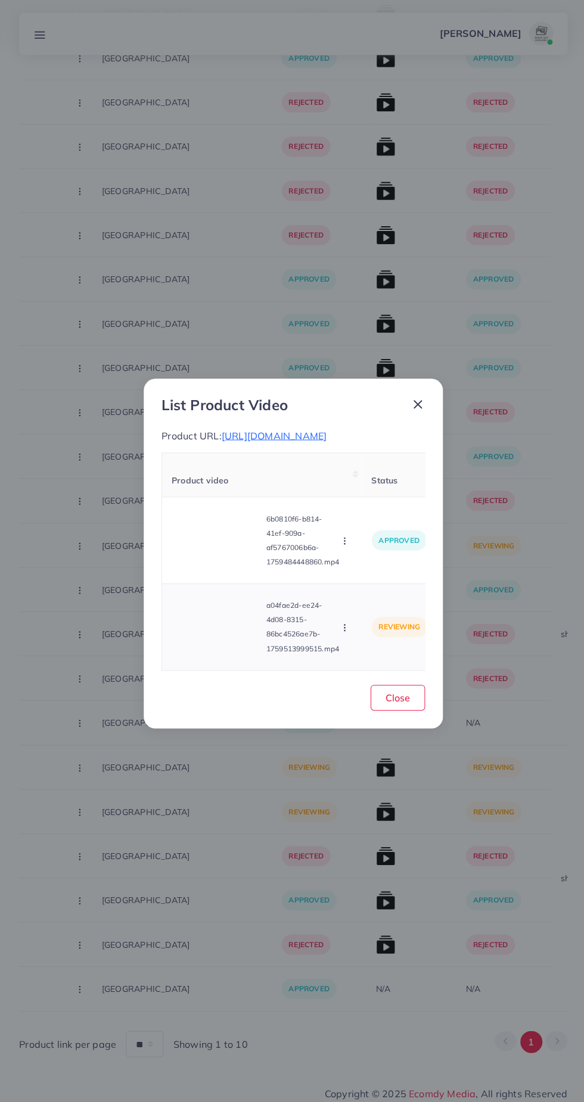
click at [339, 630] on icon "button" at bounding box center [343, 625] width 10 height 10
click at [364, 575] on span "Approve" at bounding box center [368, 569] width 39 height 12
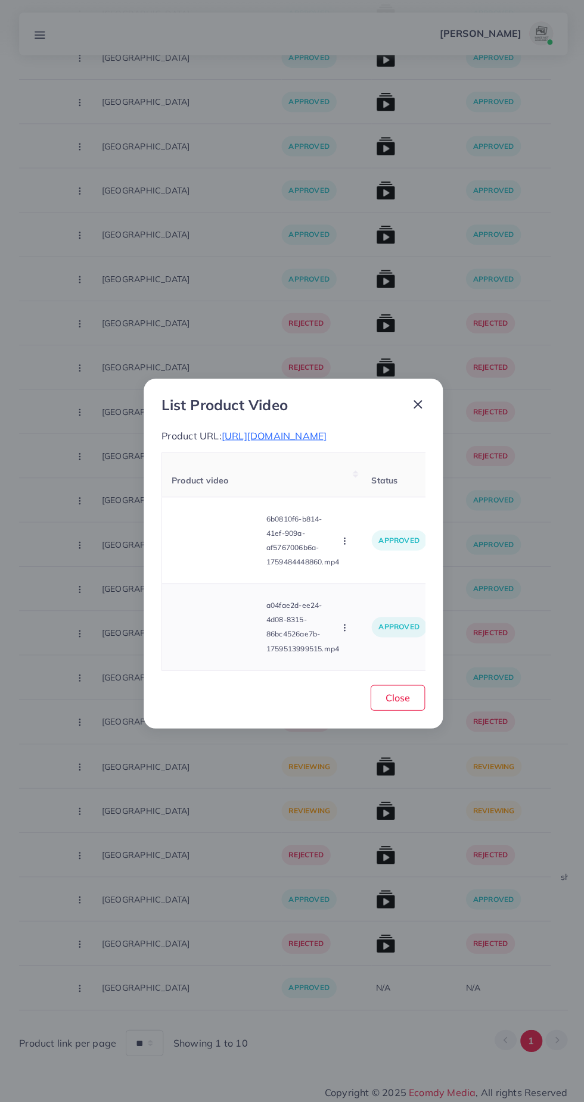
scroll to position [9310, 0]
click at [396, 697] on span "Close" at bounding box center [396, 694] width 24 height 12
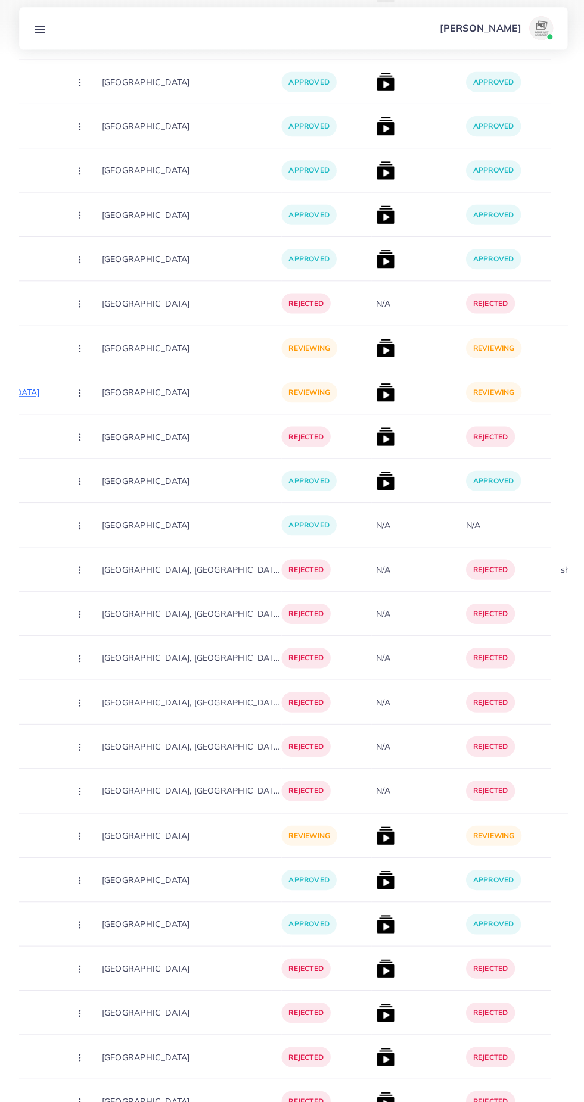
scroll to position [4651, 0]
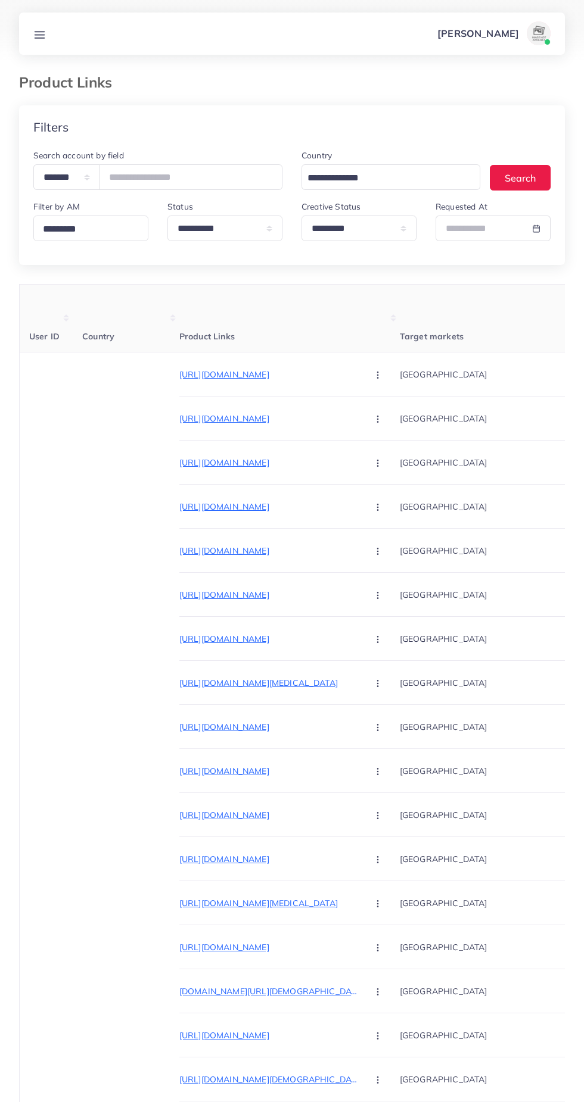
select select "*********"
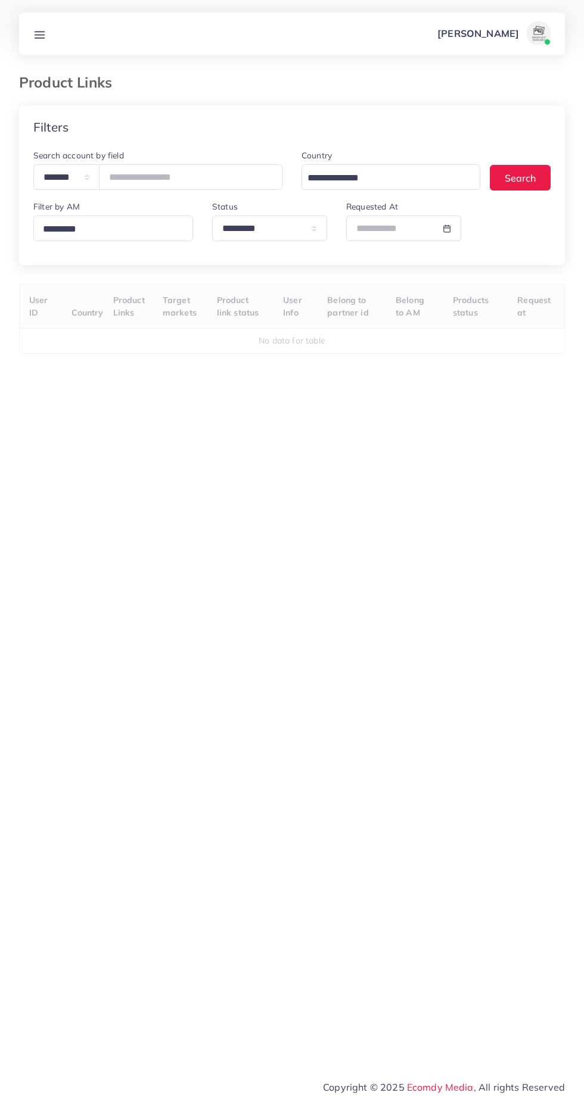
select select "*********"
select select
select select "*********"
select select
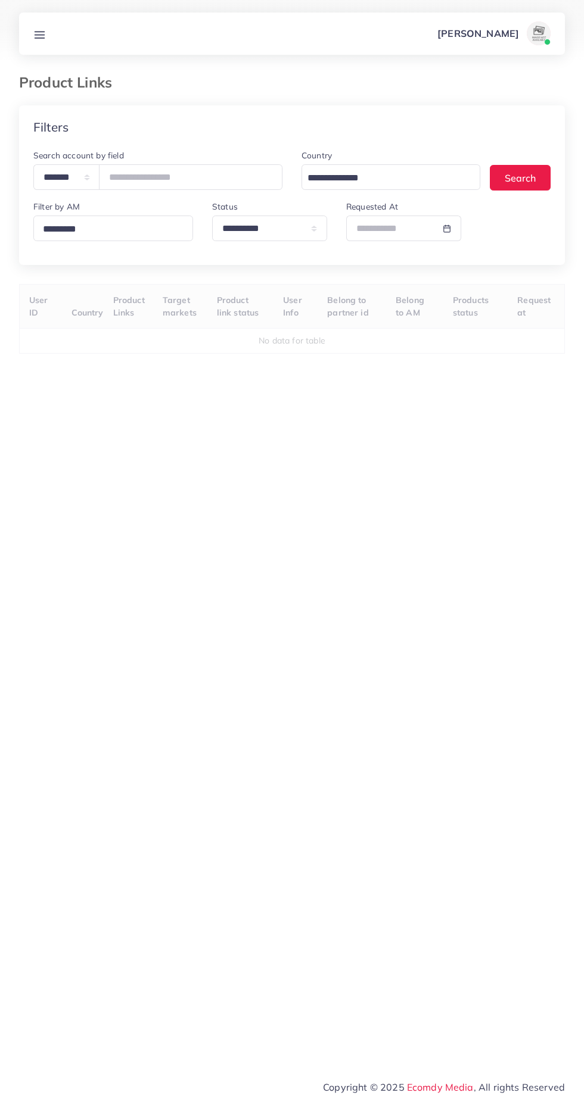
select select "*********"
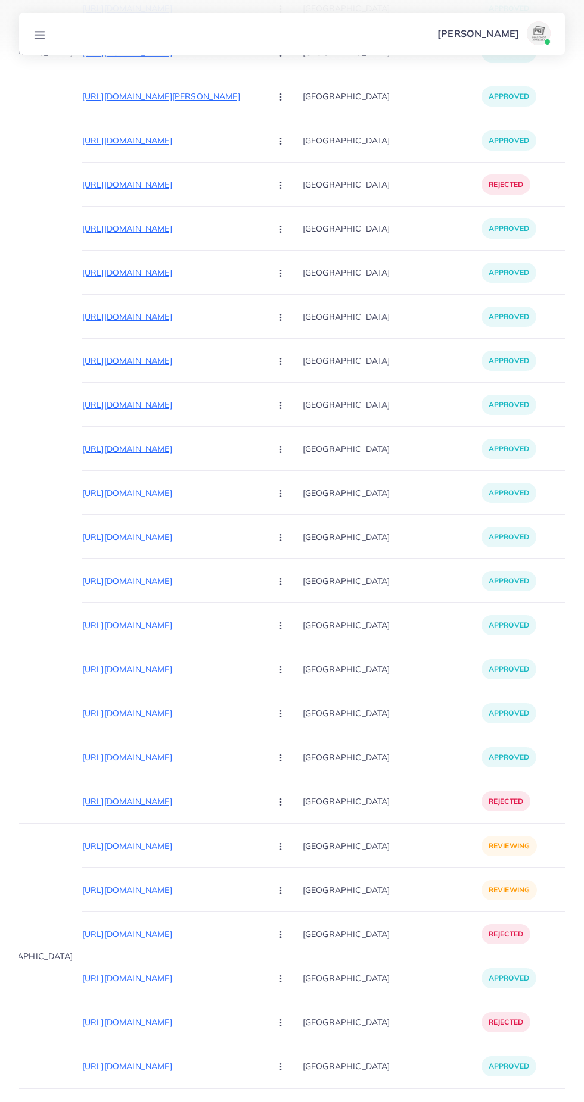
scroll to position [0, 93]
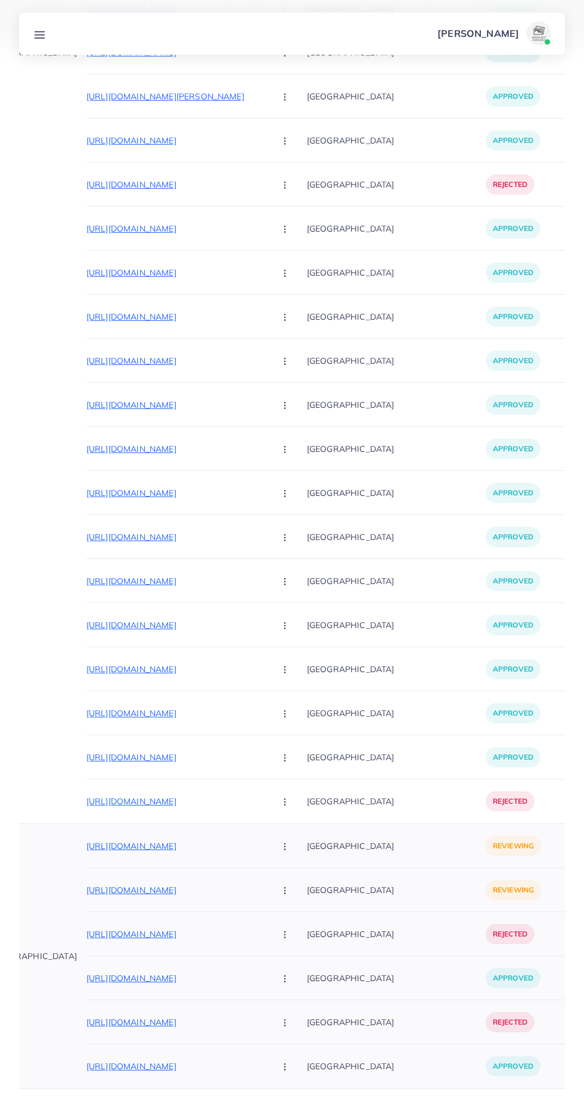
click at [141, 890] on p "[URL][DOMAIN_NAME]" at bounding box center [175, 890] width 179 height 14
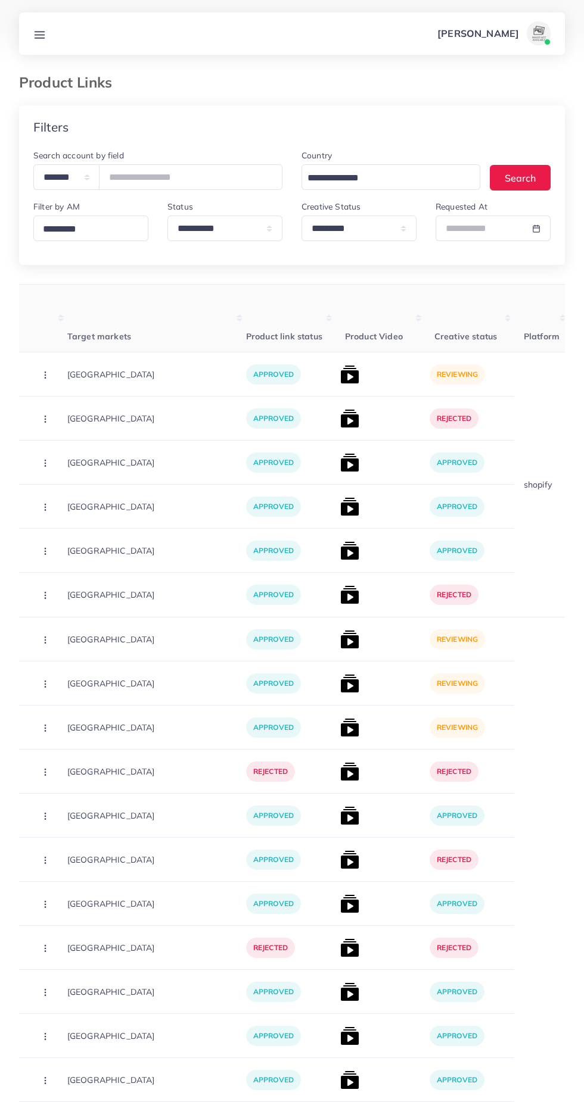
scroll to position [0, 292]
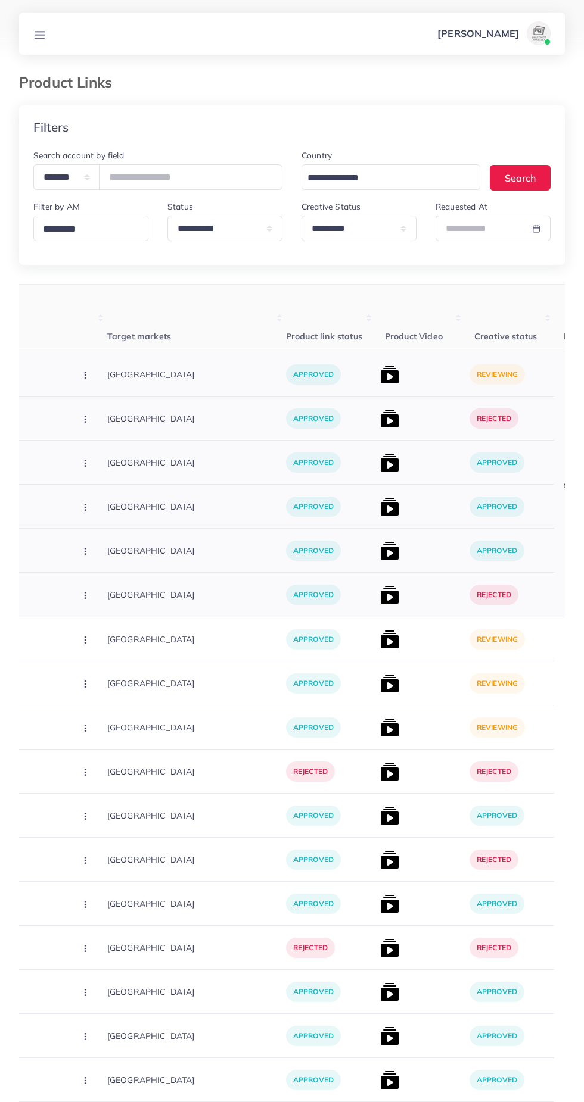
click at [380, 379] on img at bounding box center [389, 374] width 19 height 19
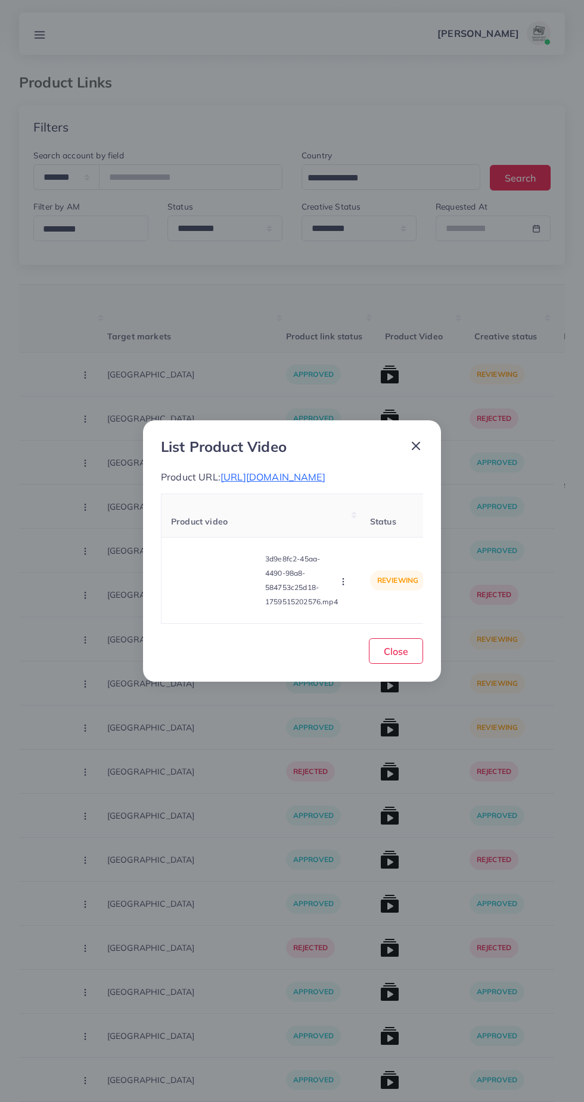
click at [236, 884] on div "List Product Video Product URL: [URL][DOMAIN_NAME] Product video Status Reason …" at bounding box center [292, 551] width 584 height 1102
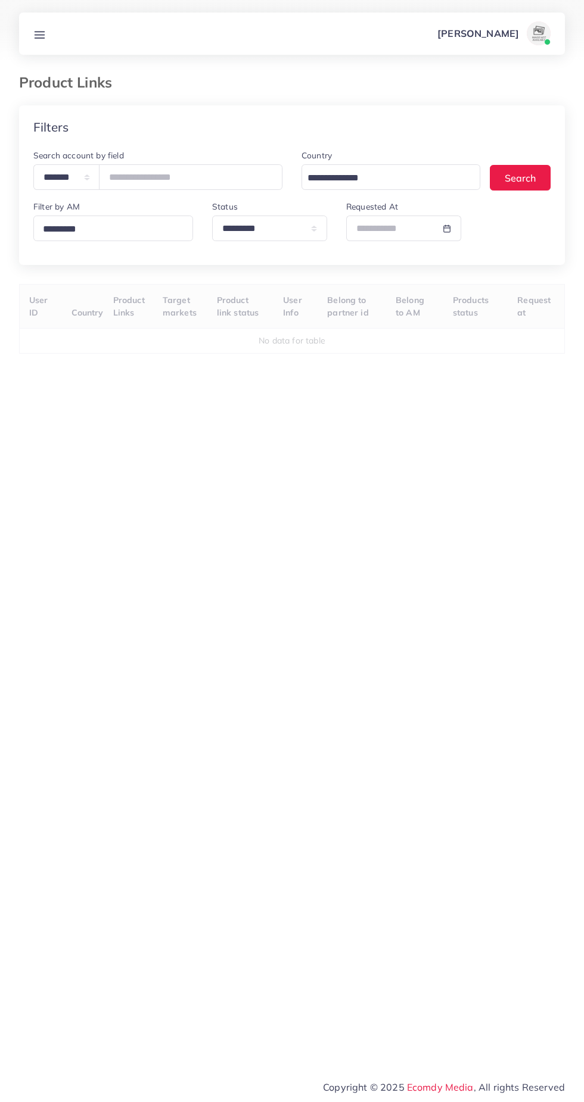
select select "*********"
select select
select select "*********"
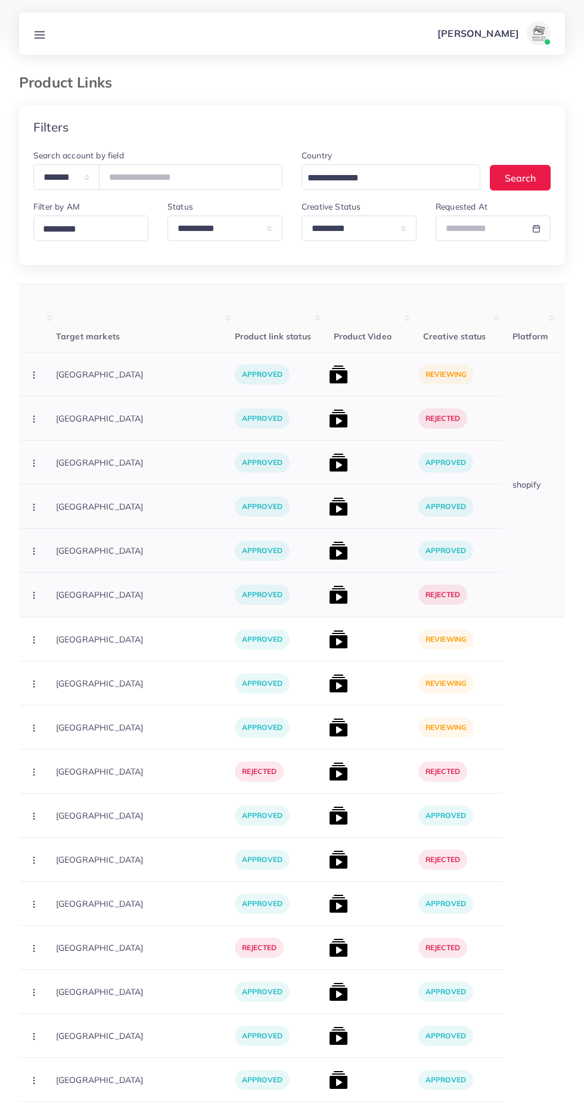
click at [329, 367] on img at bounding box center [338, 374] width 19 height 19
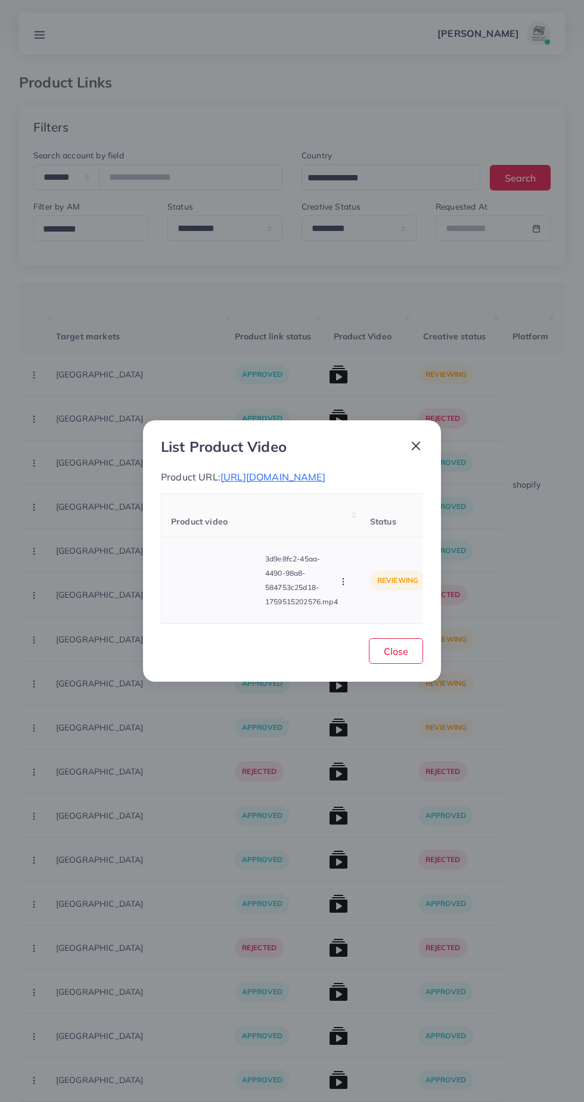
click at [217, 577] on video at bounding box center [215, 581] width 89 height 54
click at [246, 575] on div at bounding box center [215, 581] width 89 height 54
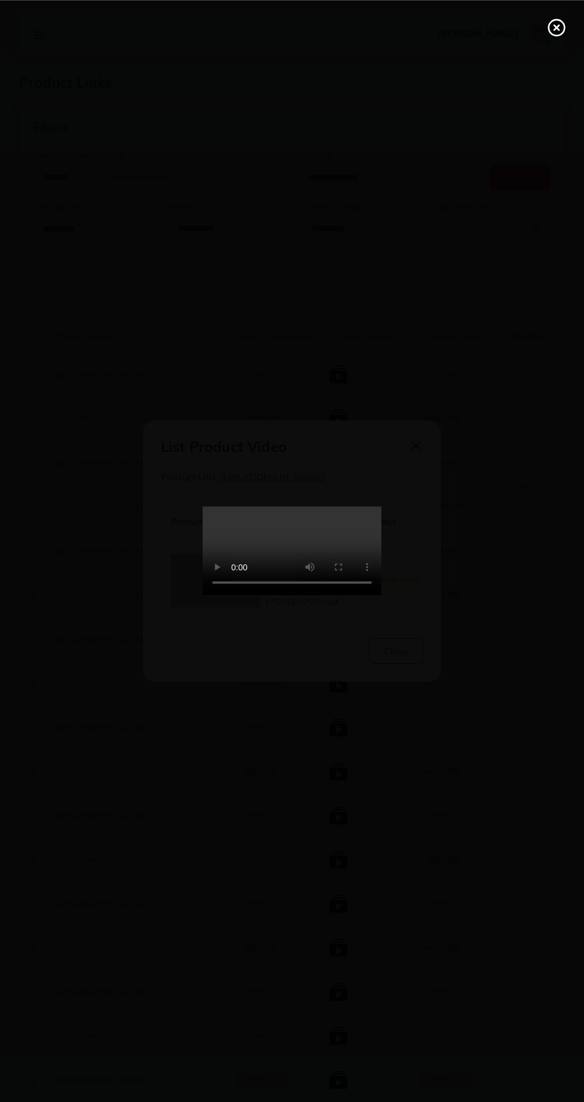
click at [555, 31] on icon at bounding box center [556, 27] width 19 height 19
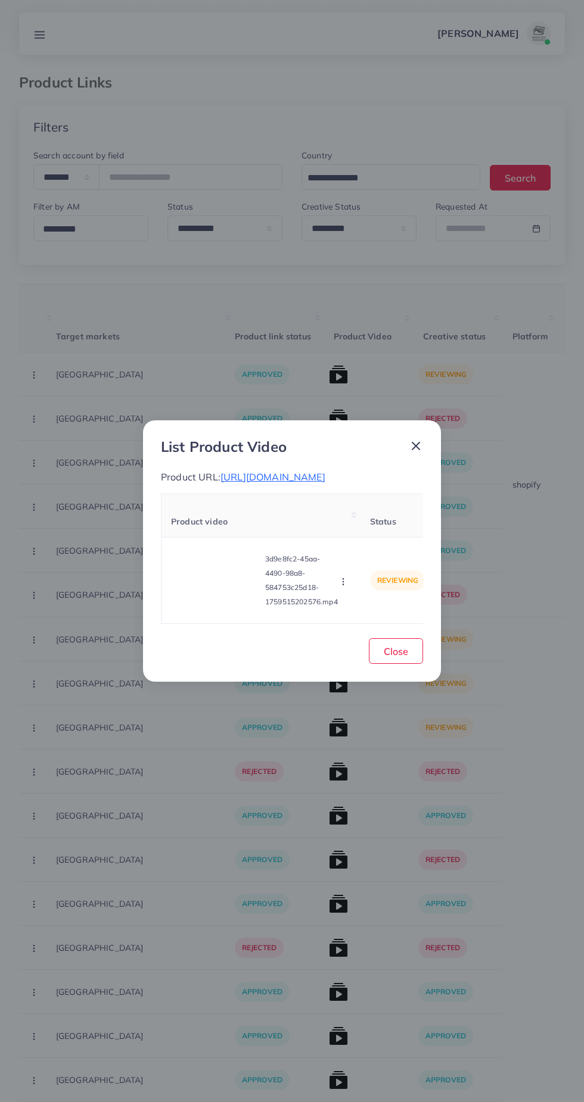
click at [414, 439] on icon at bounding box center [416, 446] width 14 height 14
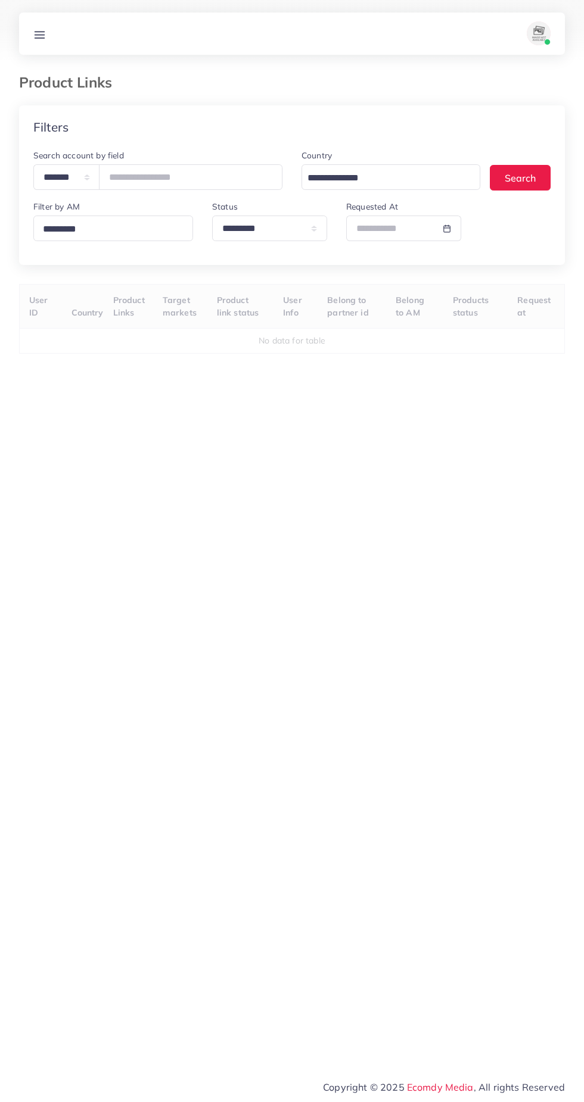
select select "*********"
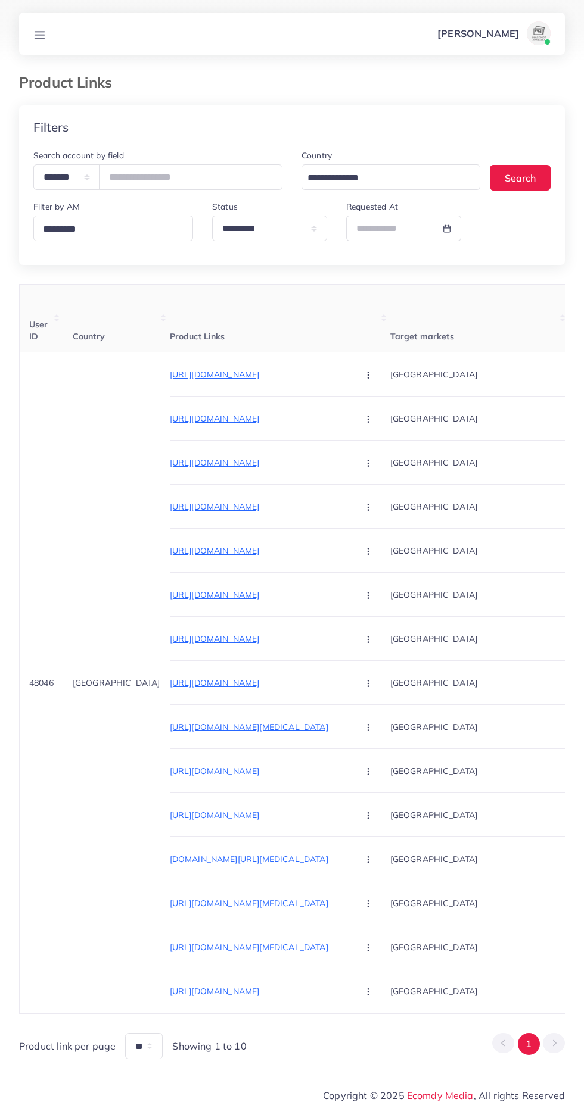
select select
select select "*********"
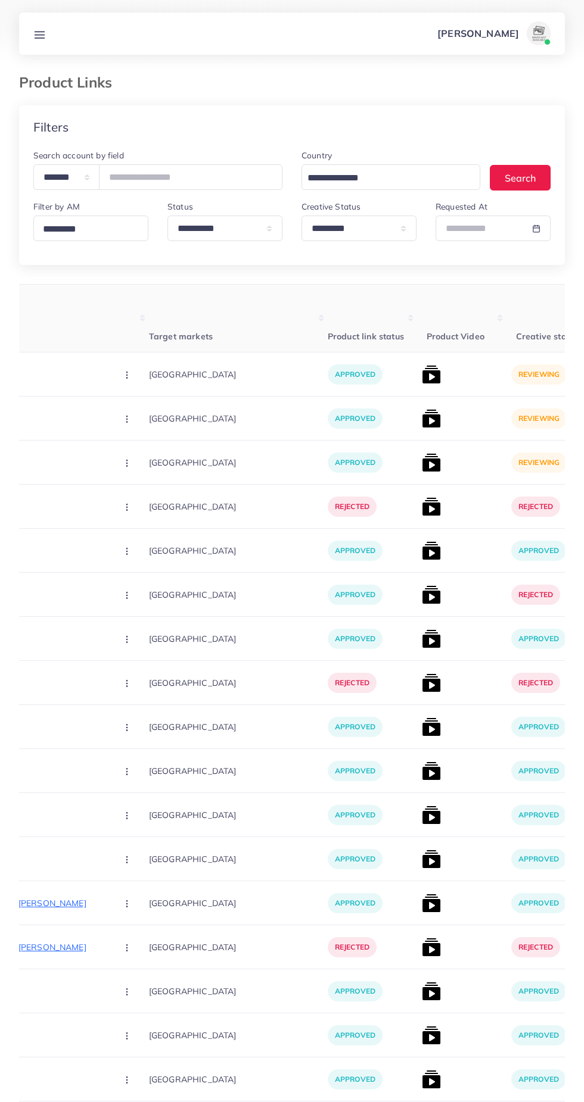
scroll to position [0, 253]
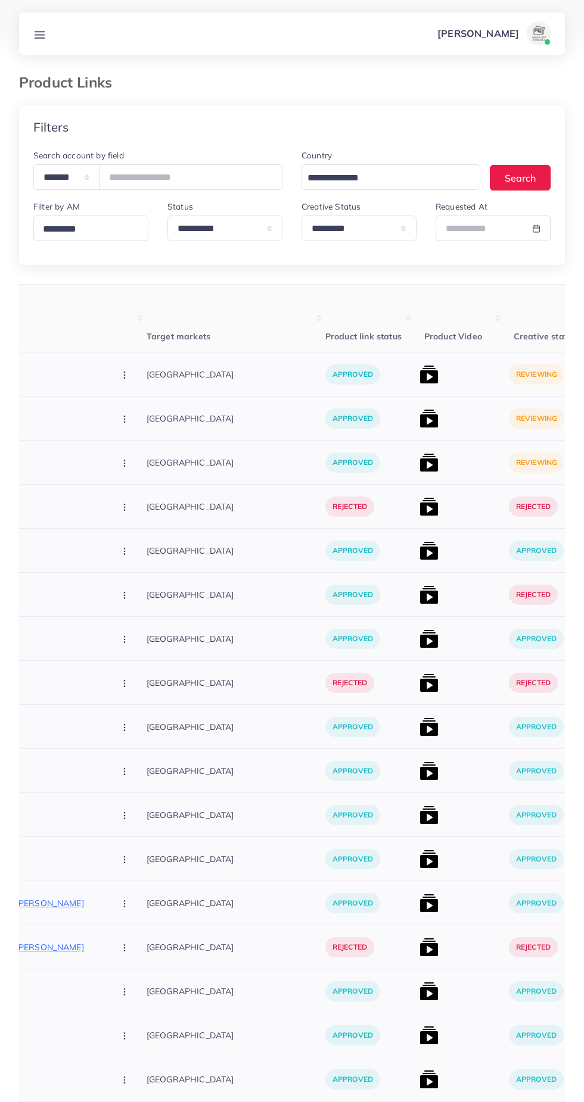
click at [419, 373] on img at bounding box center [428, 374] width 19 height 19
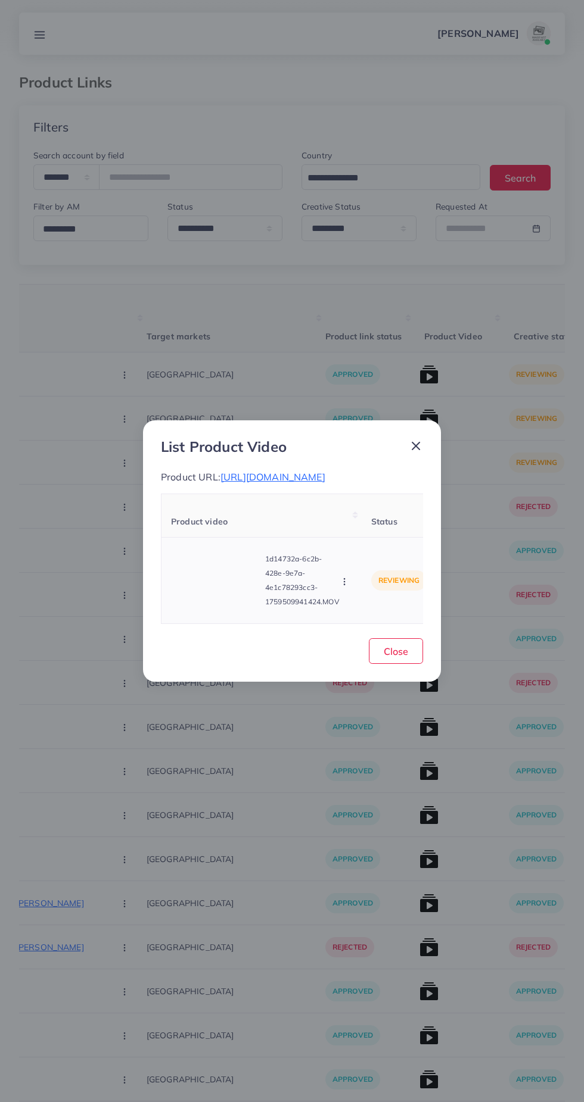
click at [215, 599] on video at bounding box center [215, 581] width 89 height 54
click at [235, 603] on div at bounding box center [215, 581] width 89 height 54
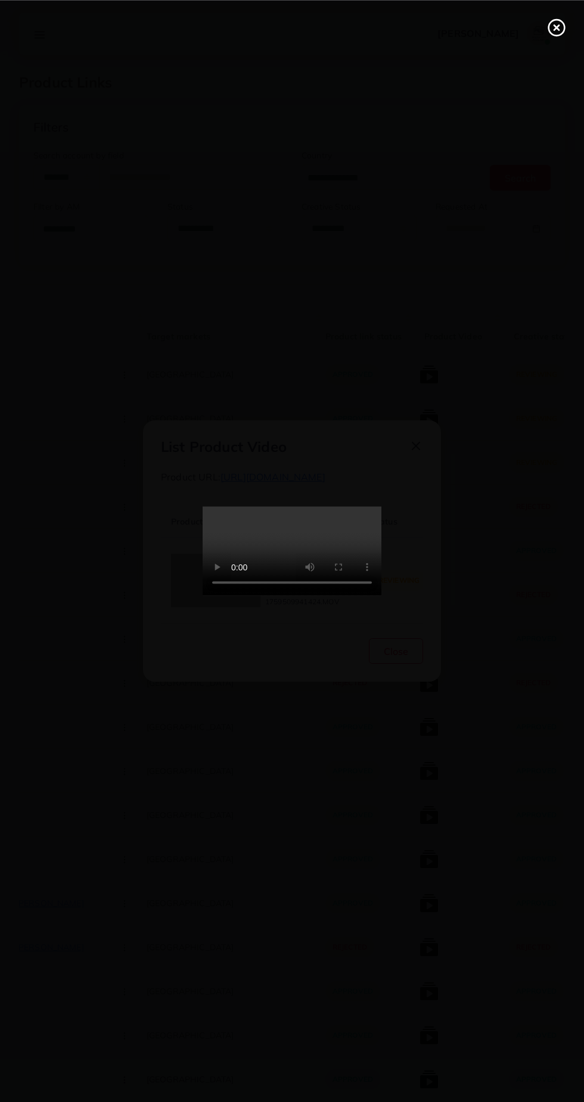
click at [244, 8] on div at bounding box center [292, 551] width 584 height 1102
click at [559, 33] on icon at bounding box center [556, 27] width 19 height 19
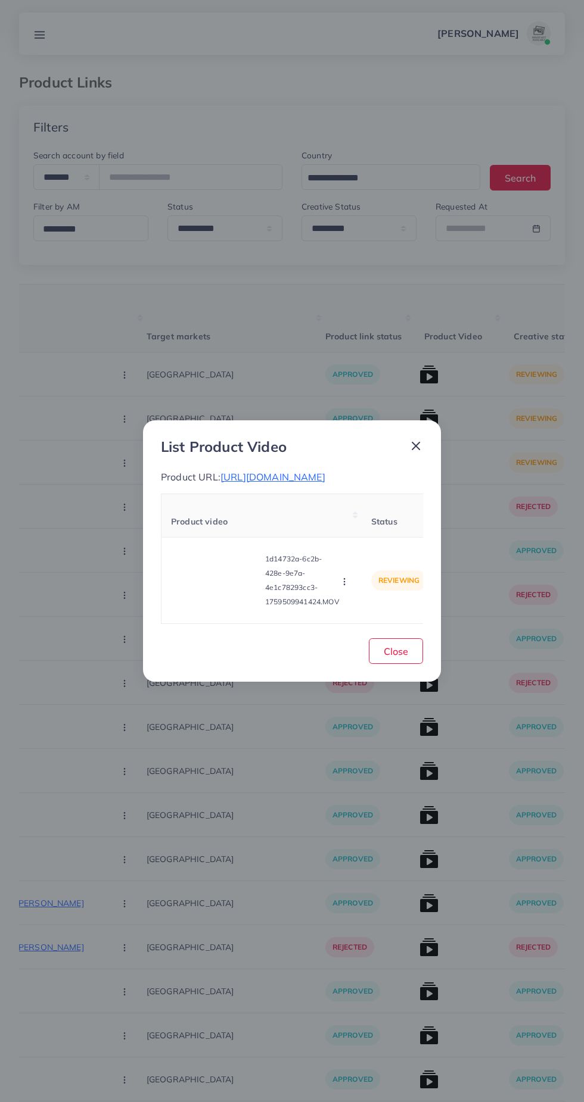
click at [325, 471] on span "[URL][DOMAIN_NAME]" at bounding box center [272, 477] width 105 height 12
click at [249, 444] on div "[URL][DOMAIN_NAME]" at bounding box center [198, 457] width 102 height 27
click at [398, 658] on span "Close" at bounding box center [396, 652] width 24 height 12
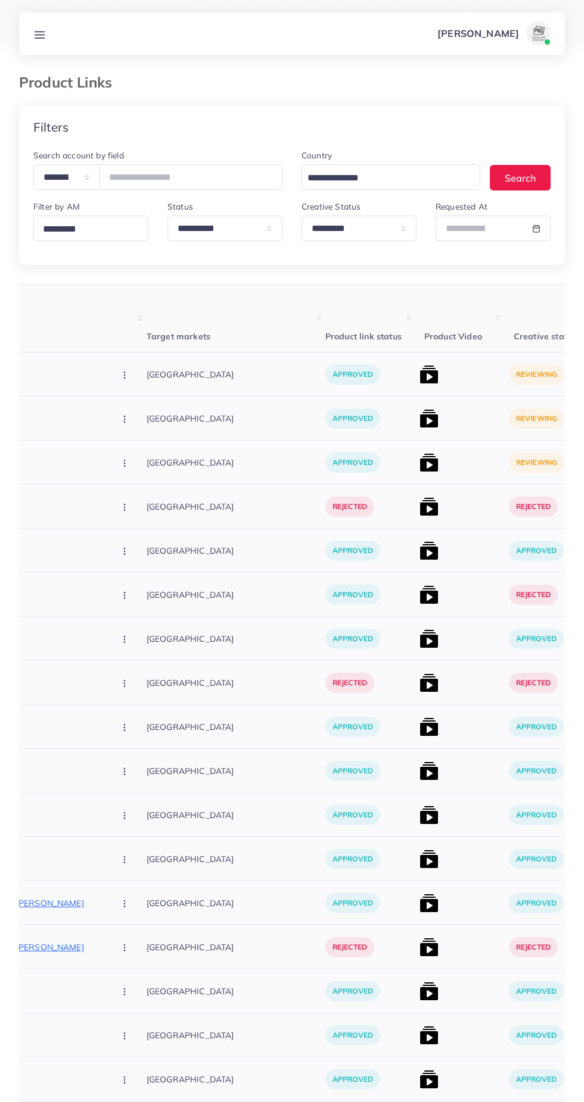
click at [419, 419] on img at bounding box center [428, 418] width 19 height 19
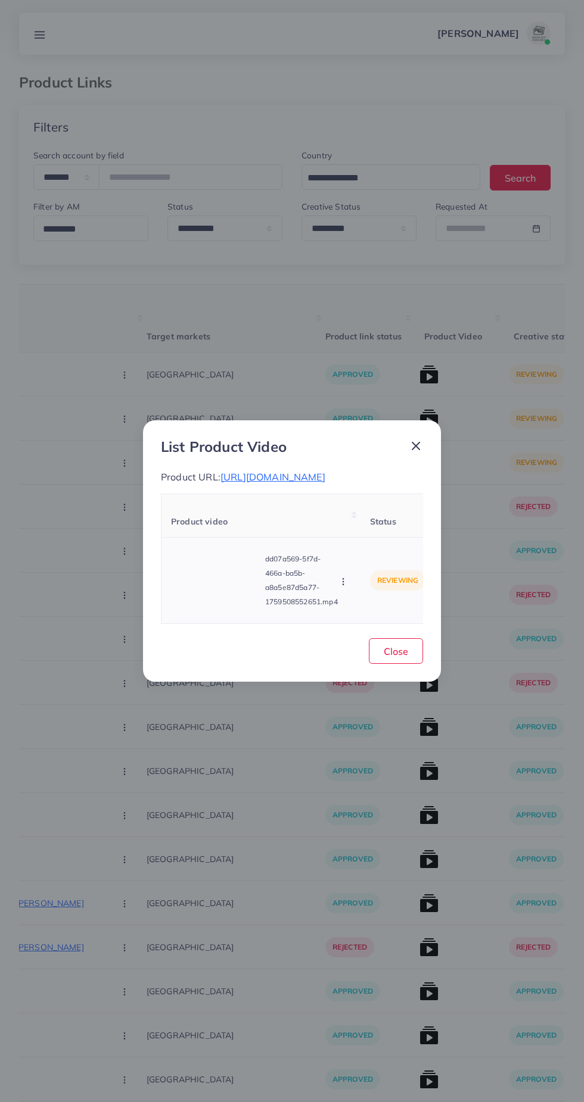
click at [216, 576] on video at bounding box center [215, 581] width 89 height 54
click at [211, 589] on circle at bounding box center [216, 581] width 16 height 16
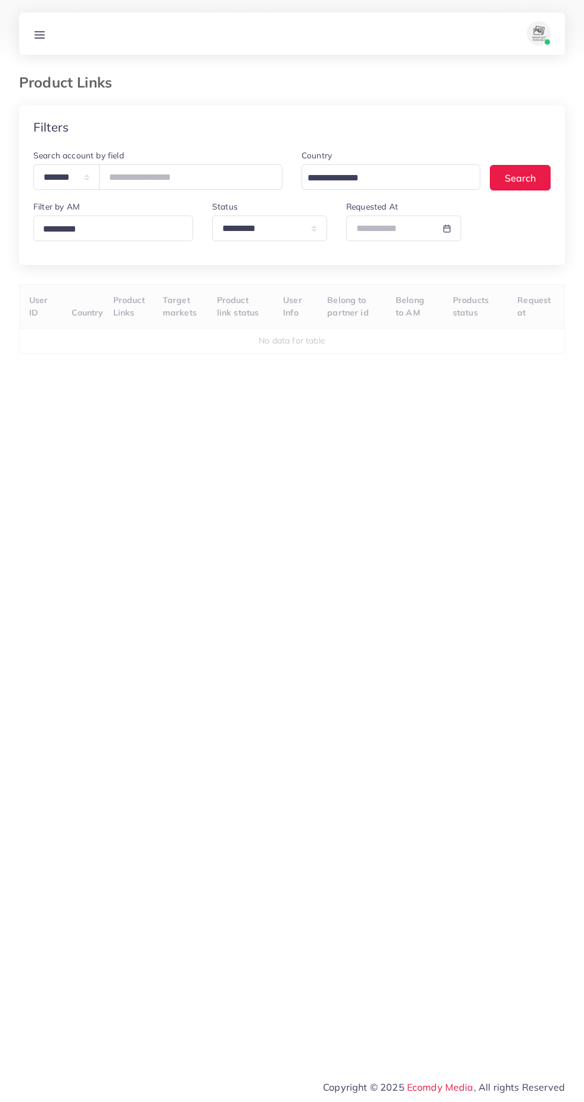
select select "*********"
select select
select select "*********"
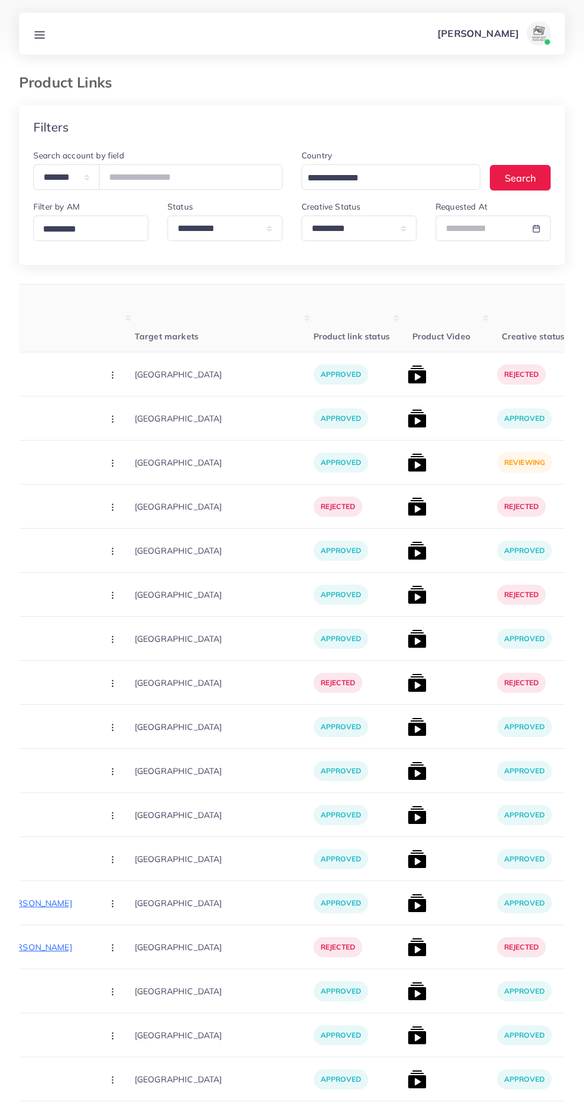
scroll to position [0, 267]
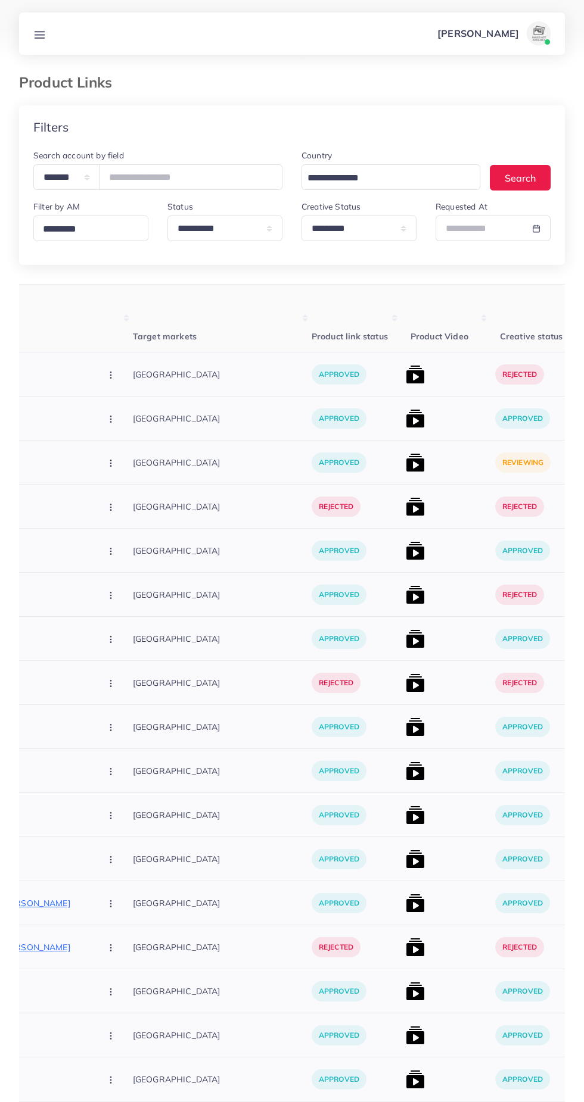
click at [406, 458] on img at bounding box center [415, 462] width 19 height 19
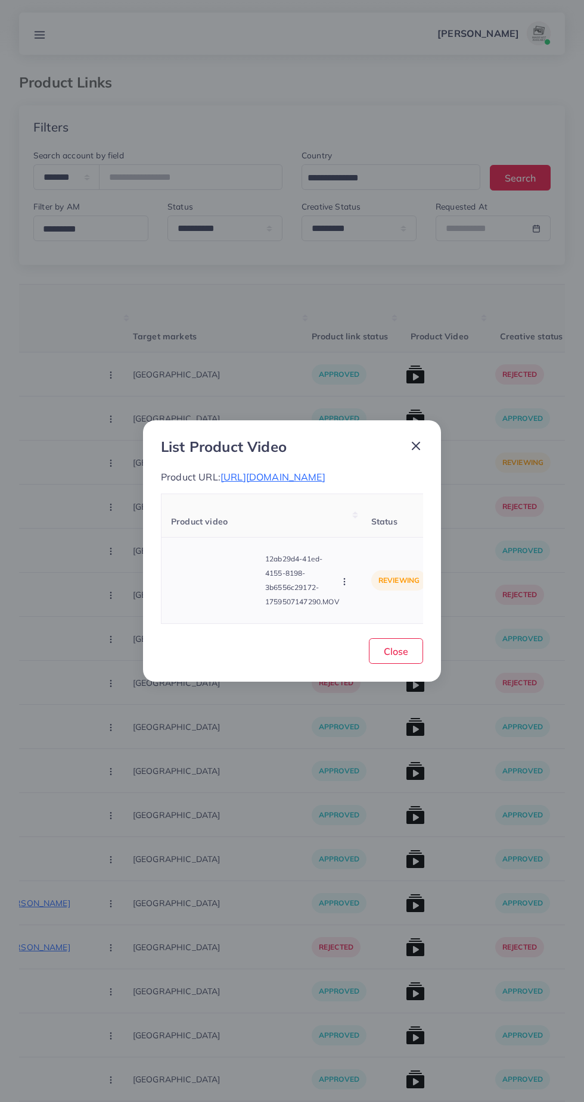
click at [213, 587] on video at bounding box center [215, 581] width 89 height 54
click at [214, 584] on polygon at bounding box center [216, 581] width 5 height 7
